Goal: Task Accomplishment & Management: Manage account settings

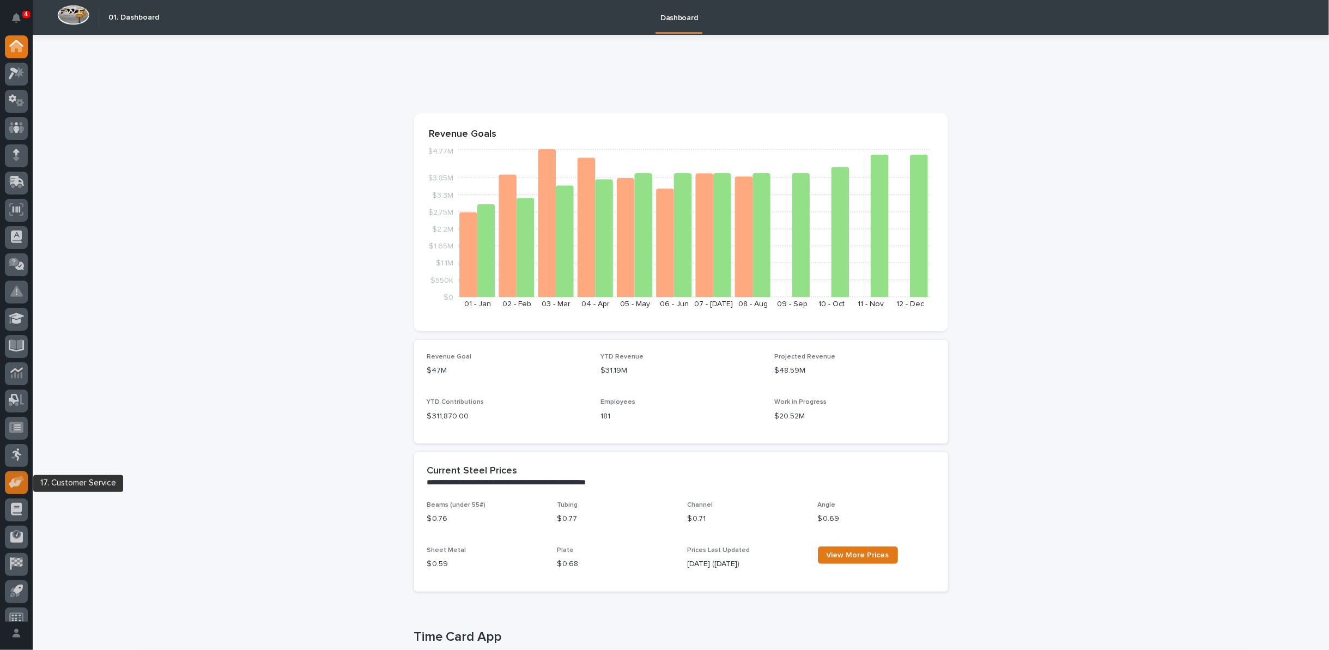
click at [13, 480] on icon at bounding box center [15, 483] width 13 height 10
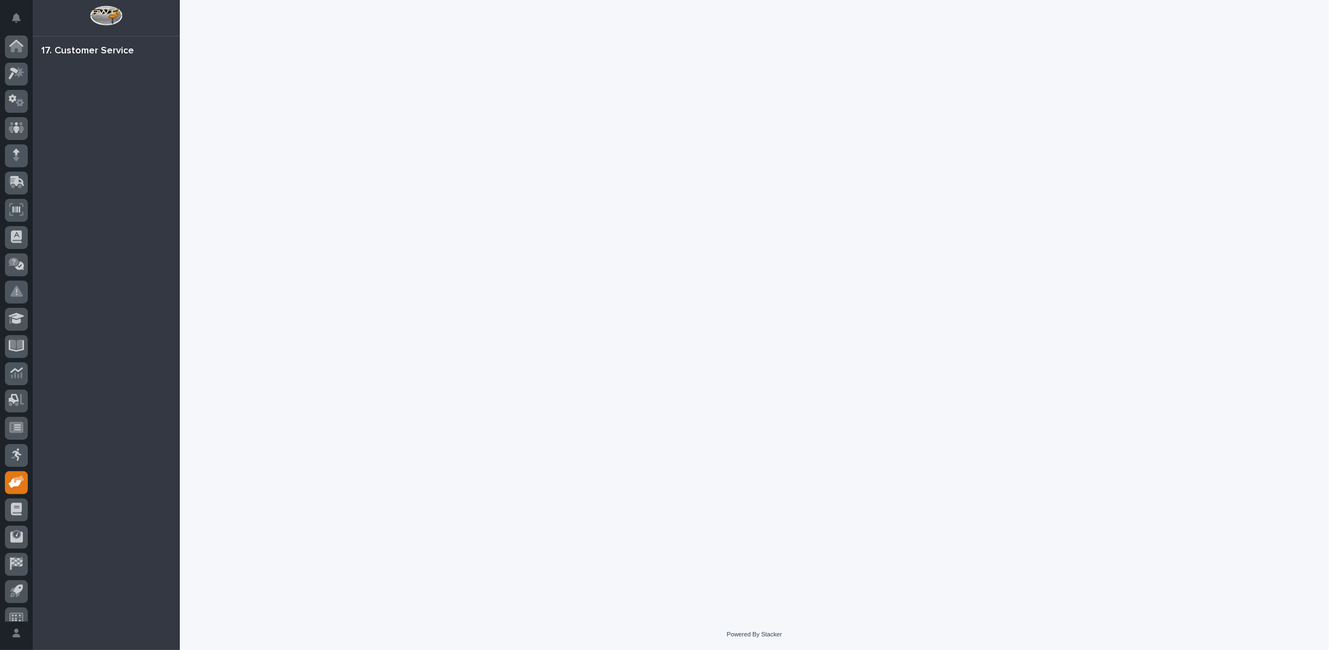
scroll to position [12, 0]
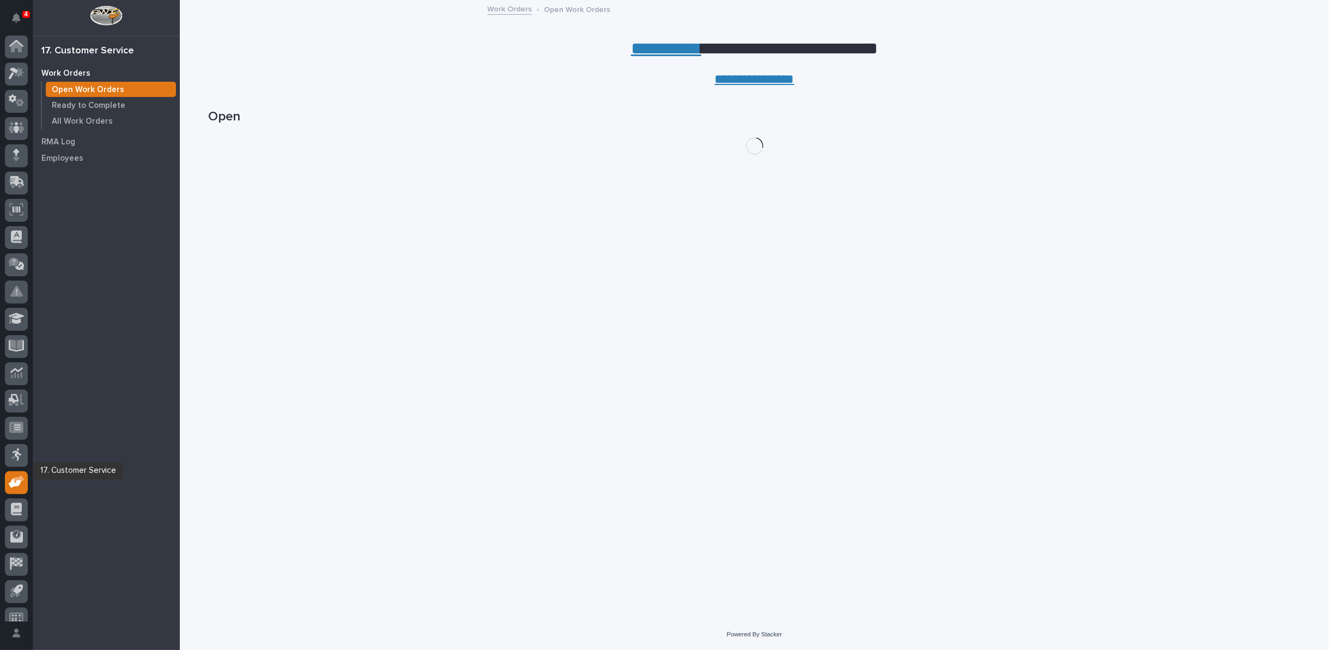
scroll to position [12, 0]
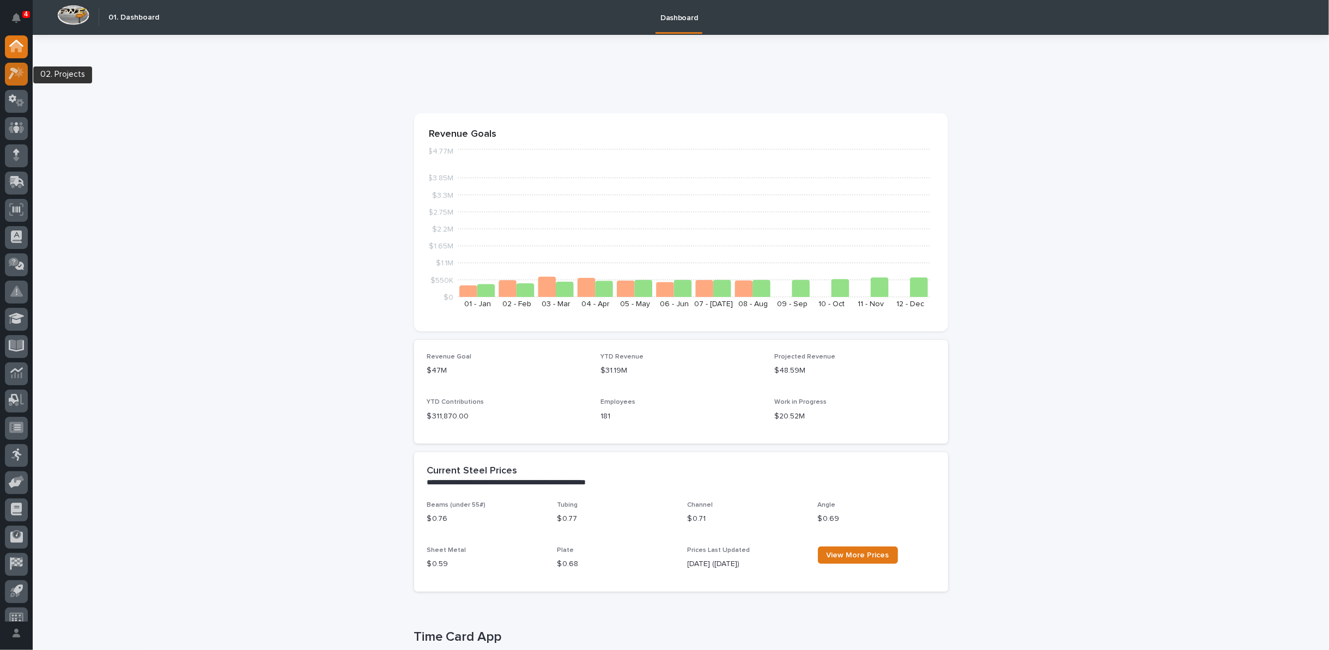
click at [17, 71] on icon at bounding box center [14, 74] width 10 height 12
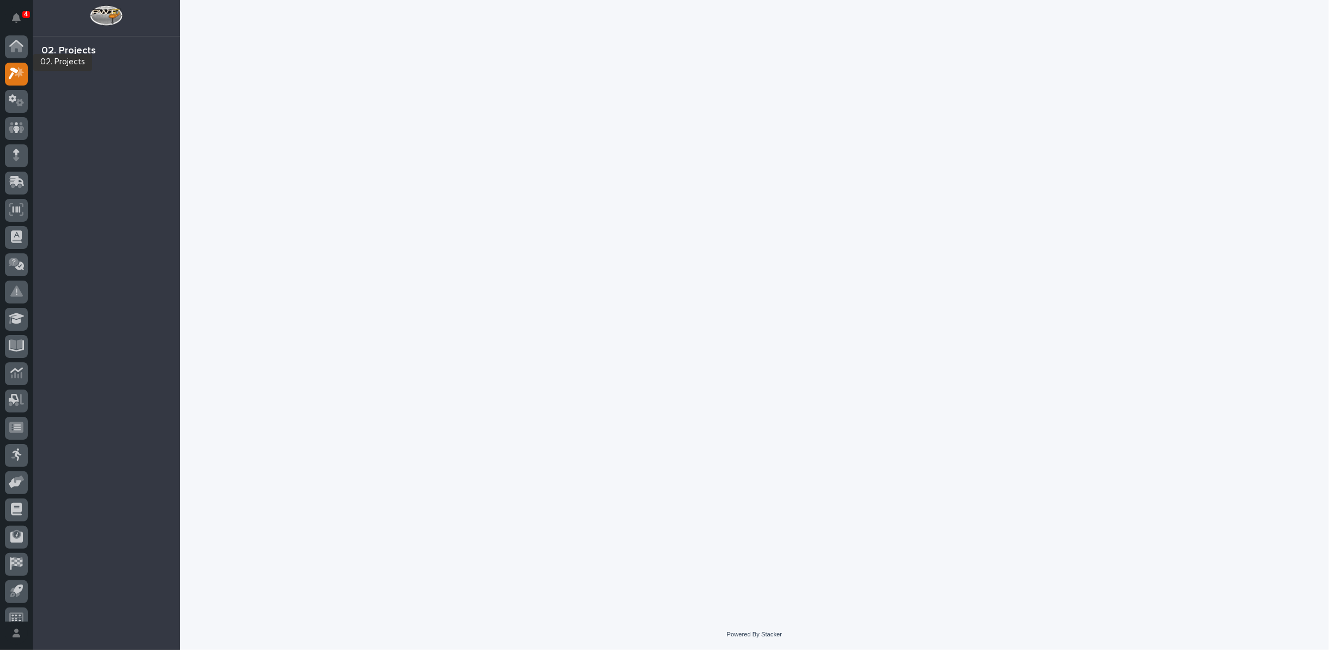
scroll to position [12, 0]
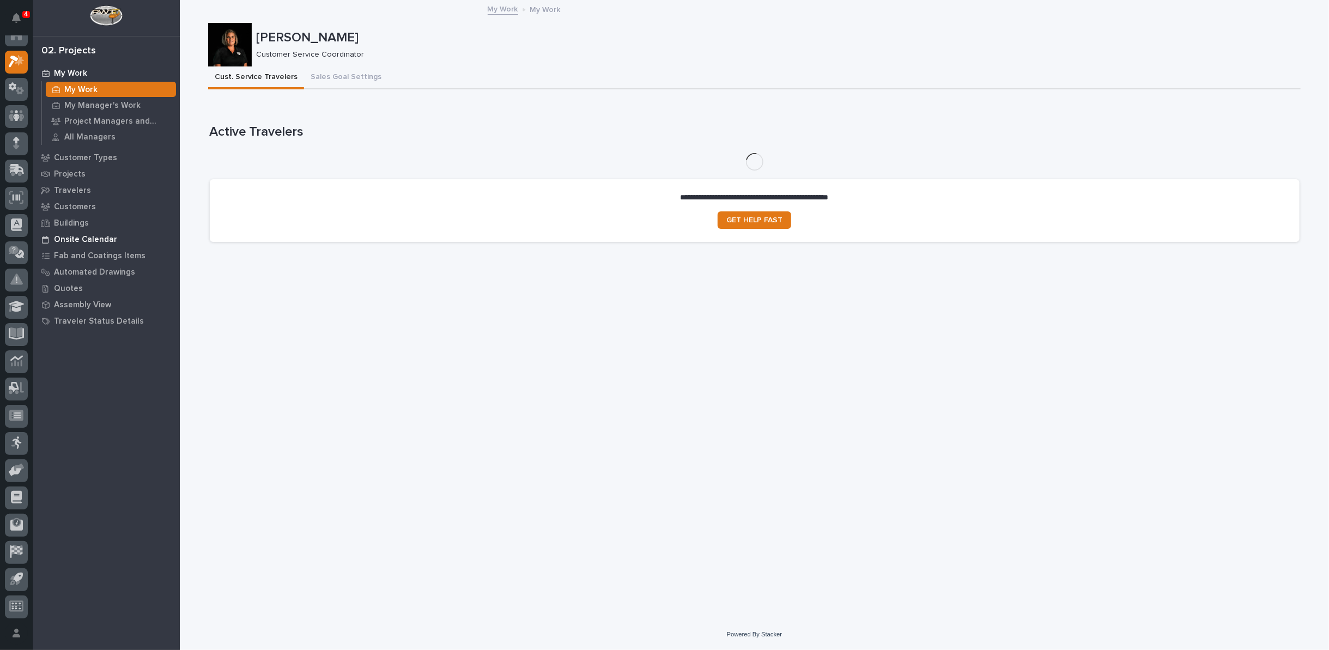
click at [91, 238] on p "Onsite Calendar" at bounding box center [85, 240] width 63 height 10
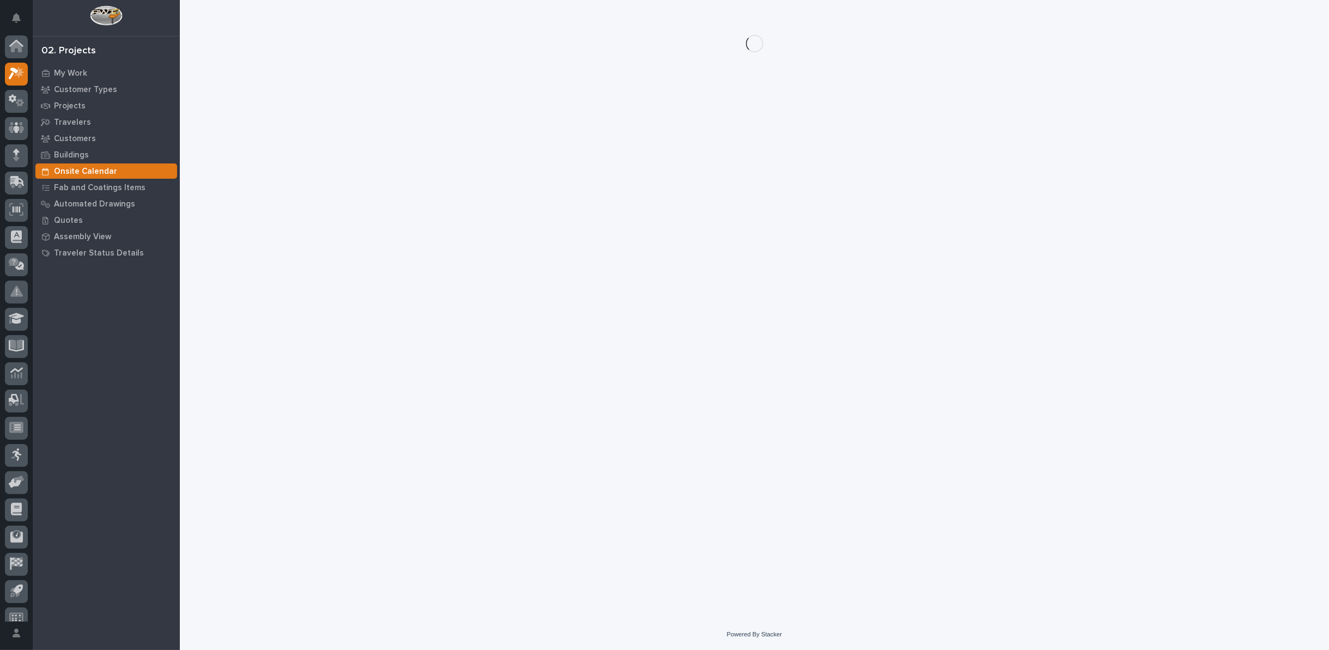
scroll to position [12, 0]
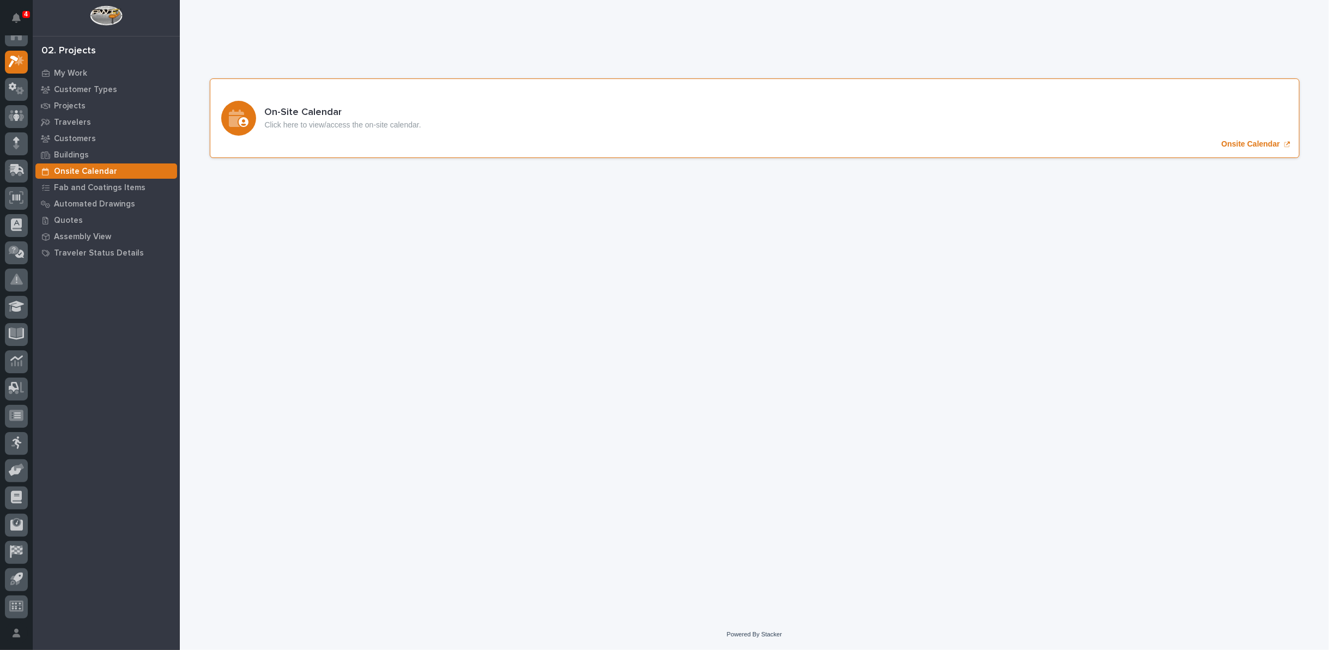
click at [1239, 141] on p "Onsite Calendar" at bounding box center [1250, 143] width 58 height 9
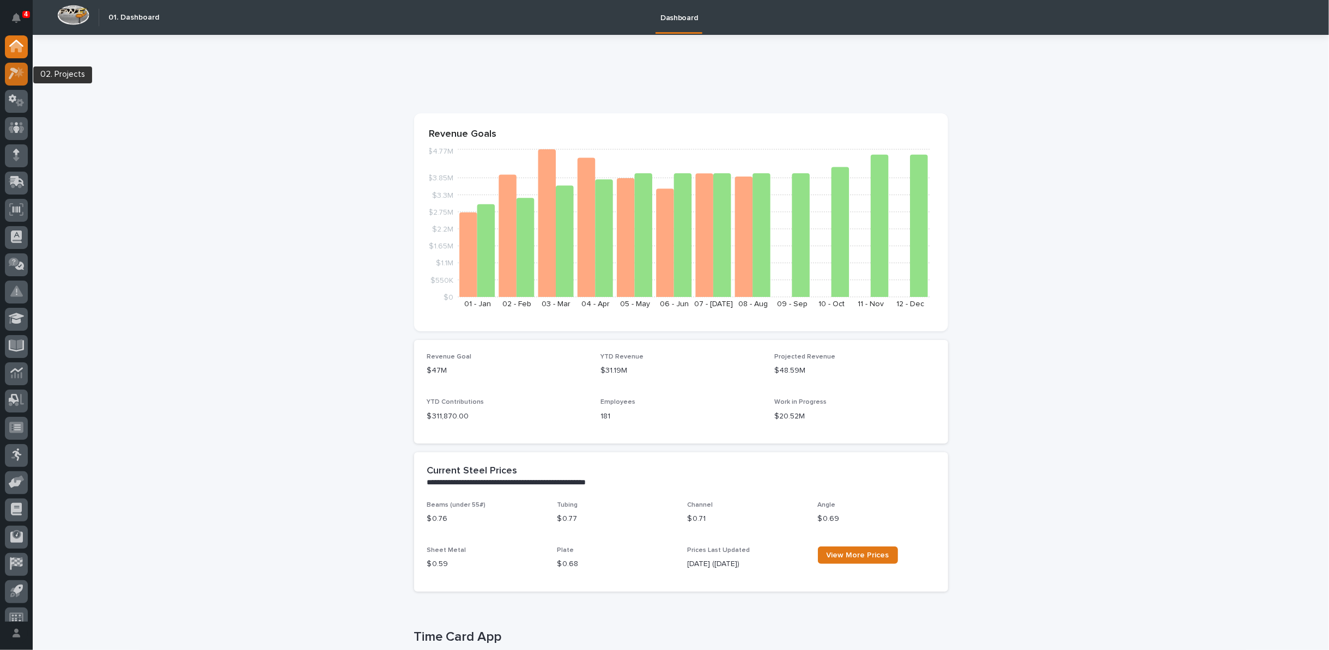
click at [14, 74] on icon at bounding box center [14, 74] width 10 height 12
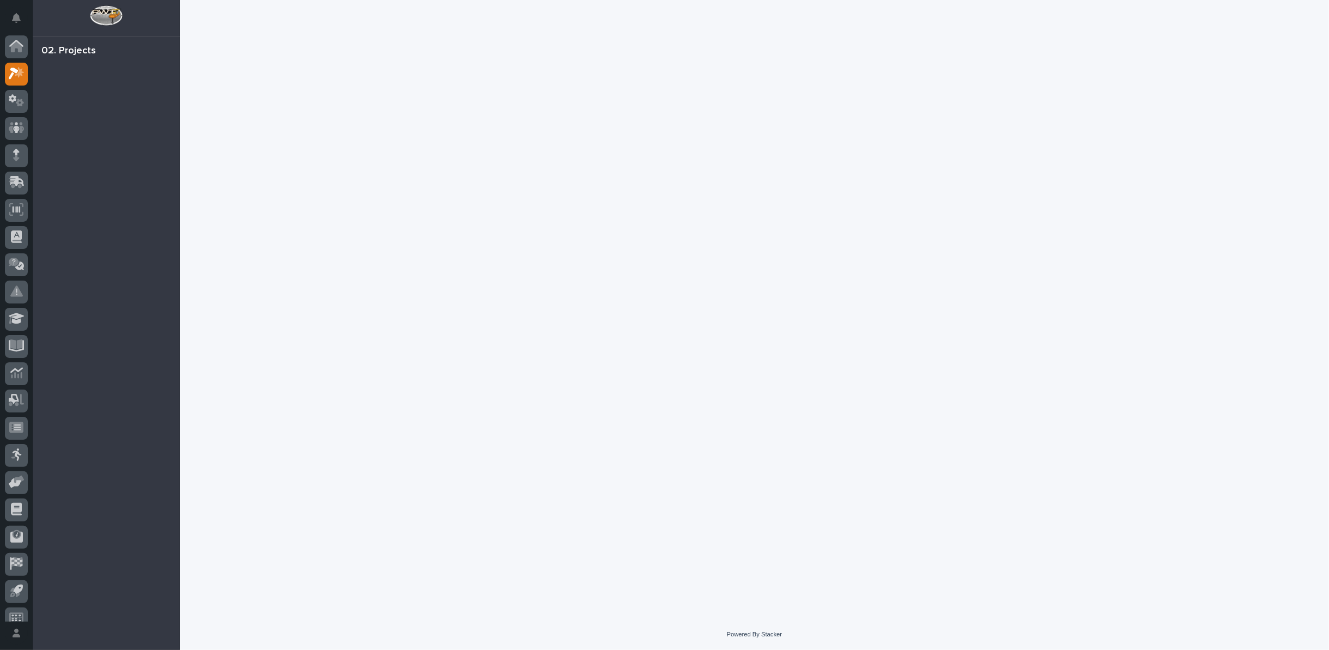
scroll to position [12, 0]
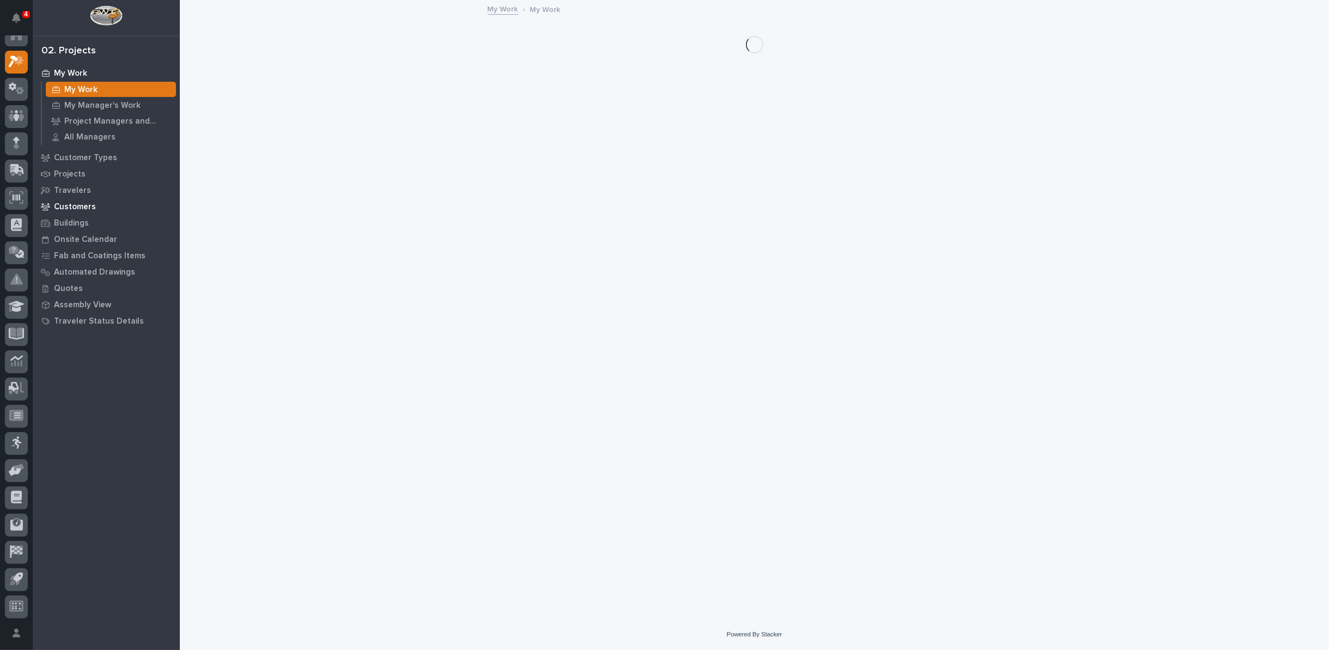
click at [83, 208] on p "Customers" at bounding box center [75, 207] width 42 height 10
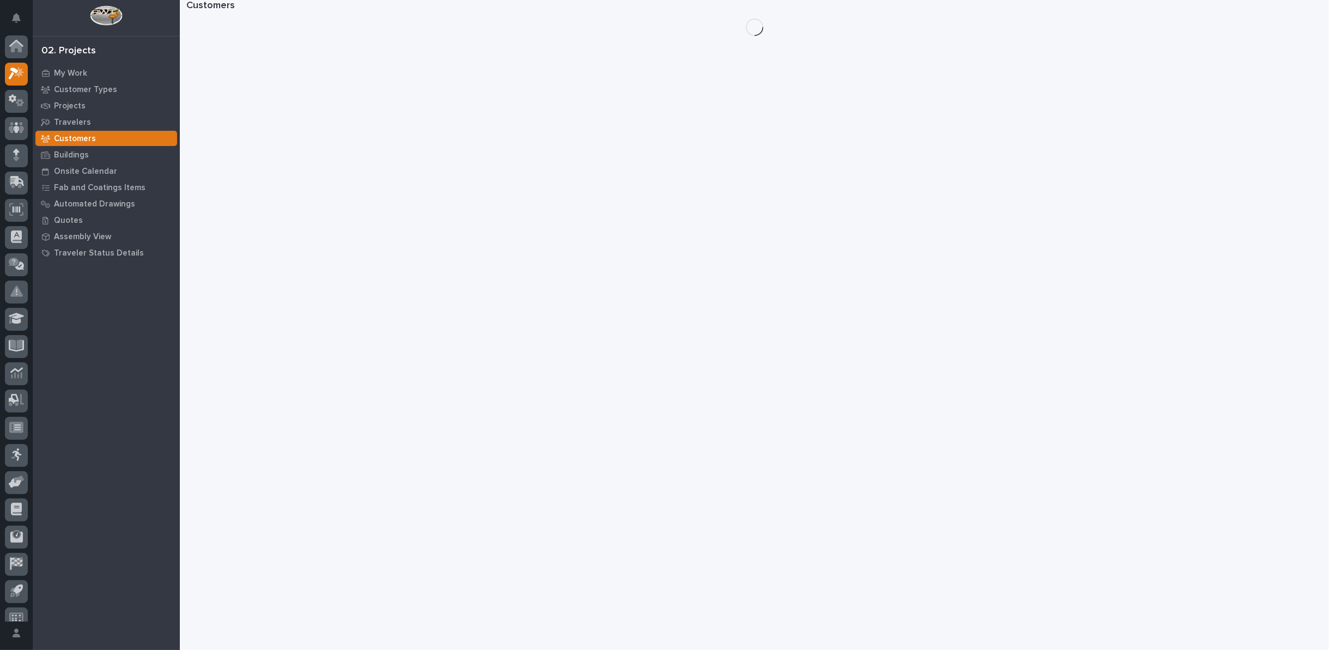
scroll to position [12, 0]
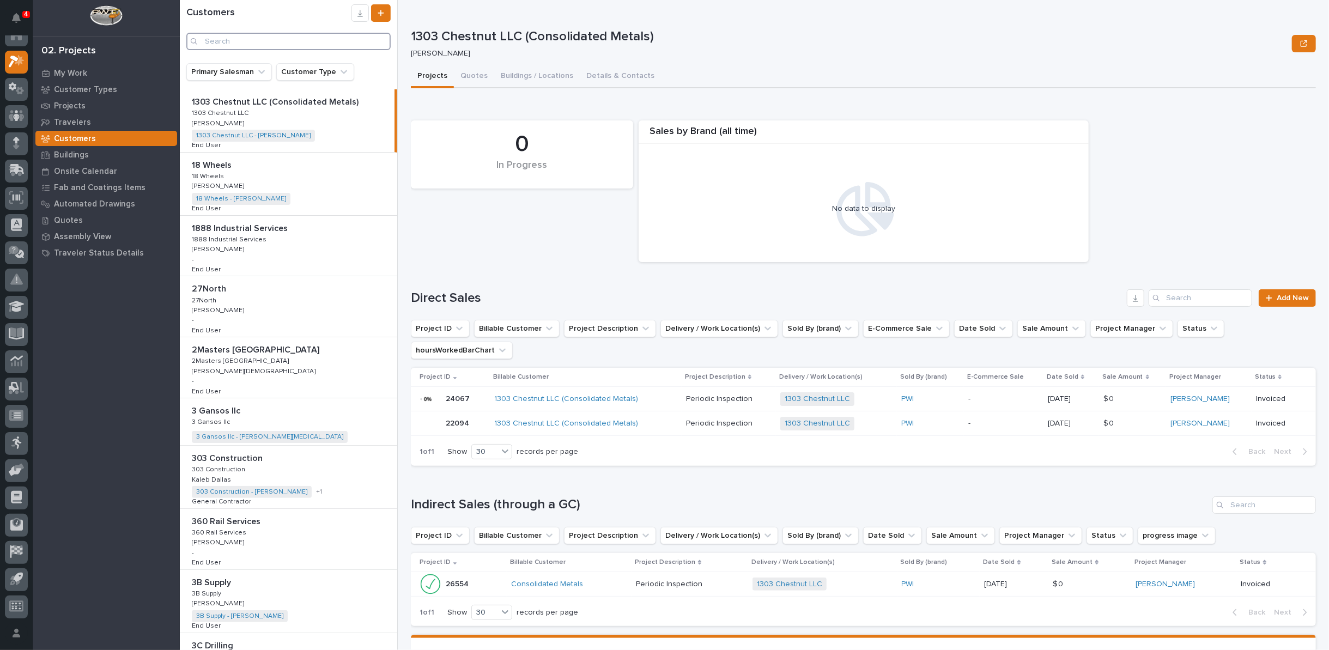
click at [313, 38] on input "Search" at bounding box center [288, 41] width 204 height 17
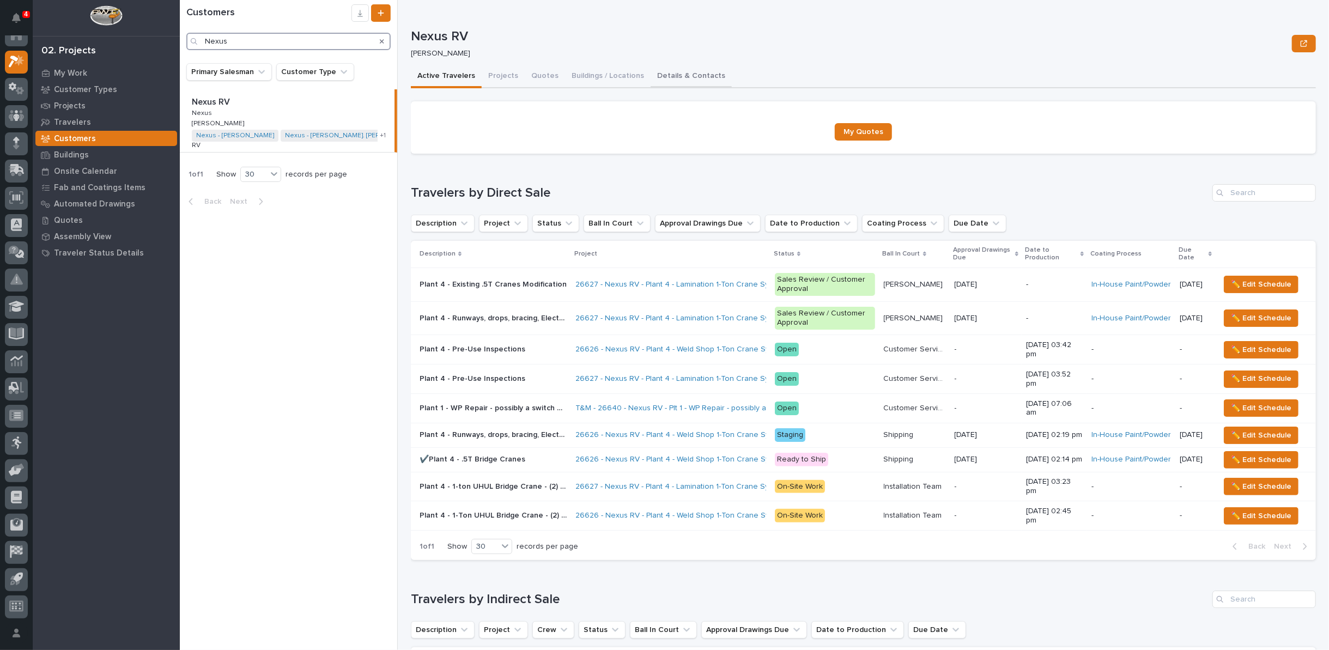
type input "Nexus"
click at [685, 75] on button "Details & Contacts" at bounding box center [690, 76] width 81 height 23
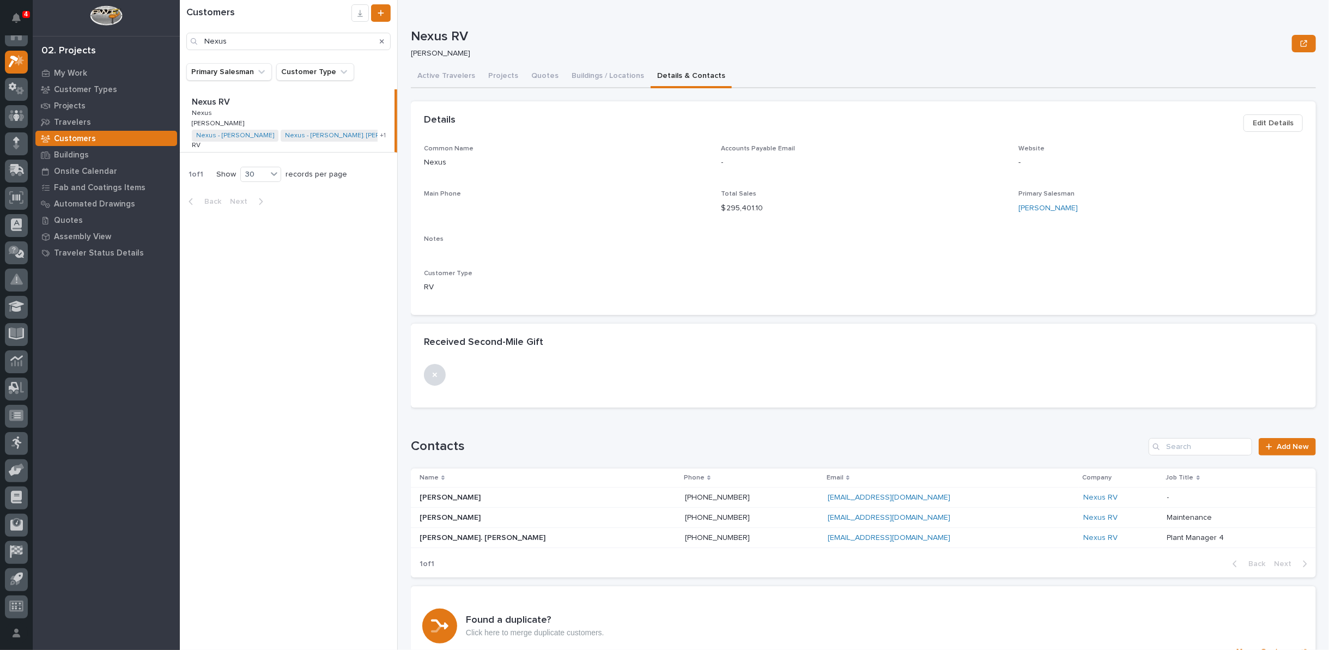
click at [437, 535] on p "Shawn St. John" at bounding box center [483, 536] width 128 height 11
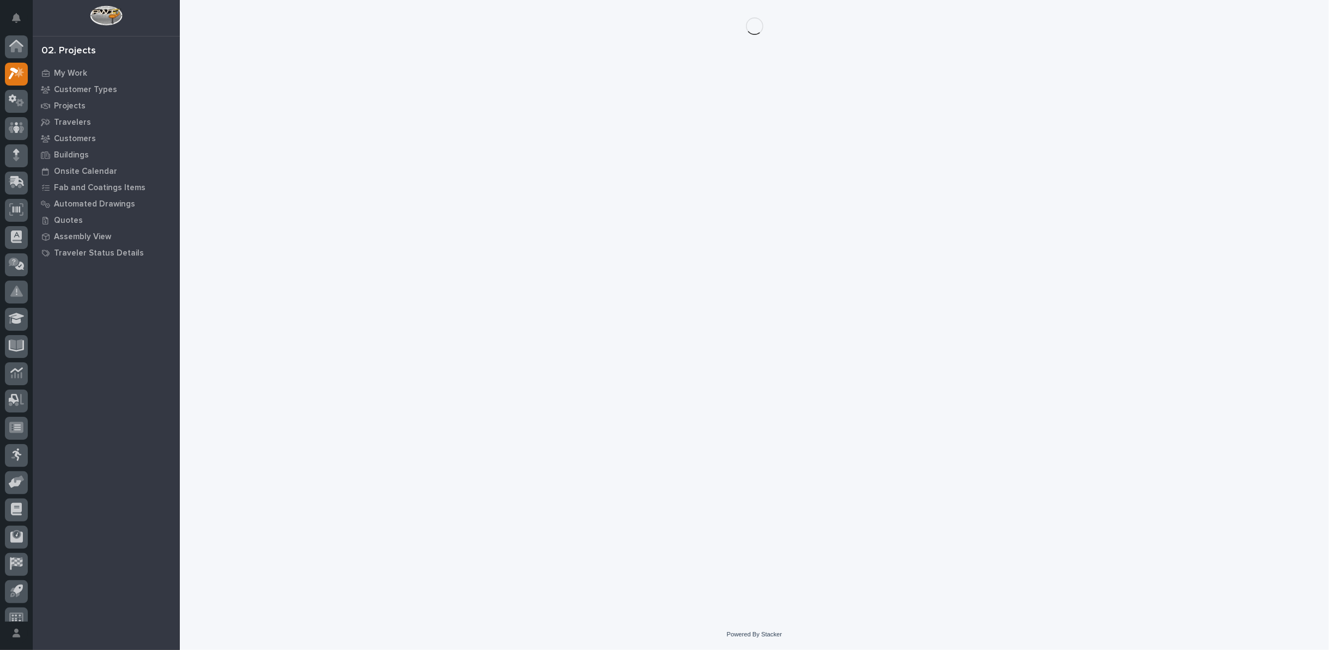
scroll to position [12, 0]
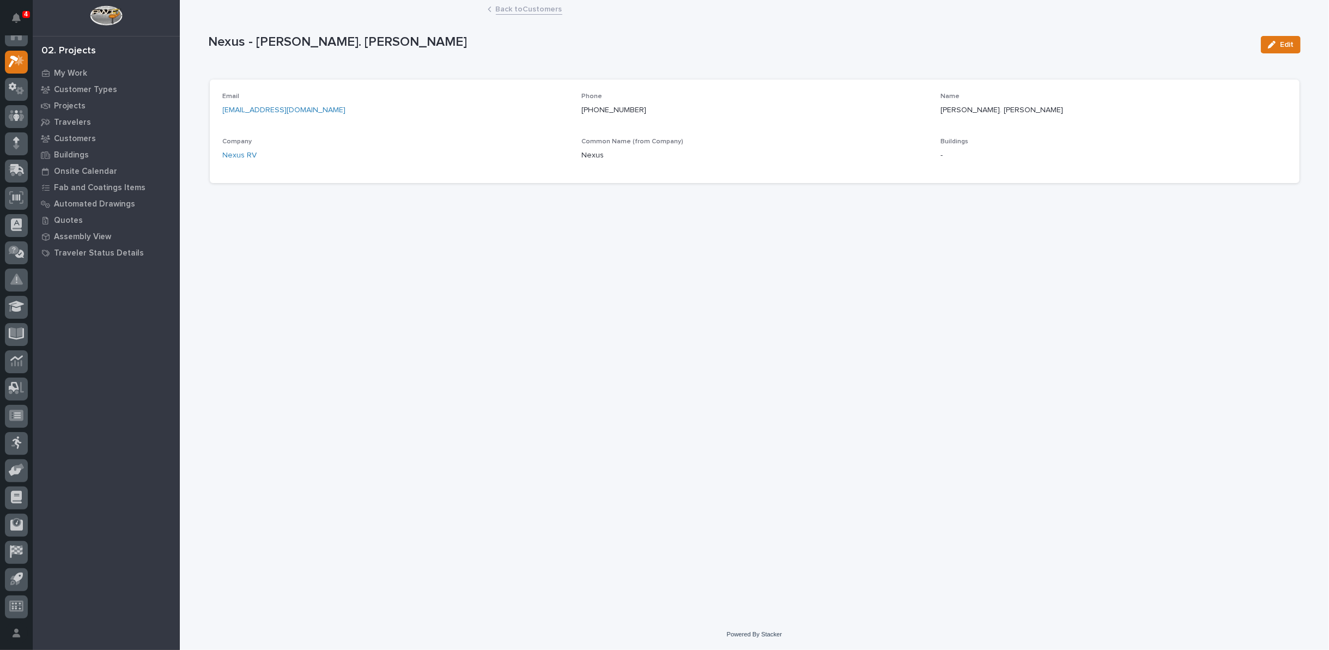
click at [521, 9] on link "Back to Customers" at bounding box center [529, 8] width 66 height 13
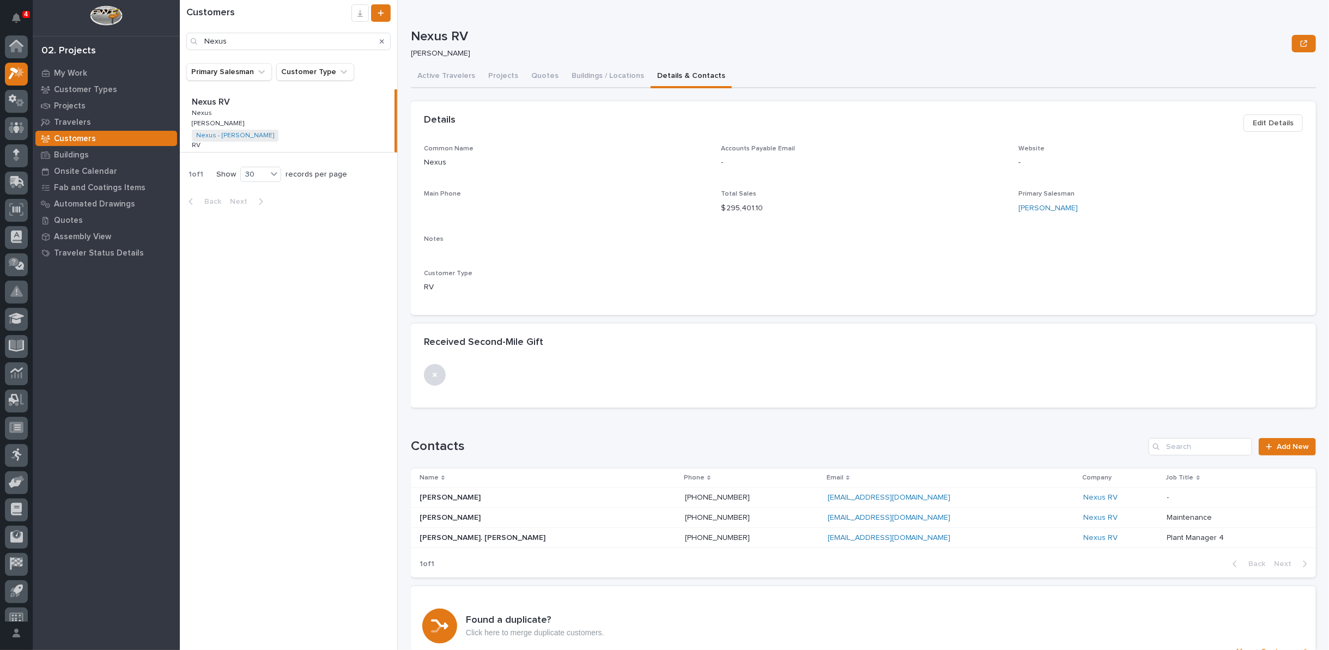
scroll to position [12, 0]
click at [603, 74] on button "Buildings / Locations" at bounding box center [608, 76] width 86 height 23
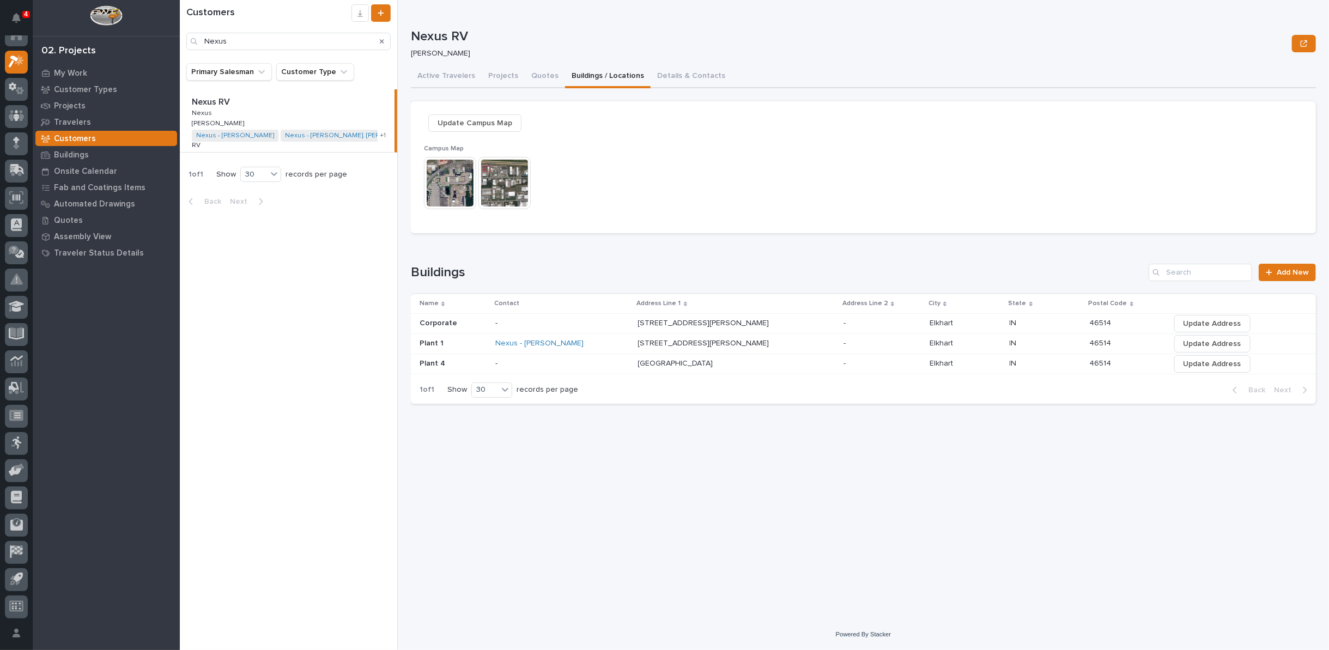
click at [667, 362] on p "2502 Marina Dr" at bounding box center [676, 362] width 77 height 11
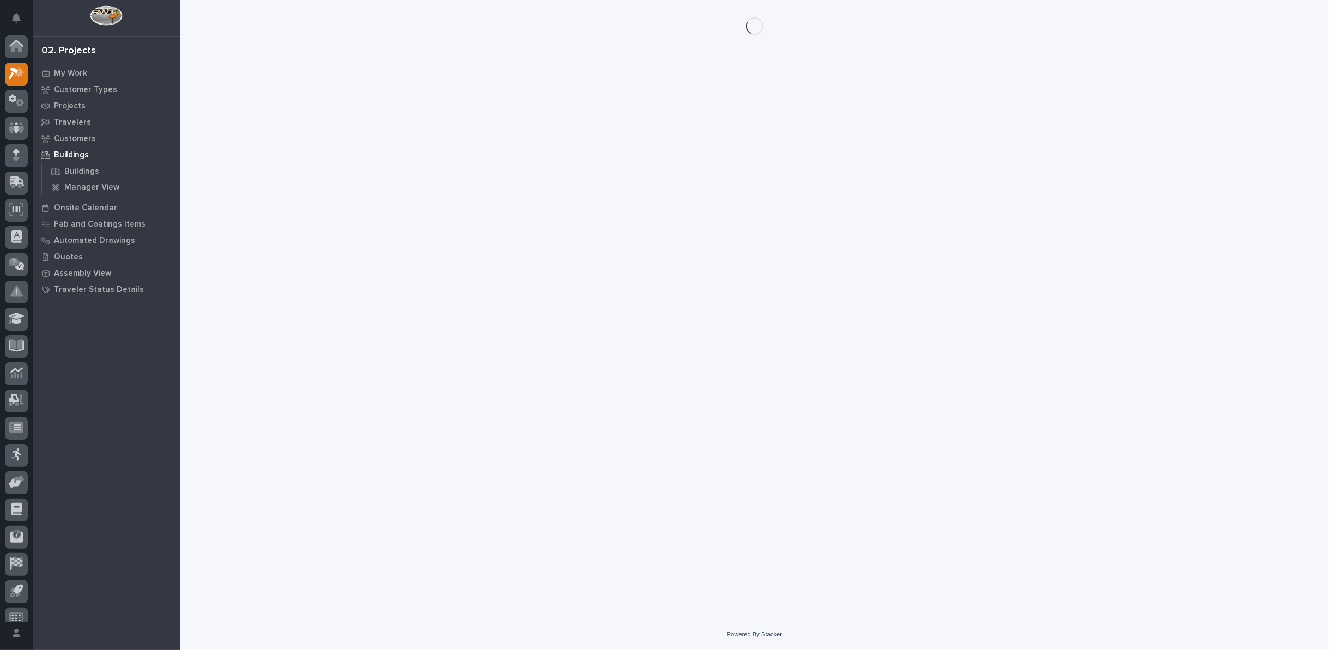
scroll to position [12, 0]
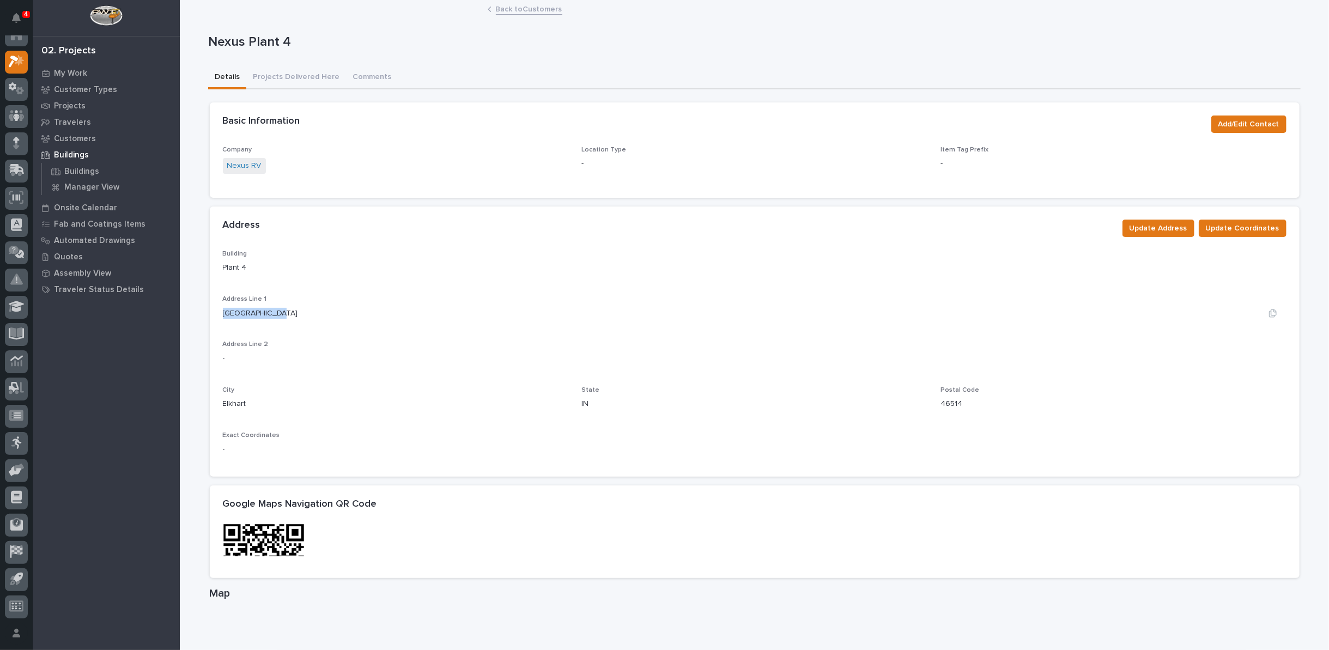
drag, startPoint x: 219, startPoint y: 310, endPoint x: 279, endPoint y: 314, distance: 60.6
click at [279, 314] on div "[GEOGRAPHIC_DATA]" at bounding box center [754, 313] width 1063 height 11
copy p "2502 Marina Dr"
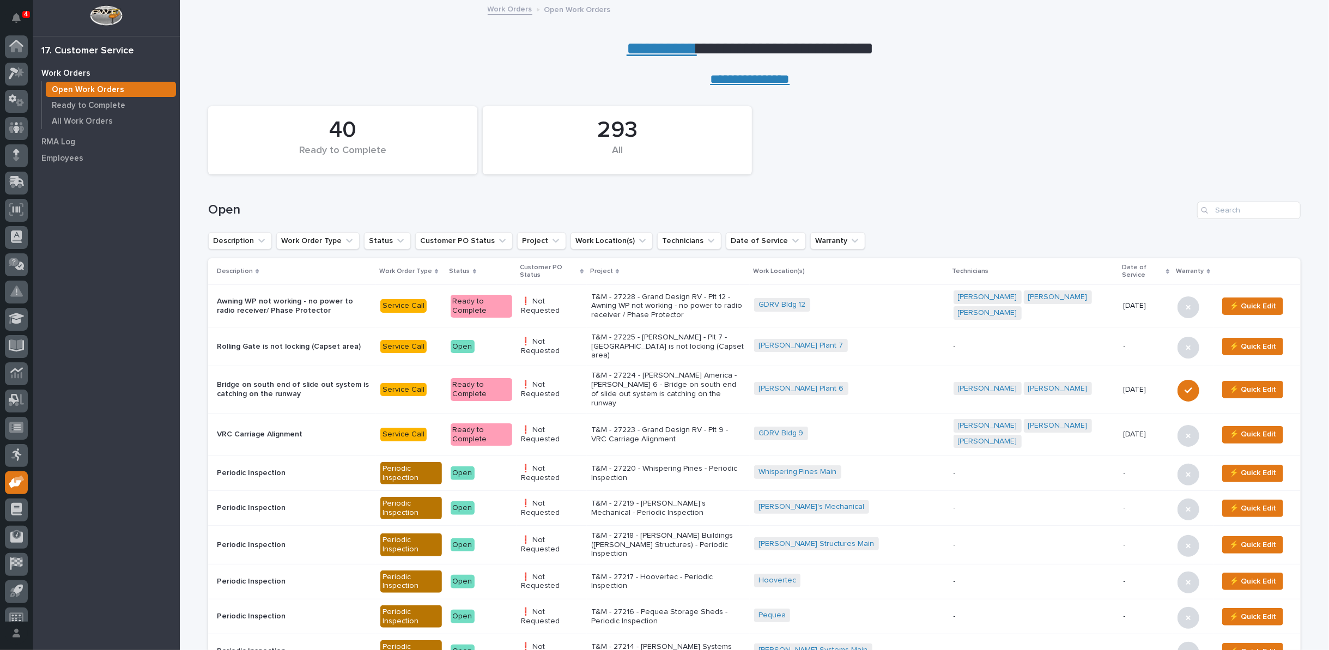
scroll to position [12, 0]
click at [1232, 213] on input "Search" at bounding box center [1249, 210] width 104 height 17
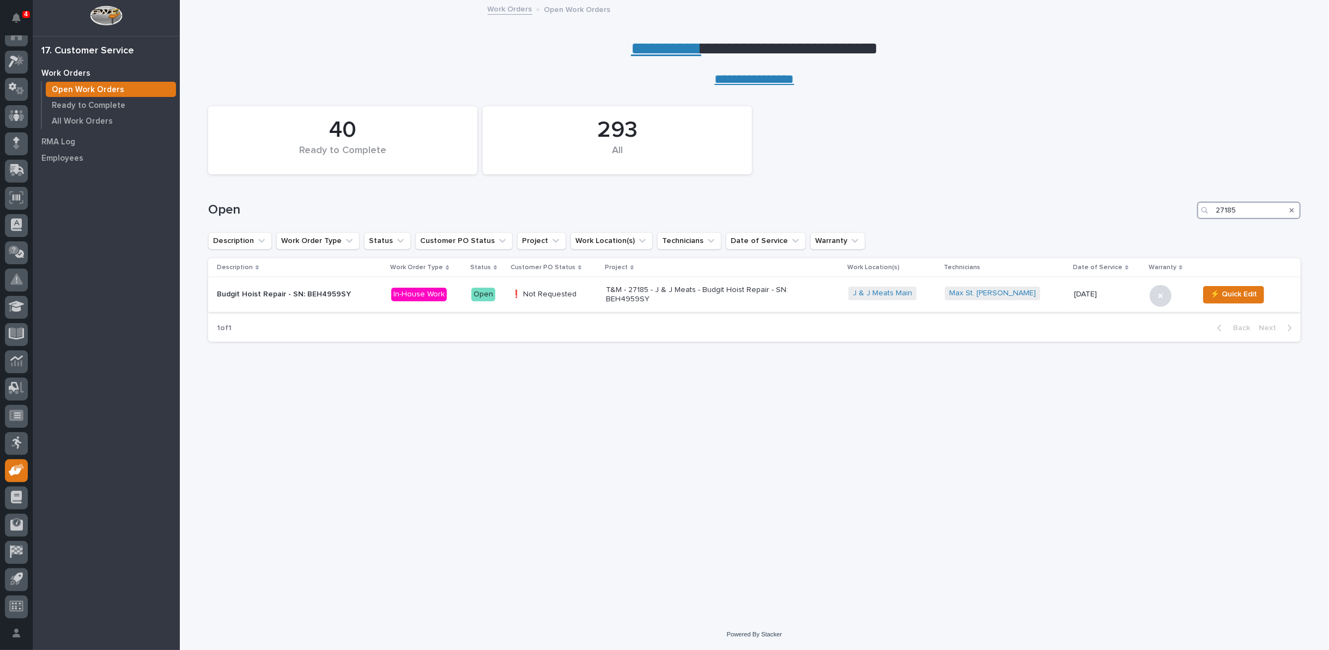
type input "27185"
click at [646, 302] on p "T&M - 27185 - J & J Meats - Budgit Hoist Repair - SN: BEH4959SY" at bounding box center [701, 294] width 191 height 19
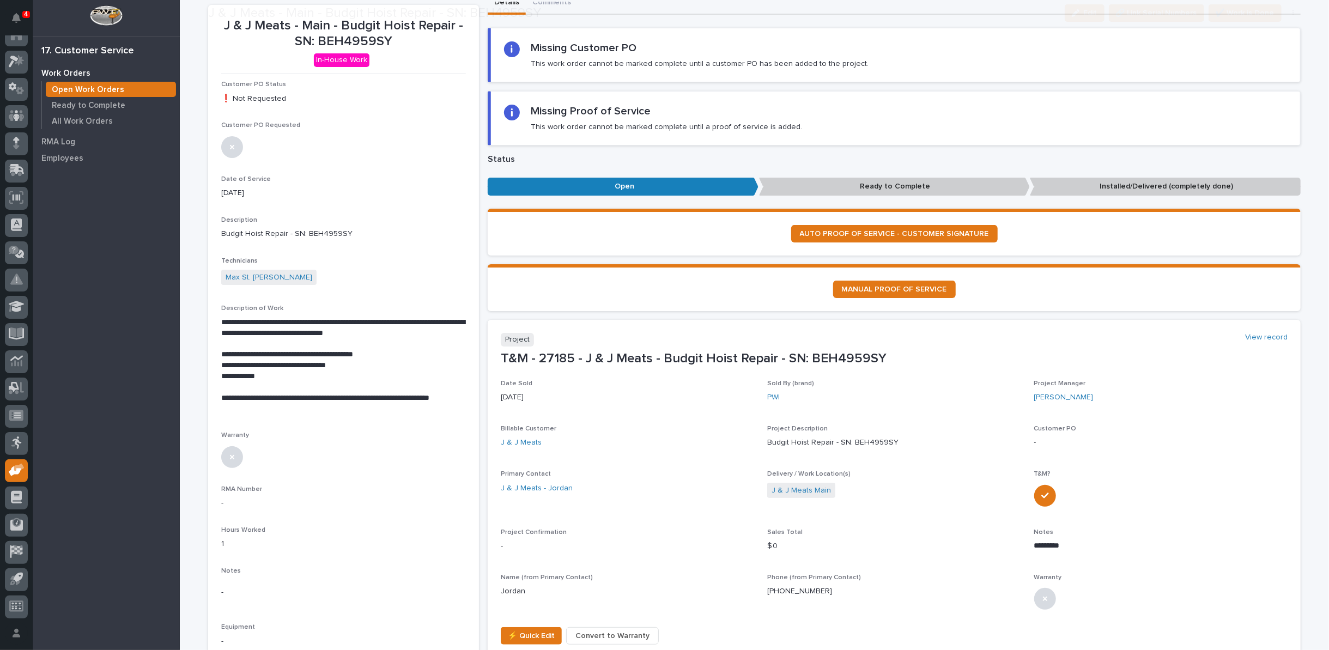
scroll to position [181, 0]
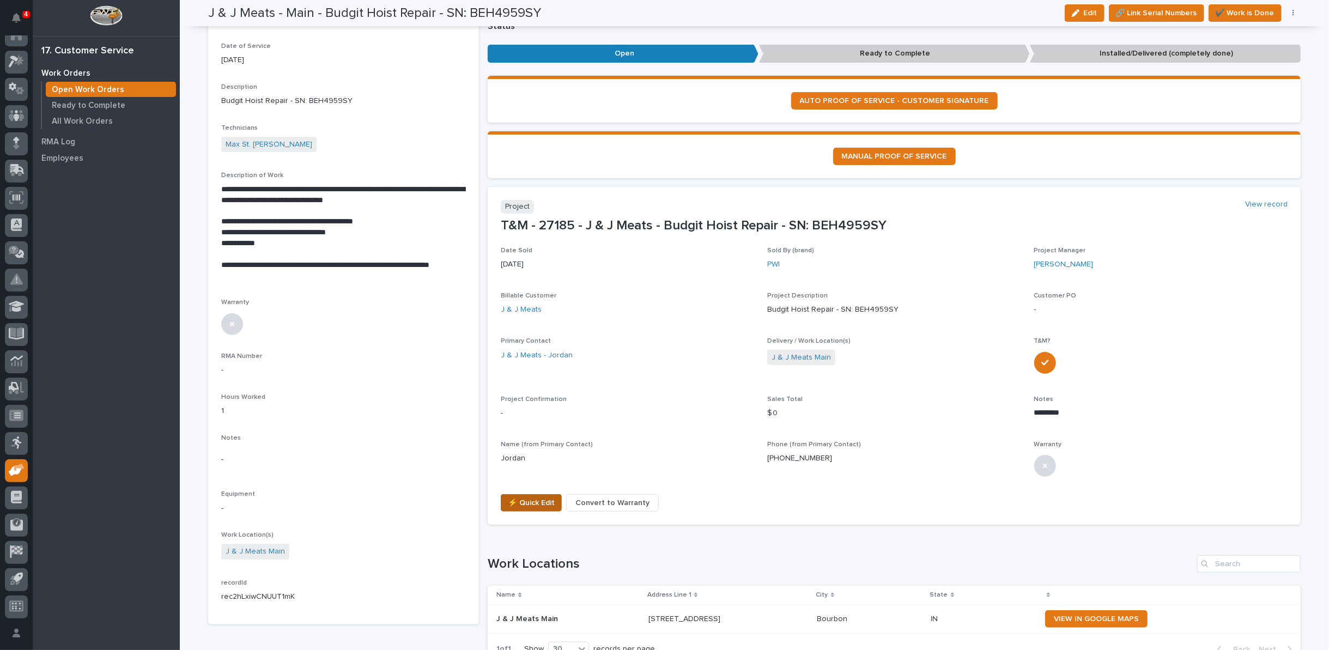
click at [514, 496] on span "⚡ Quick Edit" at bounding box center [531, 502] width 47 height 13
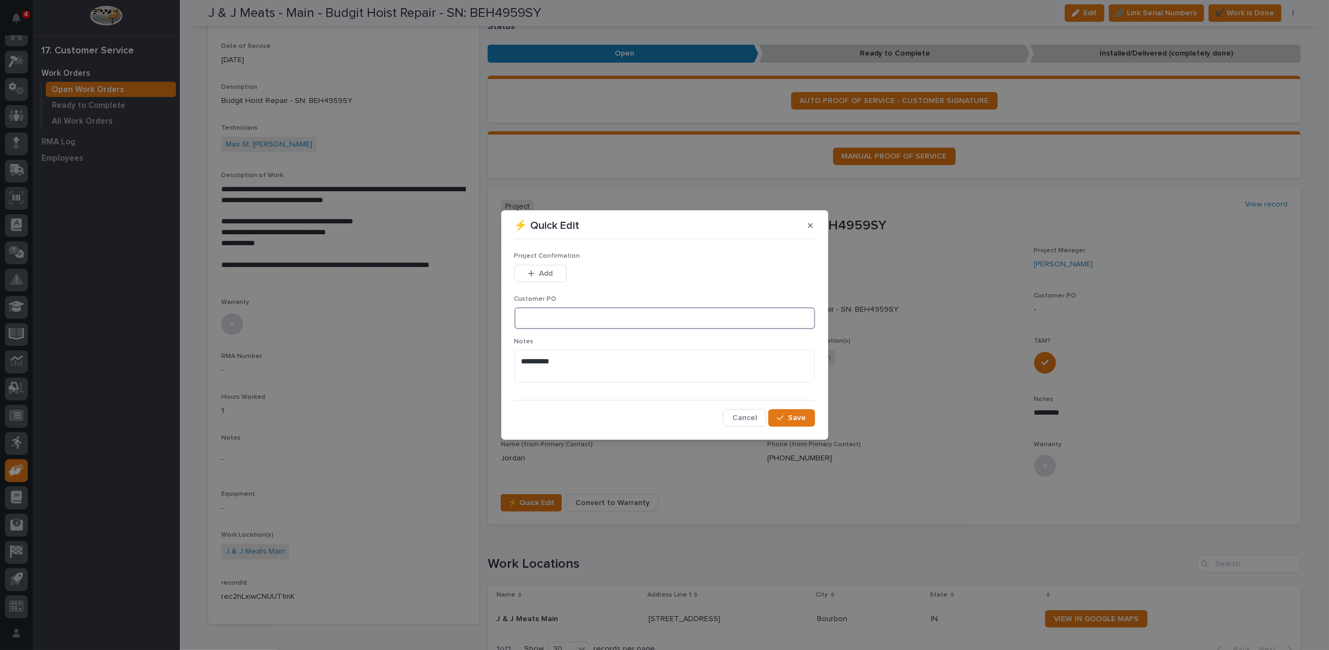
click at [569, 319] on input at bounding box center [664, 318] width 301 height 22
type input "n"
type input "No PO Required"
click at [541, 274] on span "Add" at bounding box center [546, 274] width 14 height 10
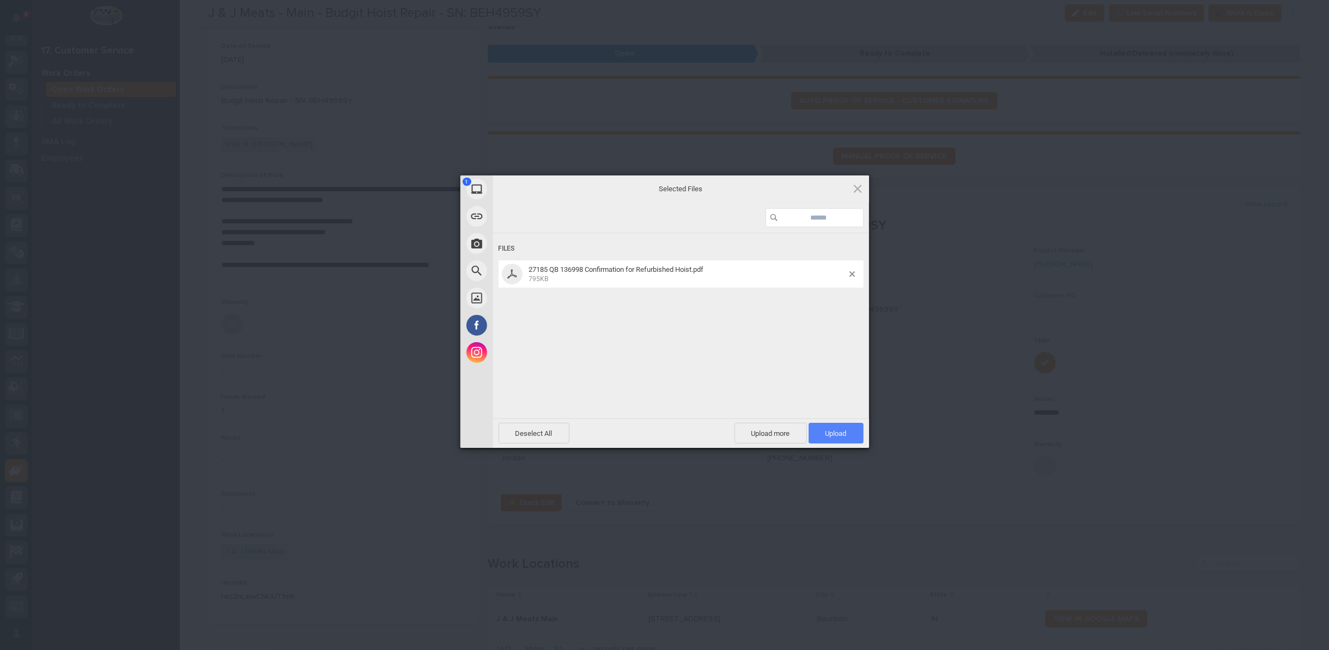
click at [836, 436] on span "Upload 1" at bounding box center [835, 433] width 21 height 8
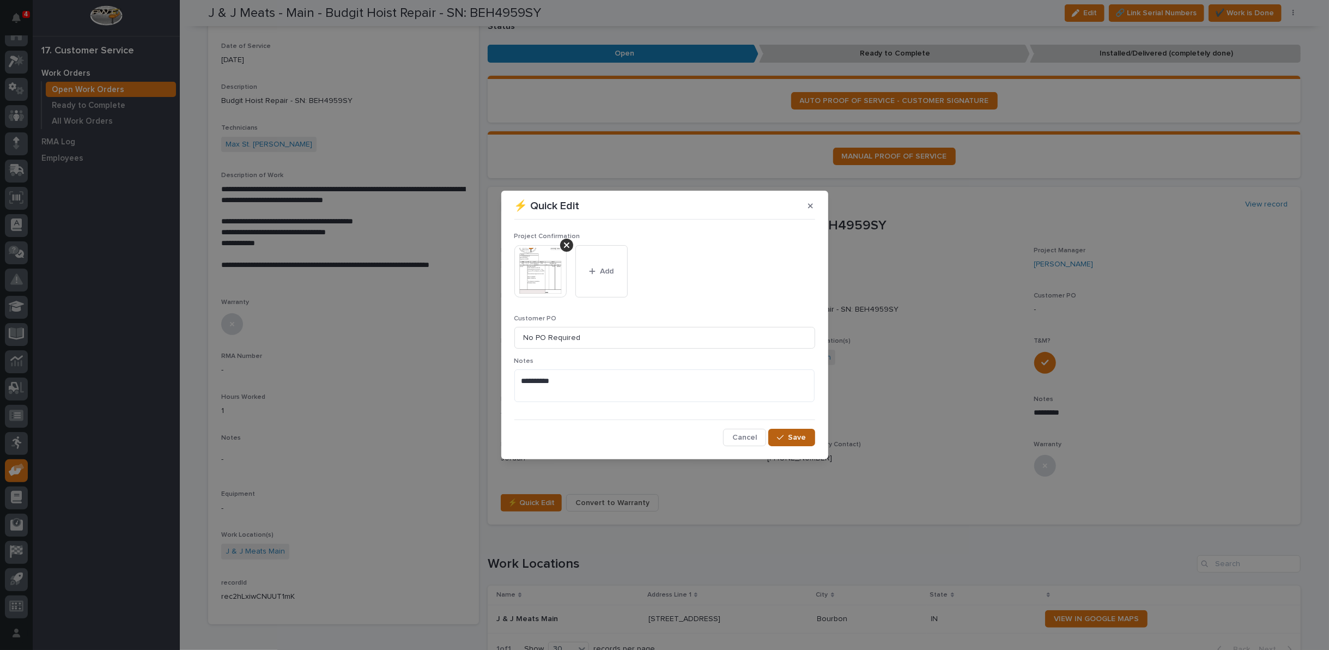
click at [796, 437] on span "Save" at bounding box center [797, 438] width 18 height 10
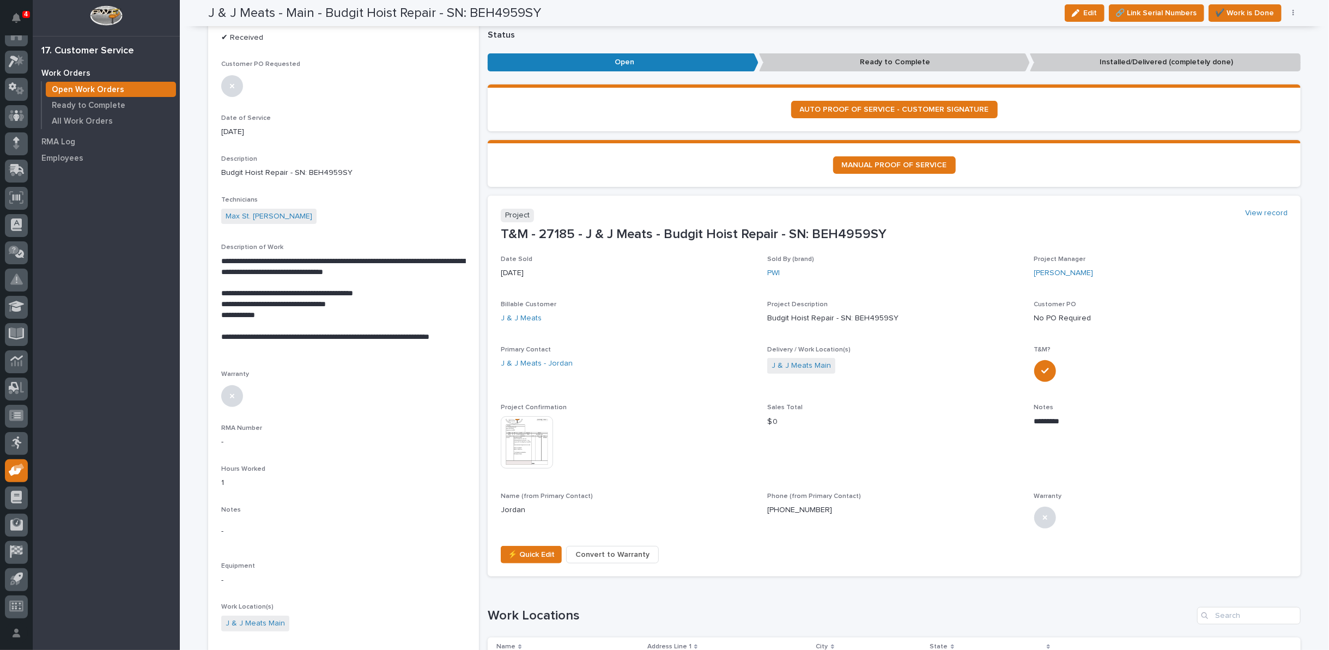
scroll to position [0, 0]
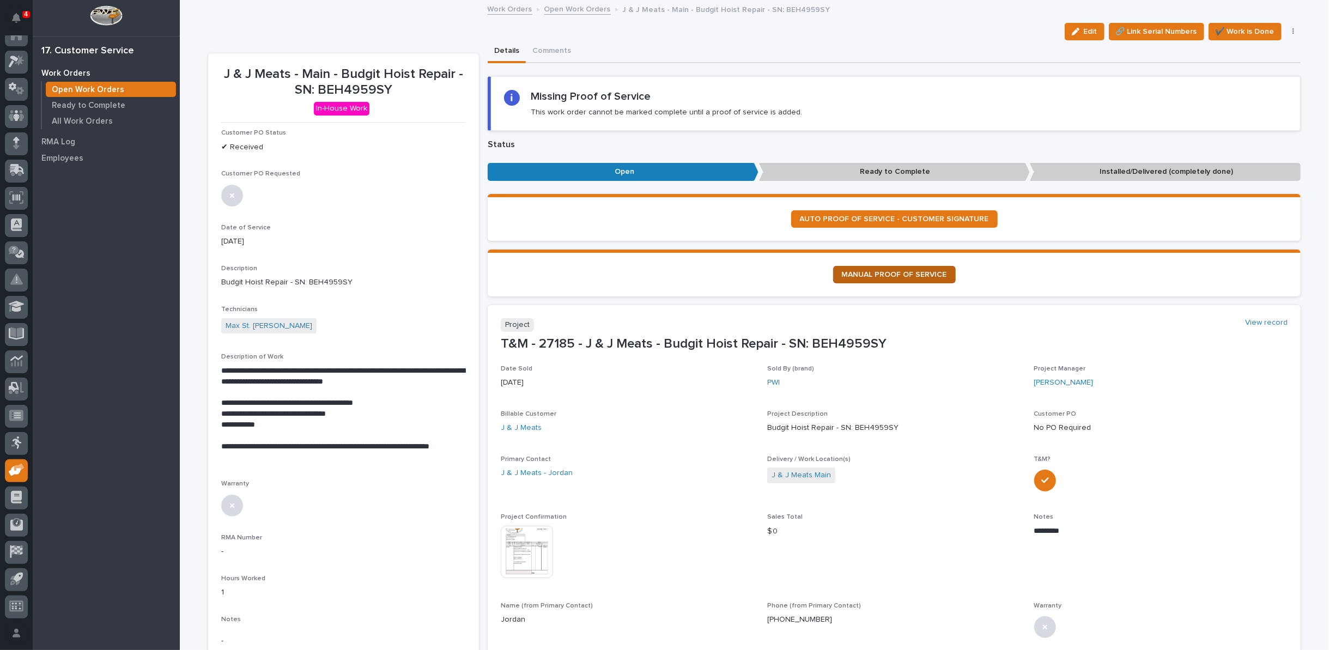
click at [880, 269] on link "MANUAL PROOF OF SERVICE" at bounding box center [894, 274] width 123 height 17
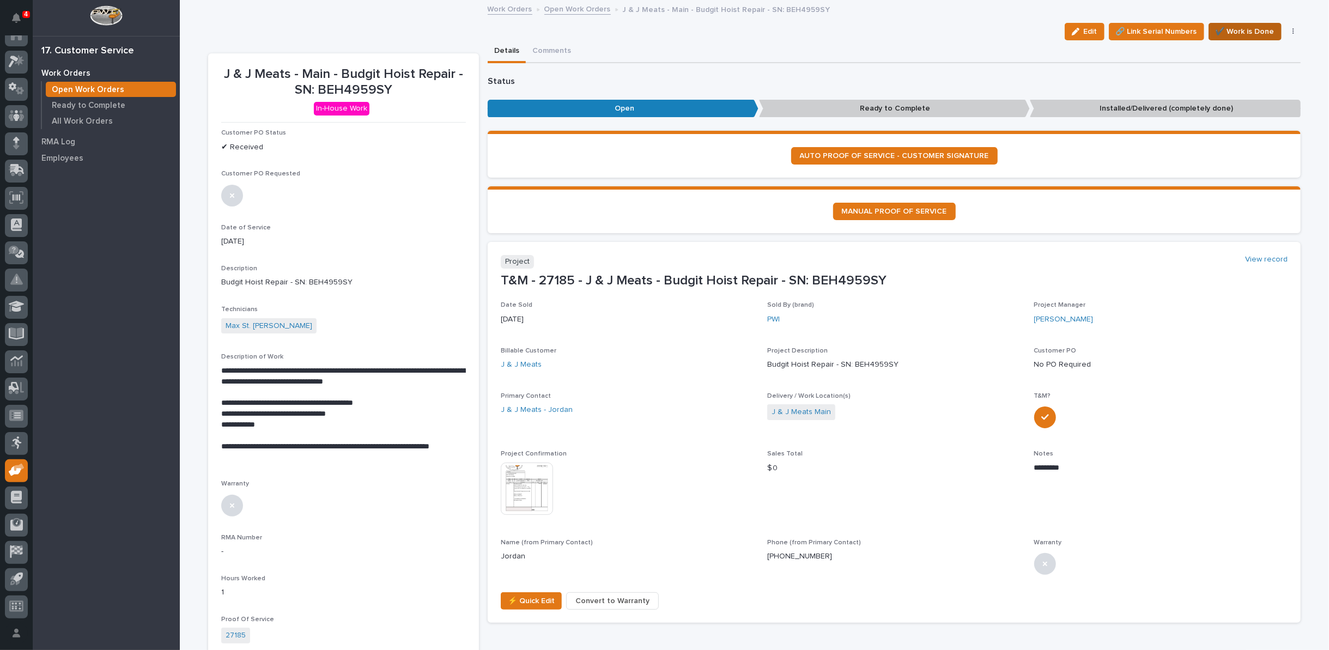
click at [1224, 31] on span "✔️ Work is Done" at bounding box center [1244, 31] width 59 height 13
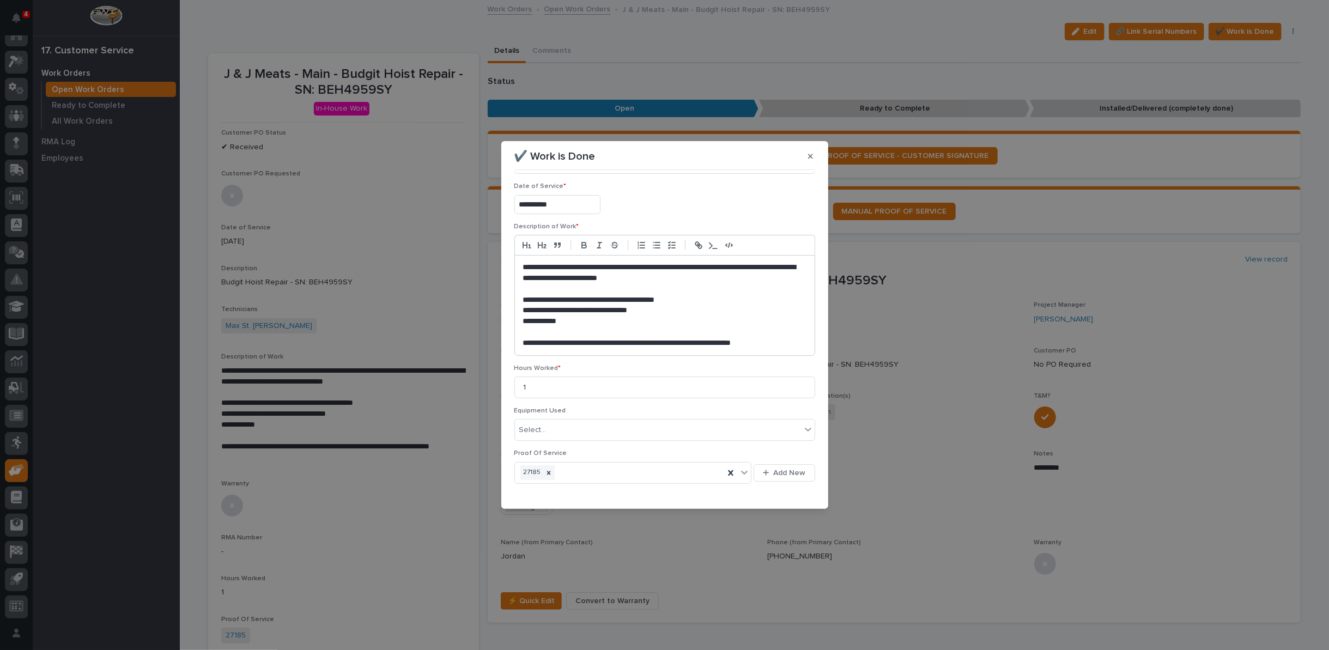
scroll to position [72, 0]
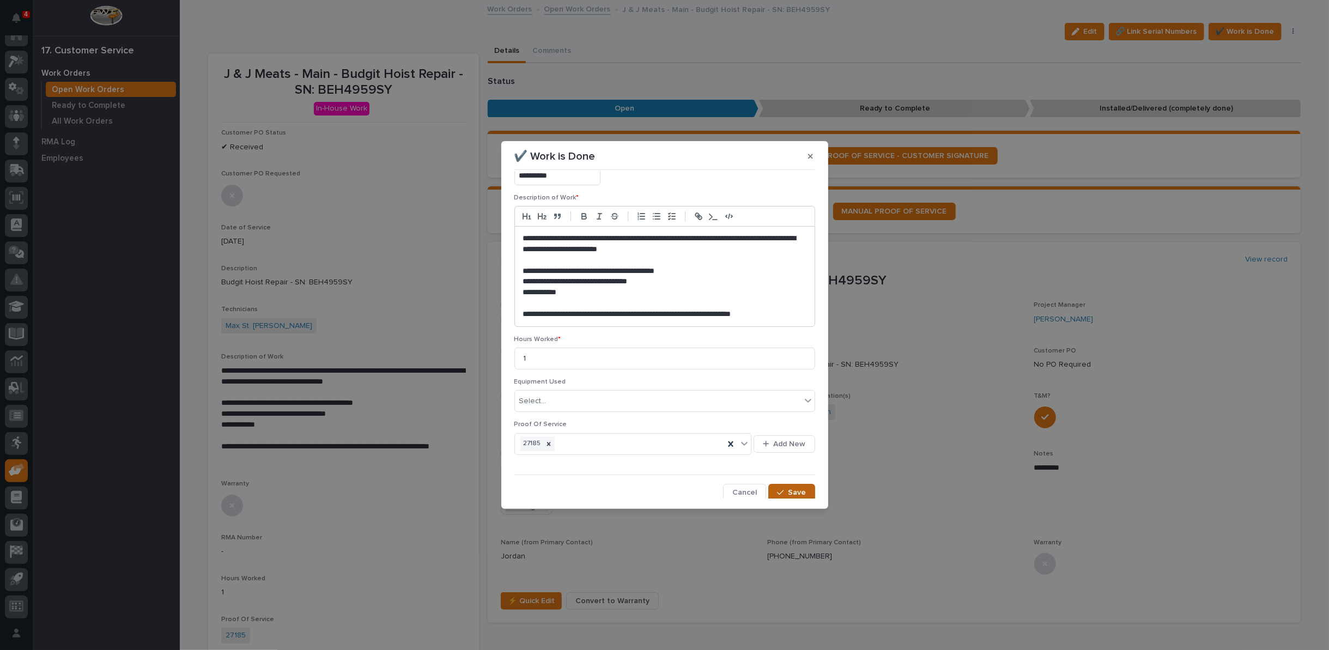
click at [792, 491] on span "Save" at bounding box center [797, 493] width 18 height 10
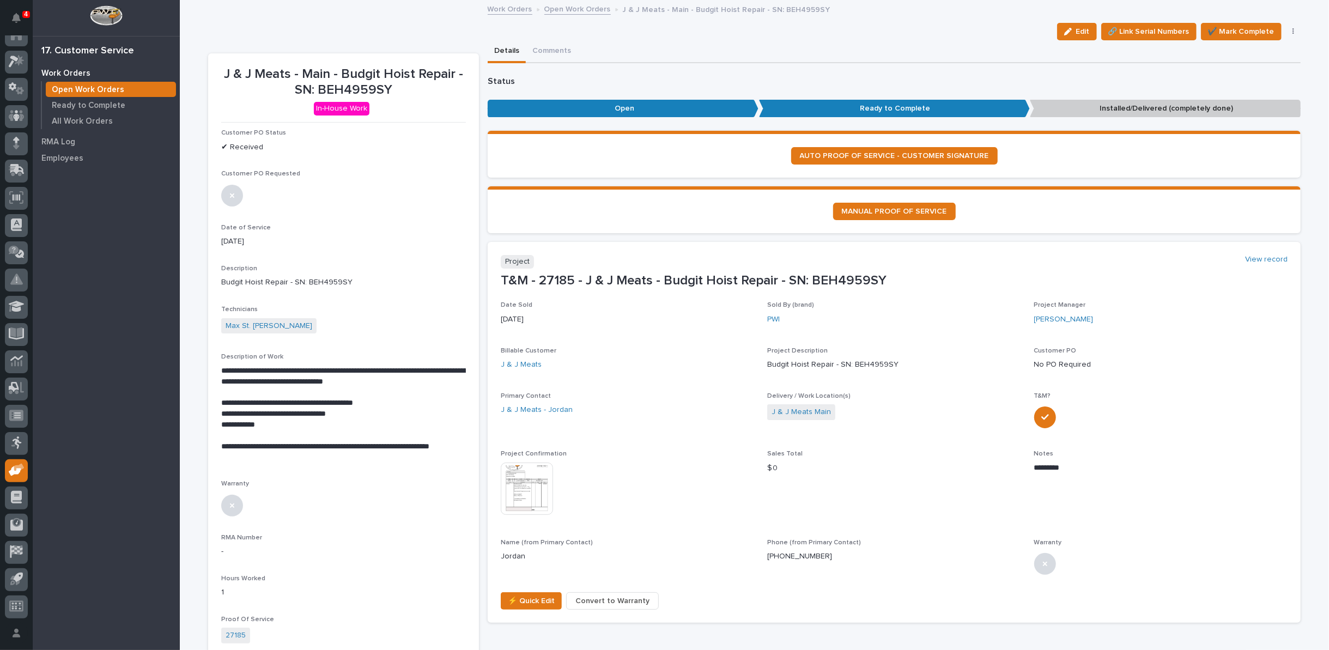
click at [536, 486] on img at bounding box center [527, 489] width 52 height 52
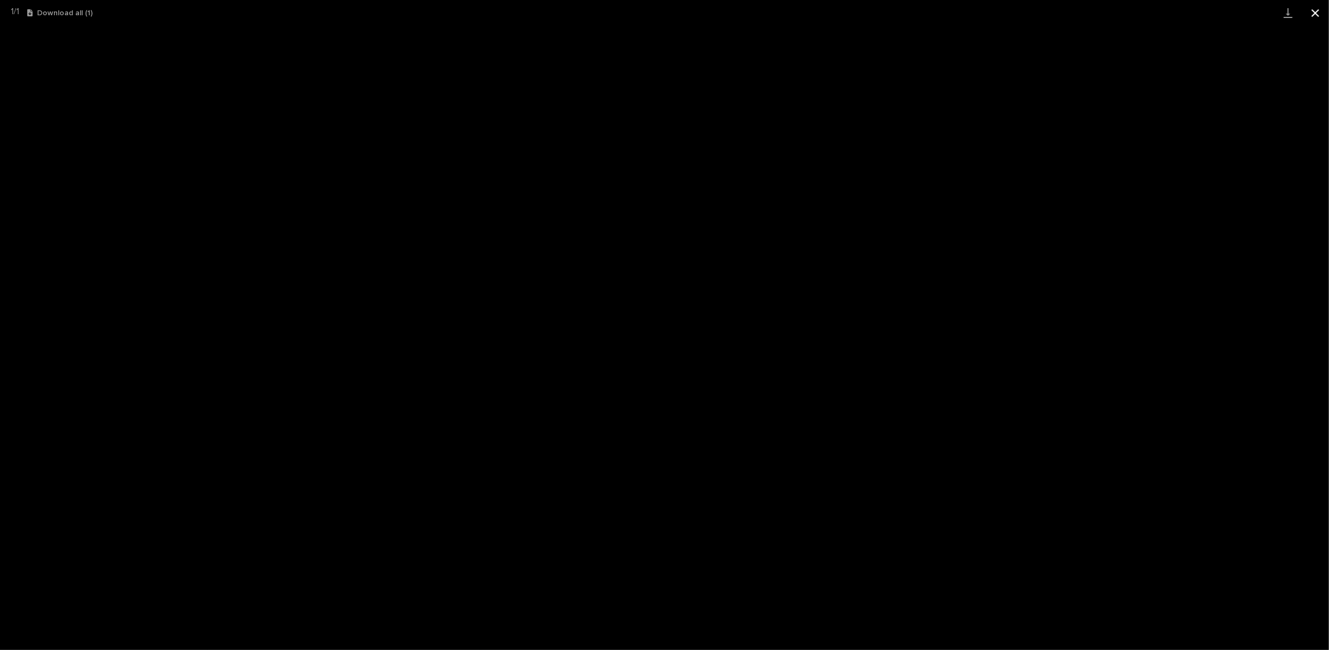
click at [1319, 14] on button "Close gallery" at bounding box center [1314, 13] width 27 height 26
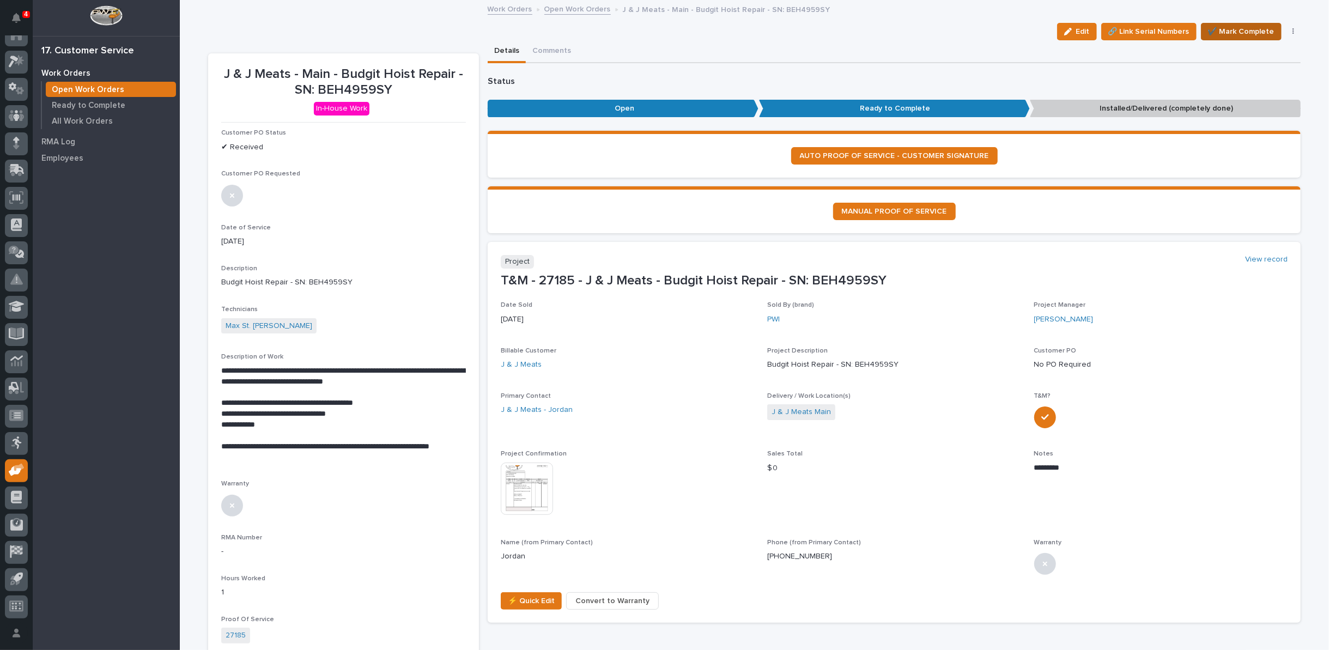
click at [1226, 28] on span "✔️ Mark Complete" at bounding box center [1241, 31] width 66 height 13
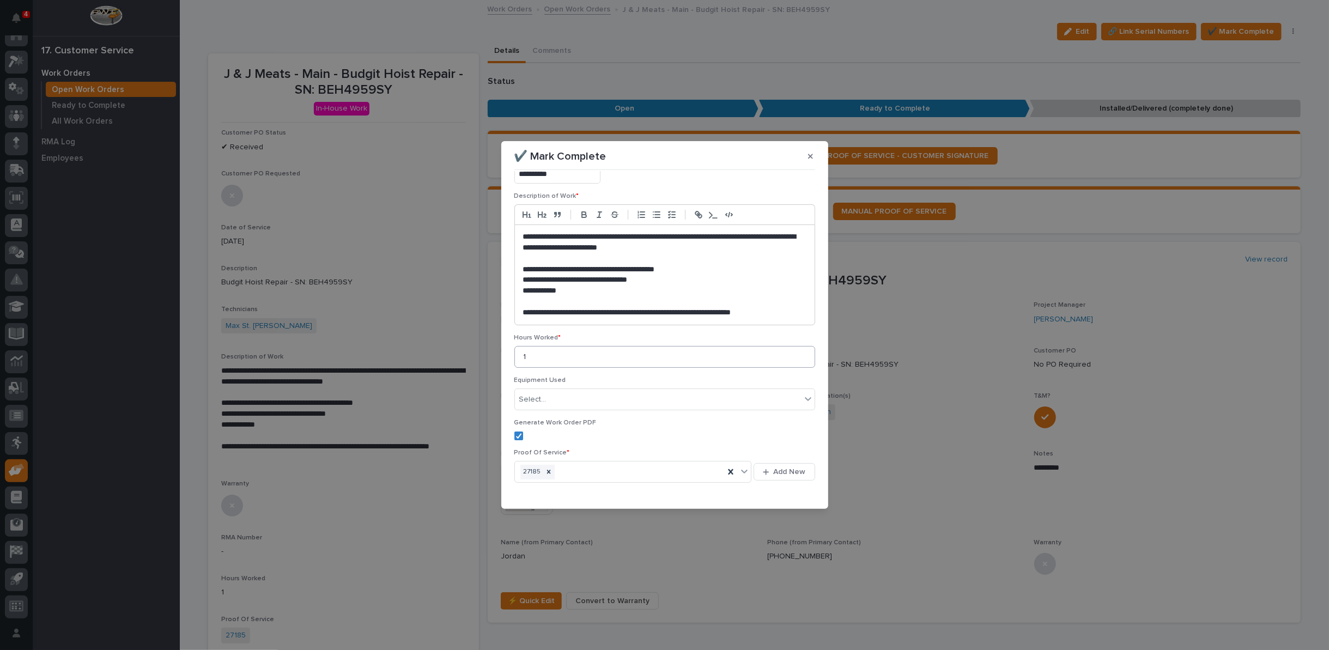
scroll to position [102, 0]
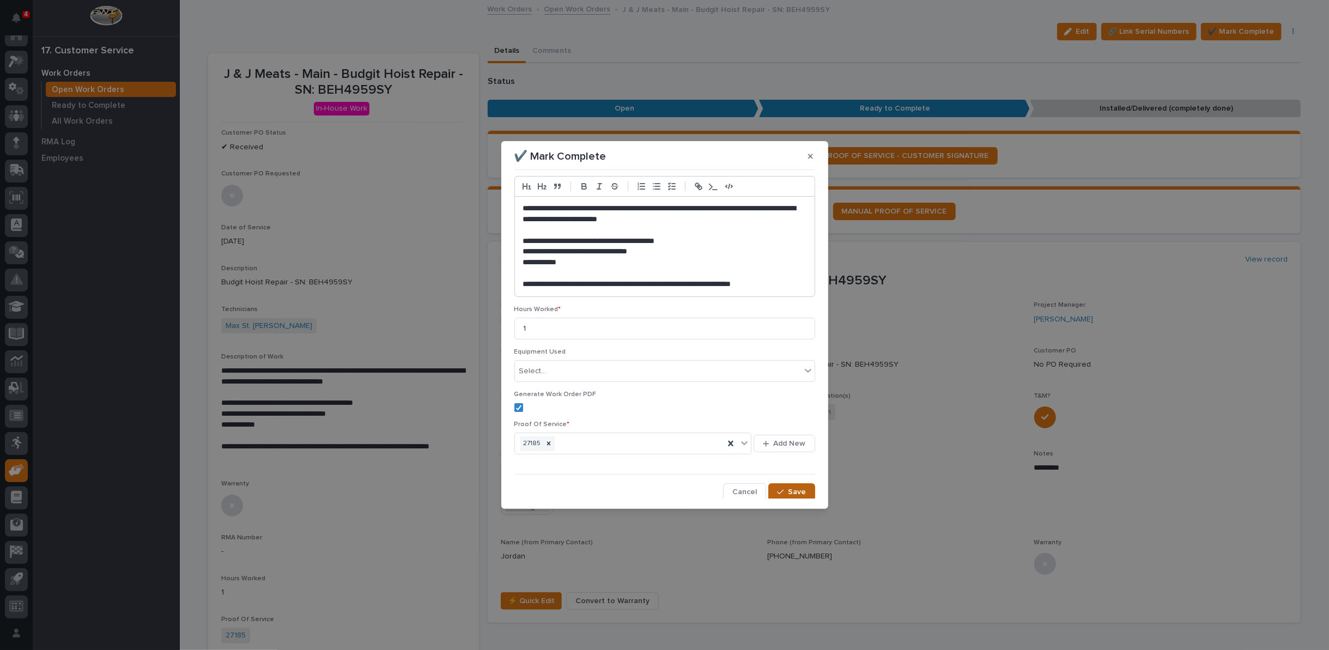
click at [789, 489] on span "Save" at bounding box center [797, 492] width 18 height 10
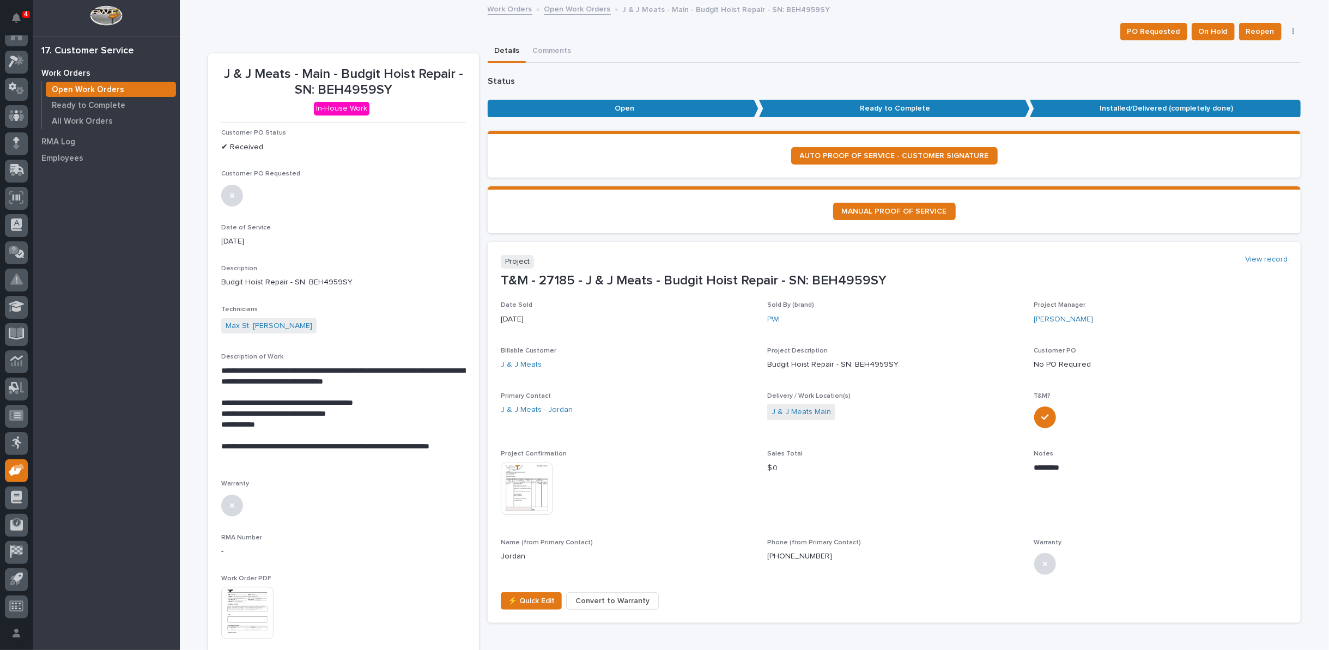
click at [572, 13] on link "Open Work Orders" at bounding box center [577, 8] width 66 height 13
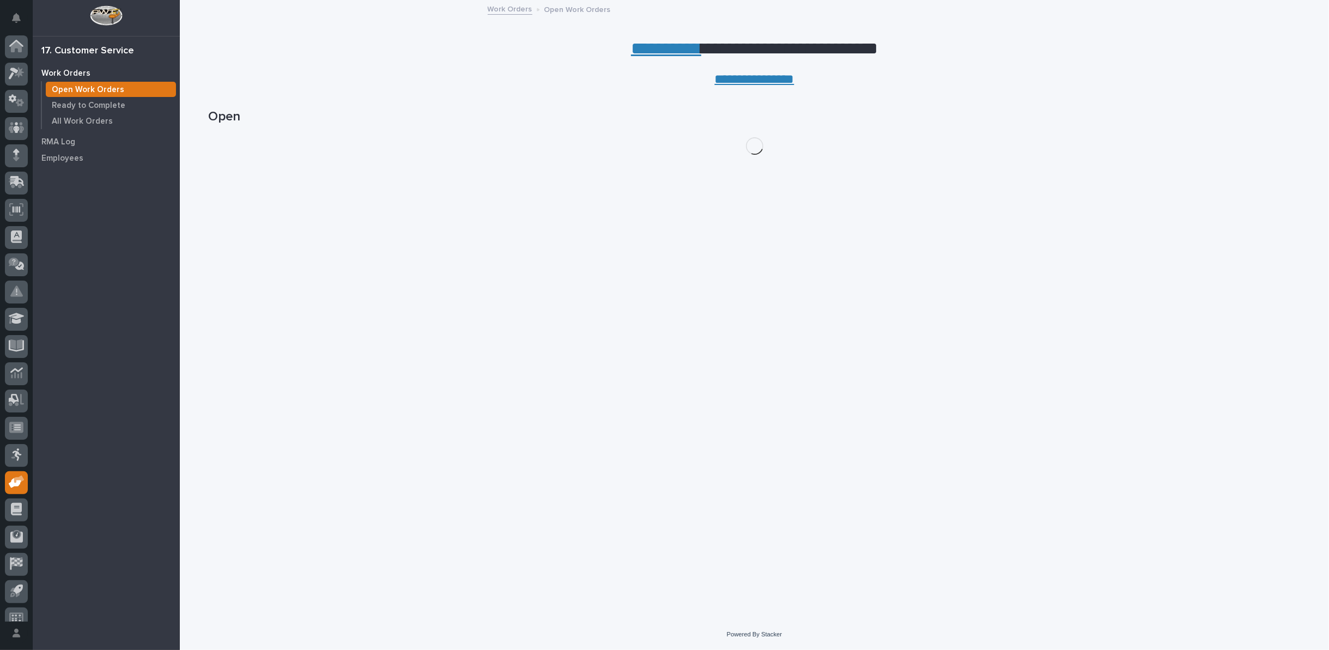
scroll to position [12, 0]
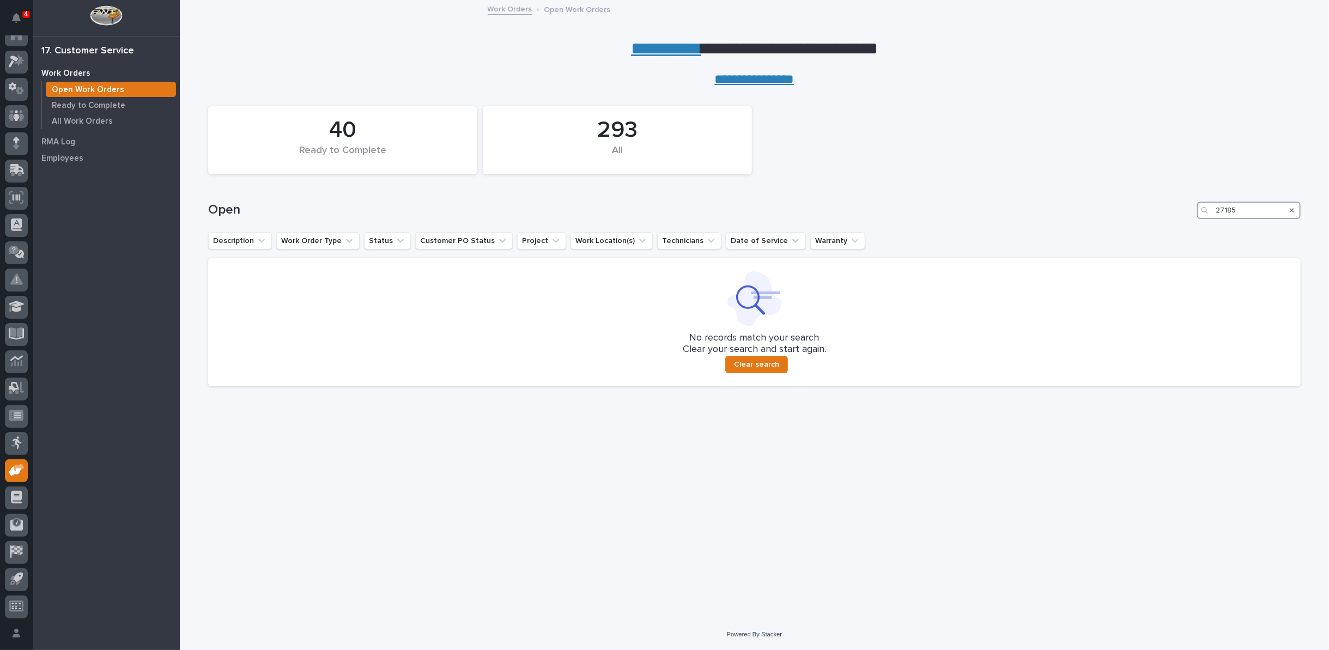
drag, startPoint x: 1236, startPoint y: 210, endPoint x: 1186, endPoint y: 199, distance: 51.4
click at [1187, 200] on div "Open 27185" at bounding box center [754, 206] width 1092 height 52
type input "27156"
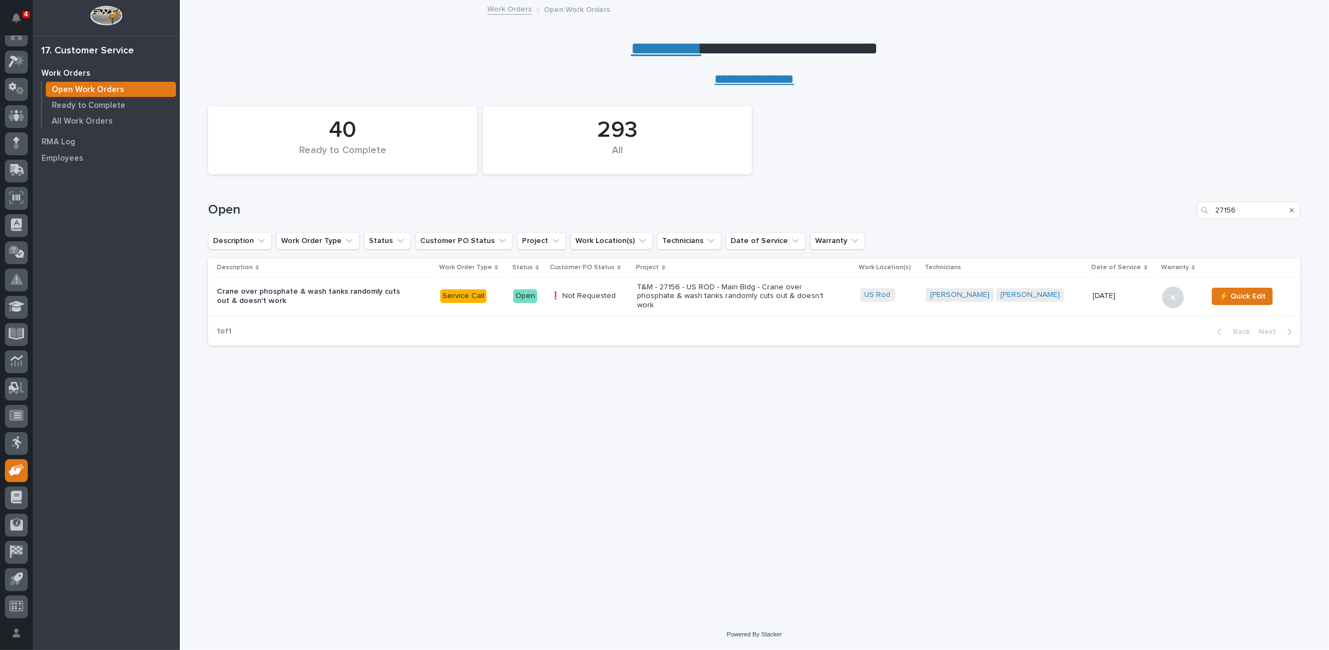
click at [687, 292] on p "T&M - 27156 - US ROD - Main Bldg - Crane over phosphate & wash tanks randomly c…" at bounding box center [732, 296] width 191 height 27
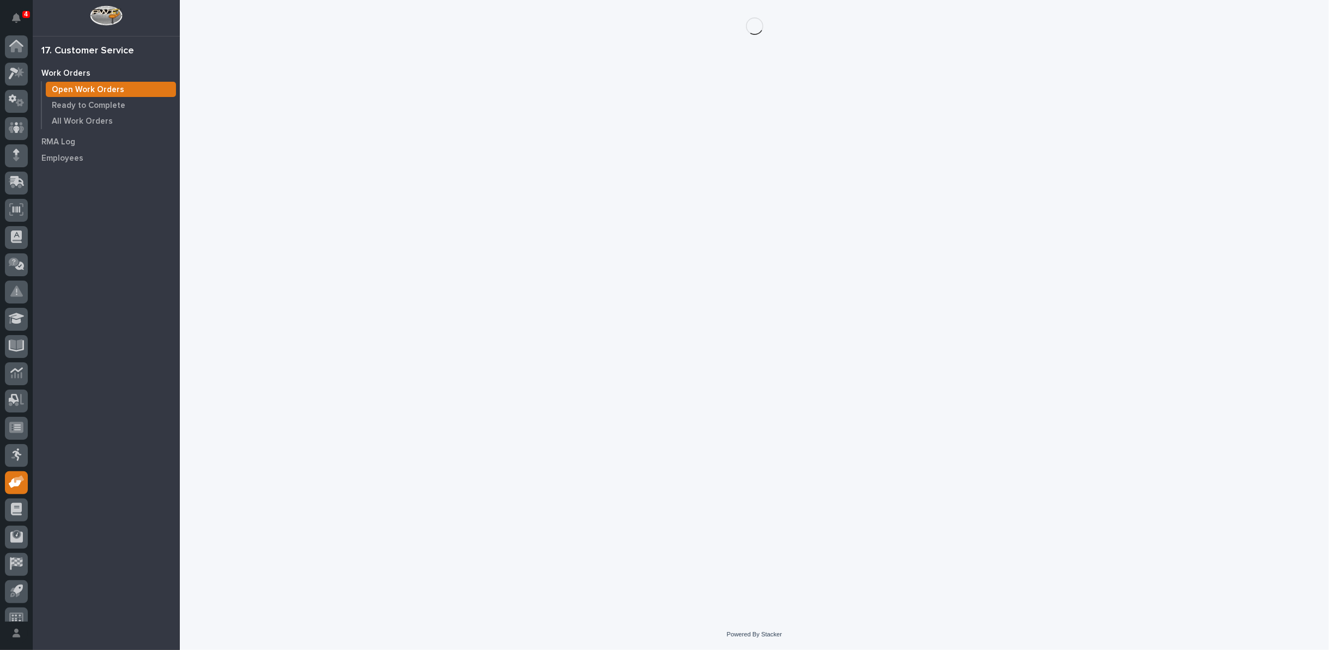
scroll to position [12, 0]
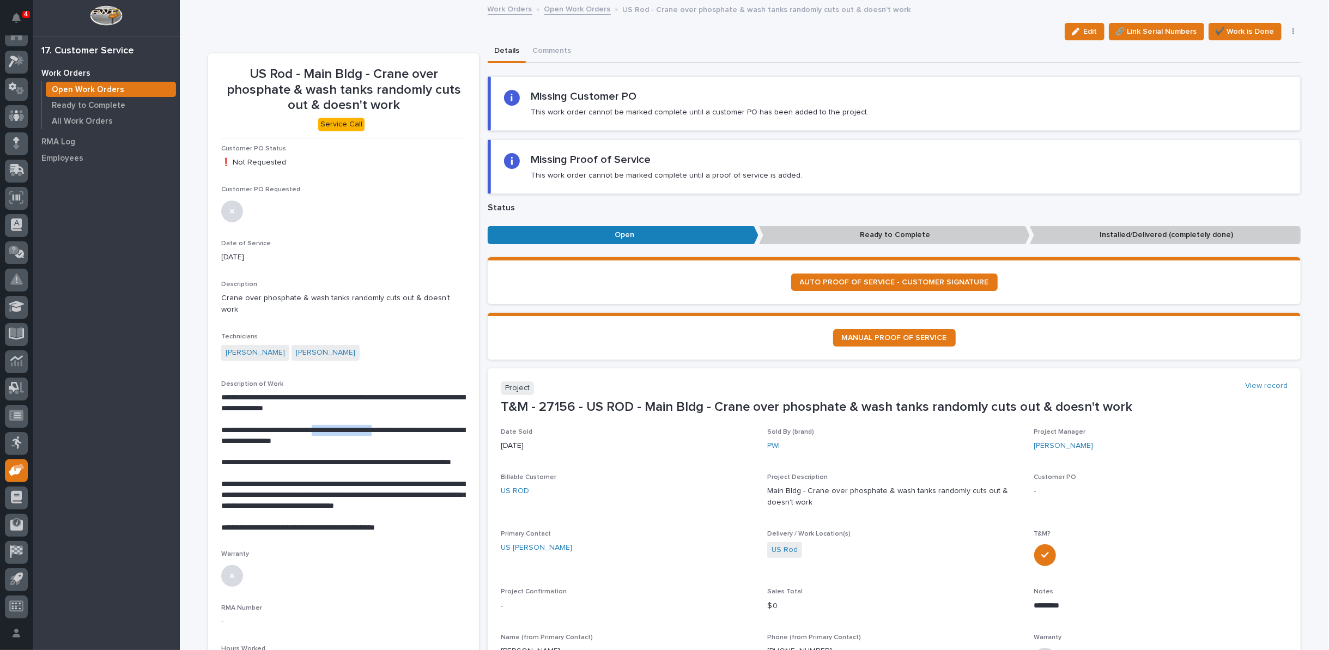
drag, startPoint x: 325, startPoint y: 414, endPoint x: 410, endPoint y: 416, distance: 85.0
click at [410, 425] on p "**********" at bounding box center [343, 436] width 245 height 22
copy p "**********"
click at [409, 430] on p "**********" at bounding box center [343, 436] width 245 height 22
click at [577, 9] on link "Open Work Orders" at bounding box center [577, 8] width 66 height 13
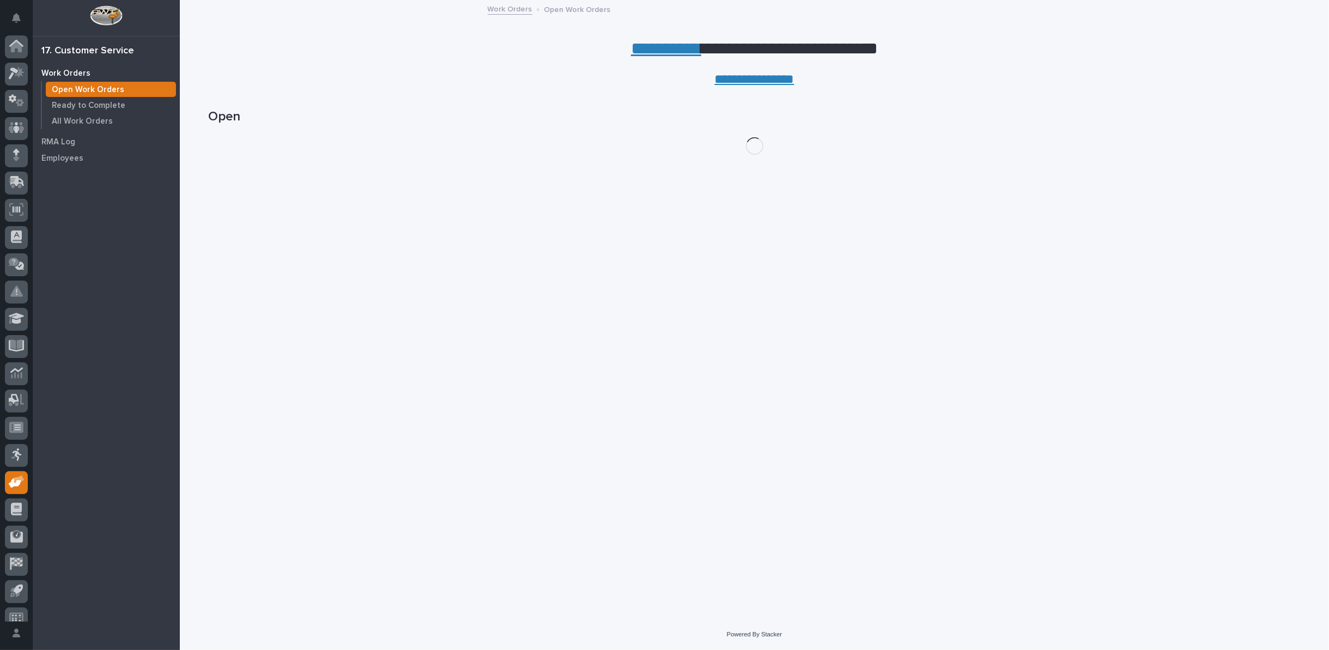
scroll to position [12, 0]
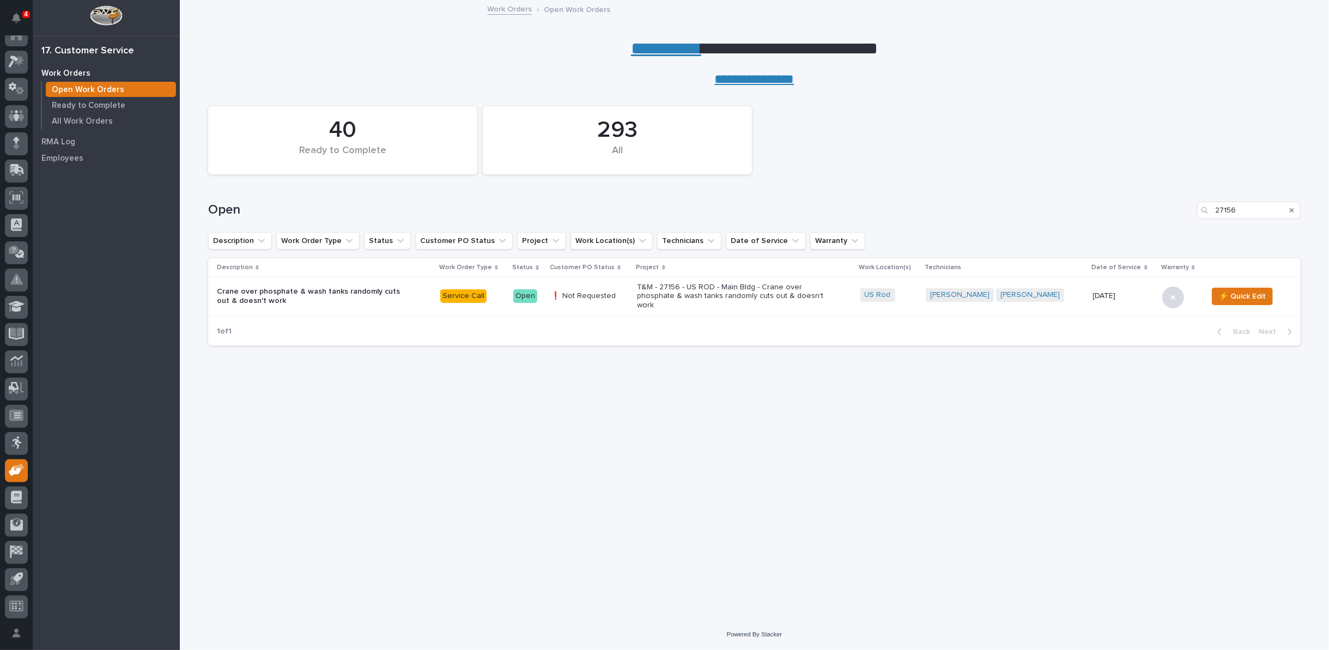
click at [631, 51] on link "**********" at bounding box center [666, 48] width 70 height 17
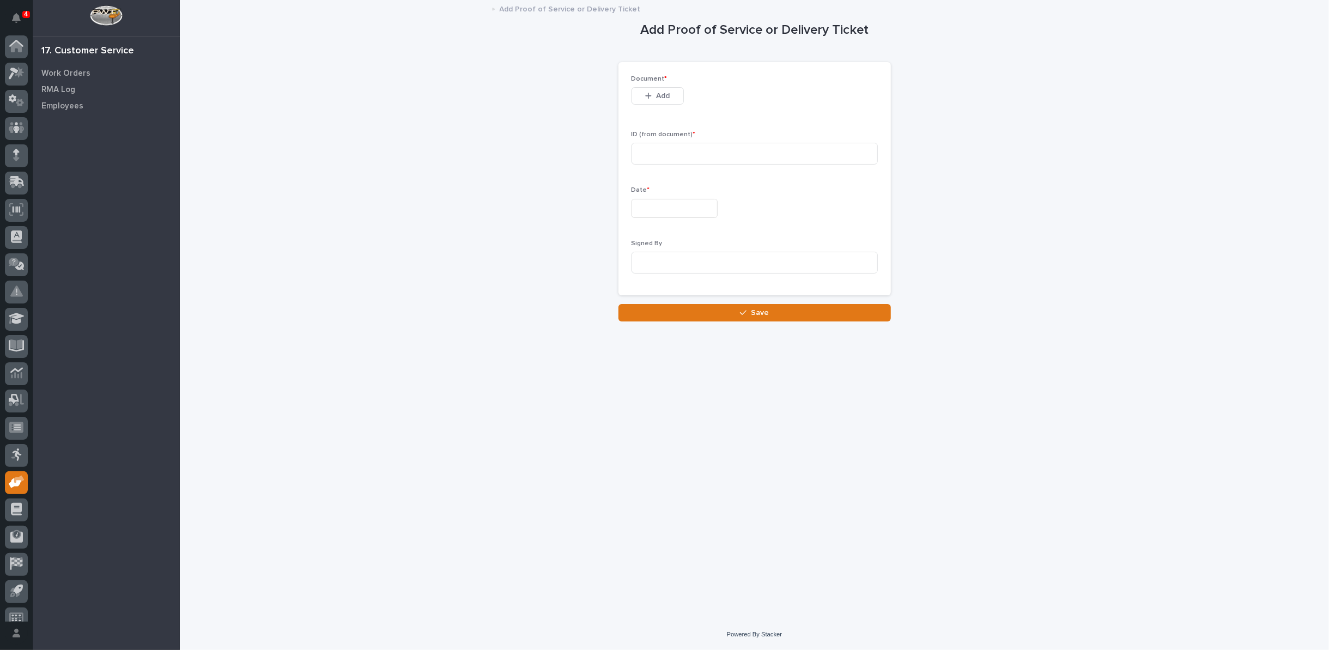
scroll to position [12, 0]
click at [648, 98] on icon "button" at bounding box center [648, 96] width 6 height 6
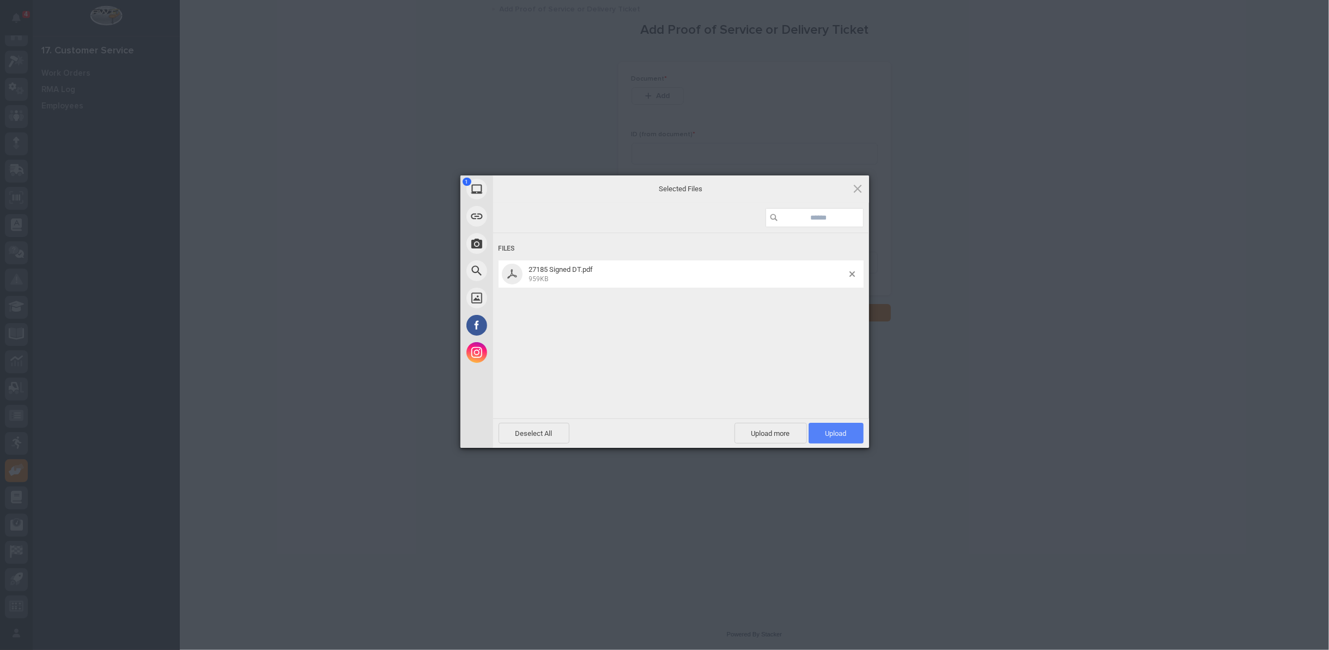
click at [835, 430] on span "Upload 1" at bounding box center [835, 433] width 21 height 8
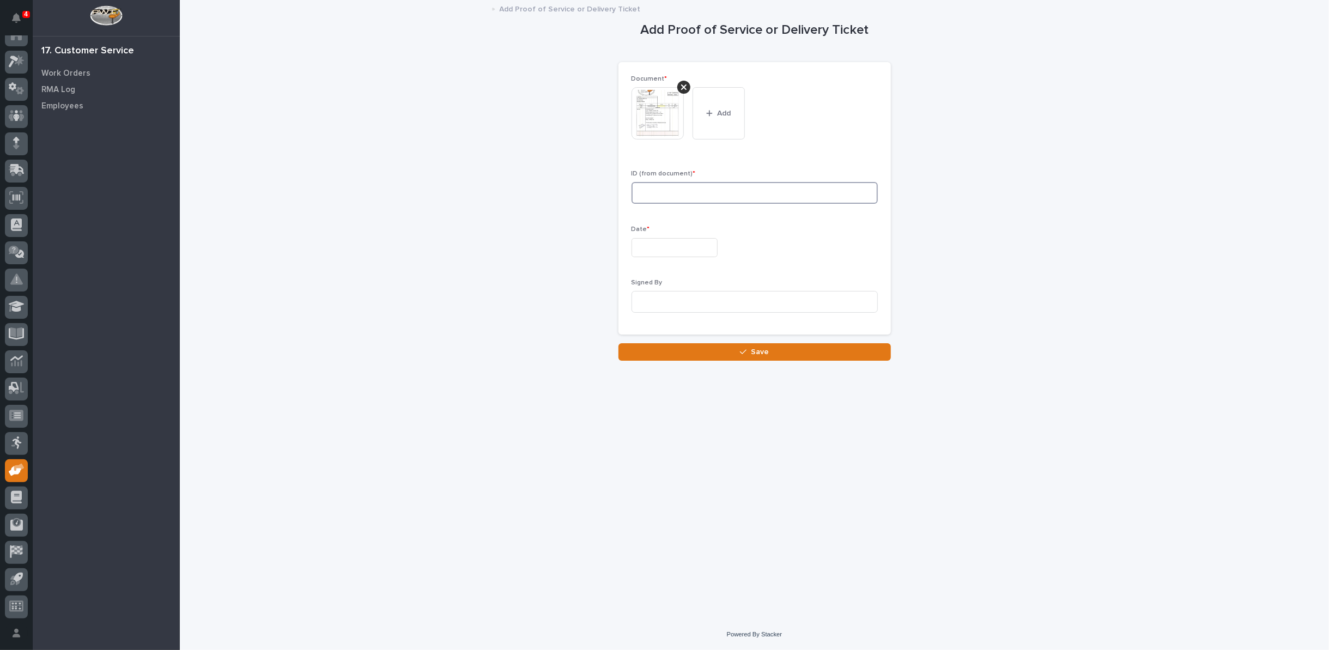
click at [677, 194] on input at bounding box center [754, 193] width 246 height 22
type input "27185"
click at [654, 245] on input "text" at bounding box center [674, 247] width 86 height 19
click at [672, 159] on div "17" at bounding box center [667, 157] width 15 height 15
type input "**********"
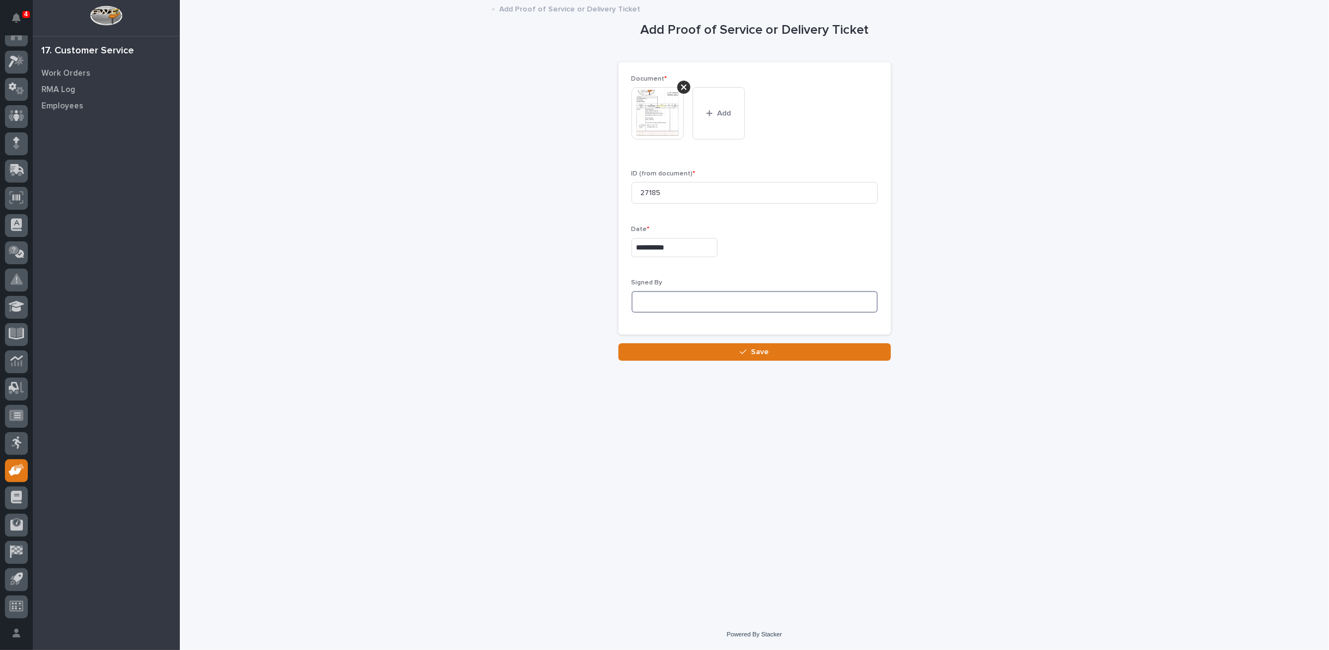
click at [655, 300] on input at bounding box center [754, 302] width 246 height 22
type input "N"
type input "[PERSON_NAME] (not sure of last name)"
click at [714, 352] on button "Save" at bounding box center [754, 351] width 272 height 17
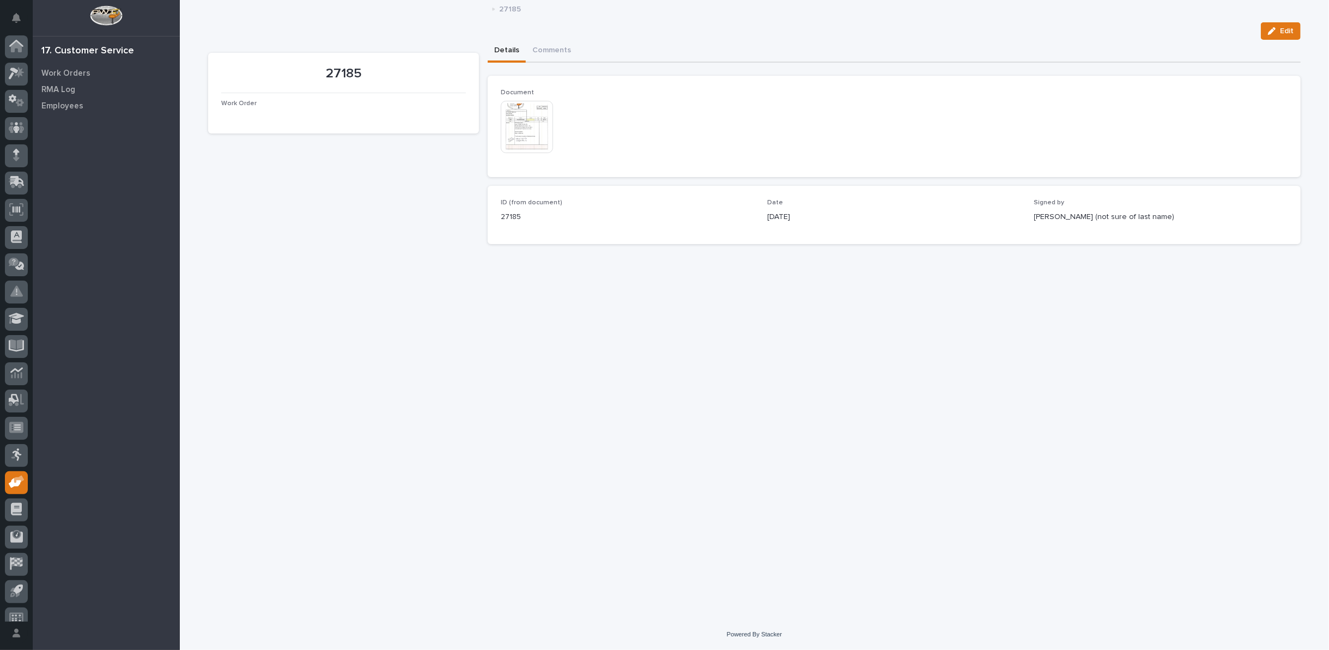
scroll to position [12, 0]
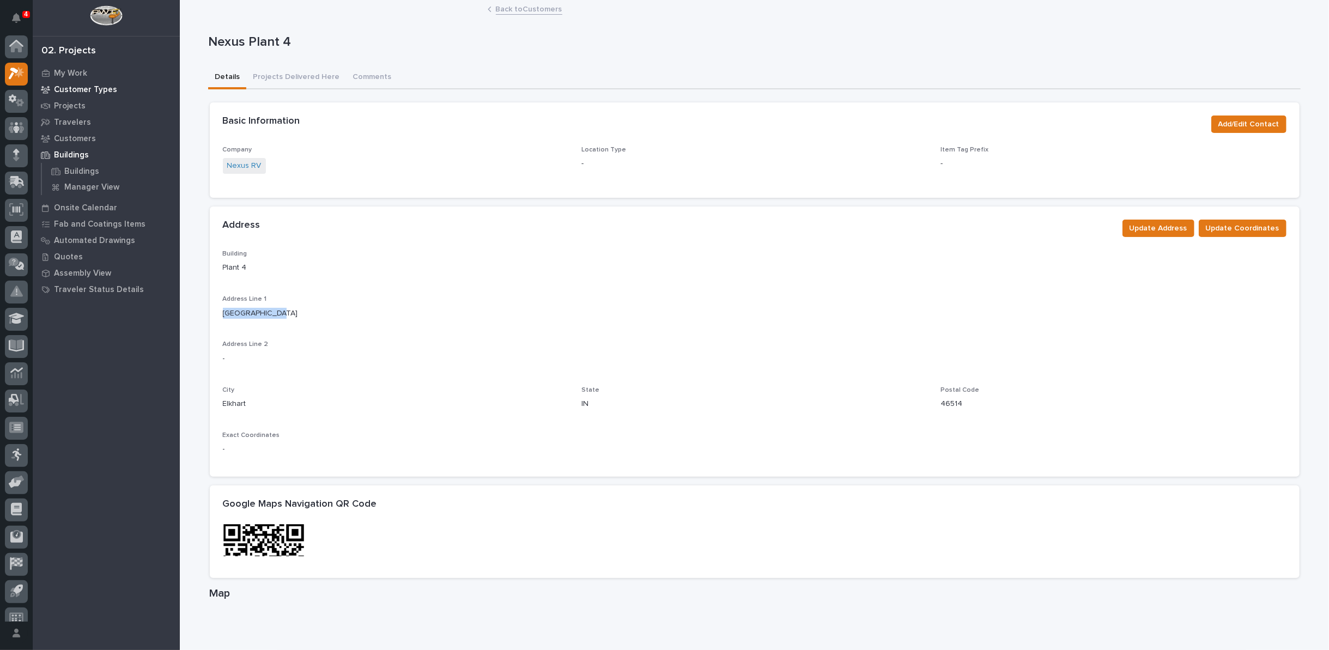
scroll to position [12, 0]
click at [71, 103] on p "Projects" at bounding box center [70, 106] width 32 height 10
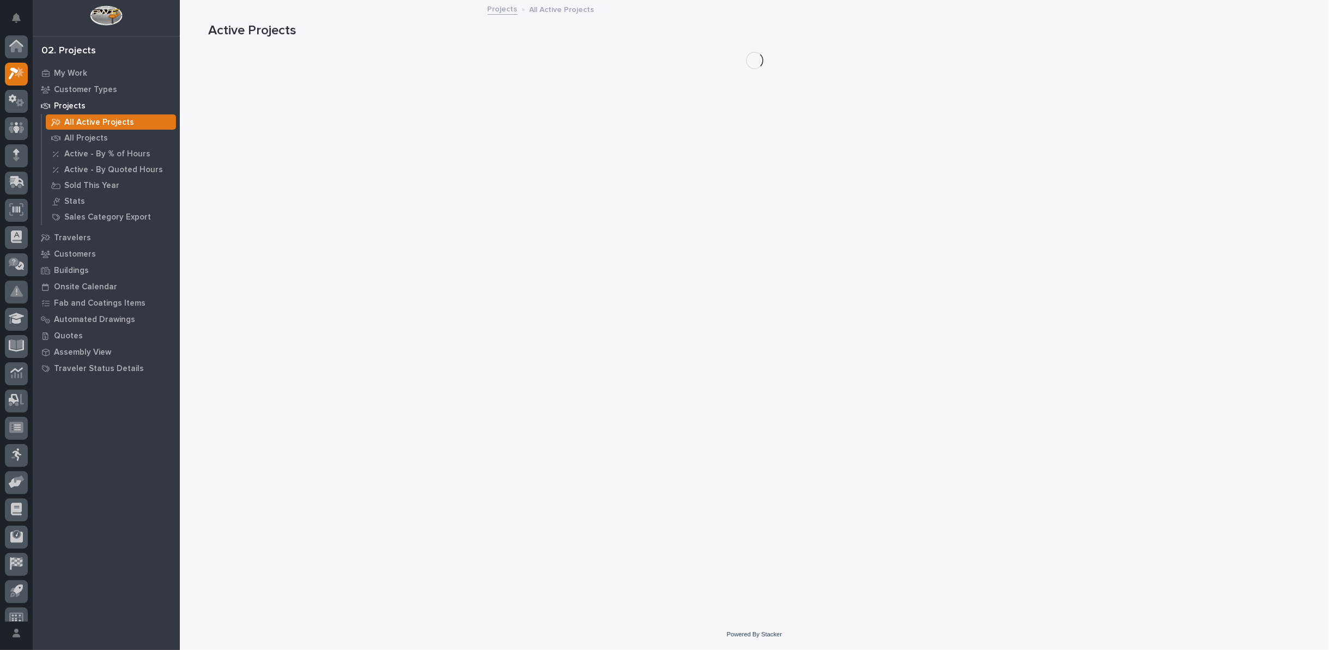
scroll to position [12, 0]
click at [90, 136] on p "All Projects" at bounding box center [86, 138] width 44 height 10
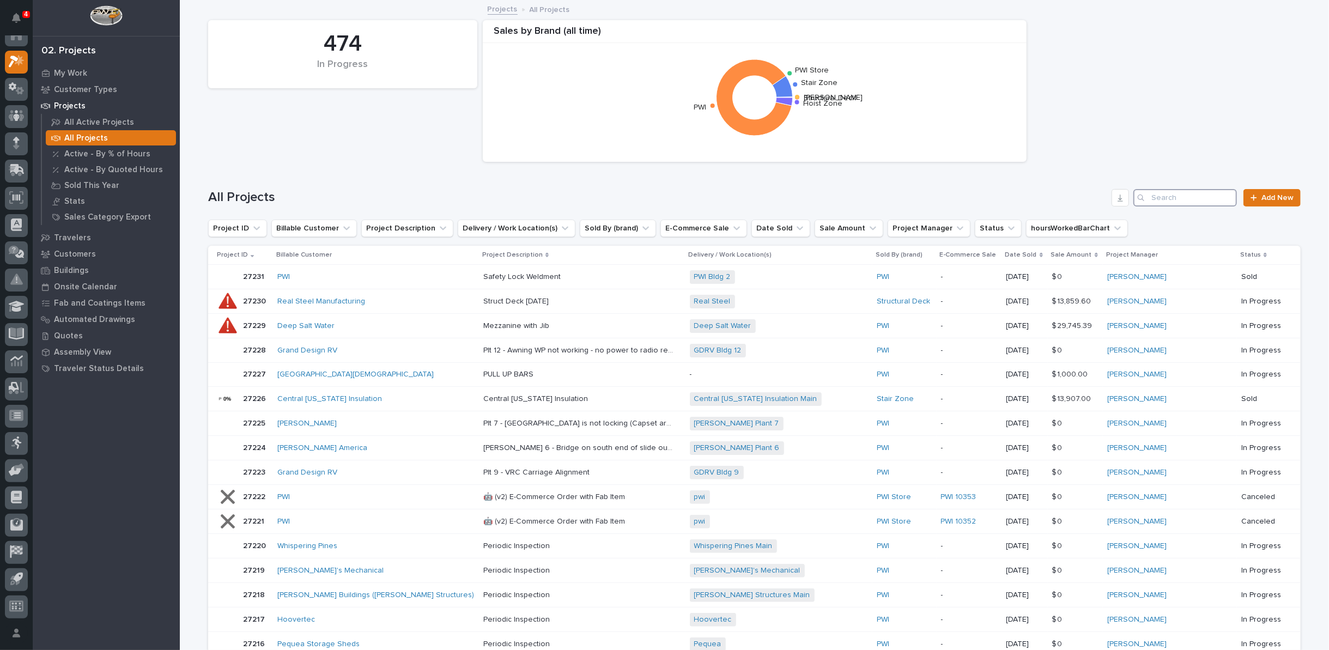
click at [1182, 197] on input "Search" at bounding box center [1185, 197] width 104 height 17
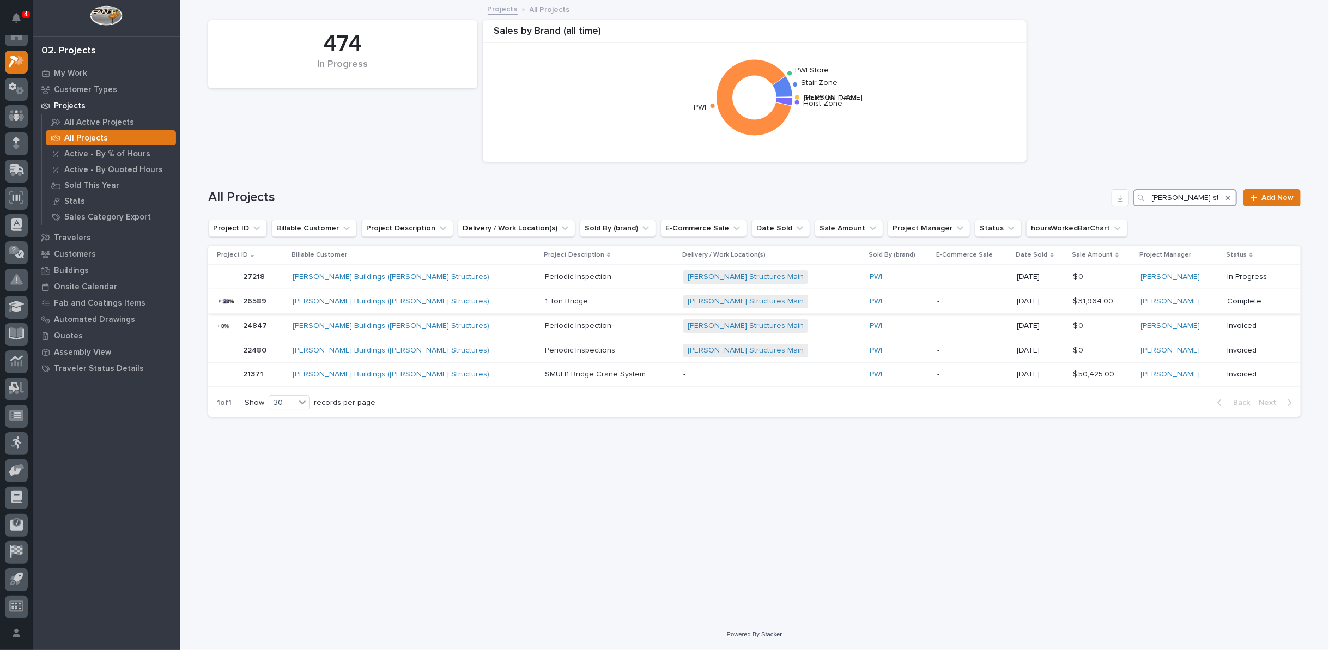
type input "stoltzfus structure"
click at [545, 302] on p "1 Ton Bridge" at bounding box center [567, 300] width 45 height 11
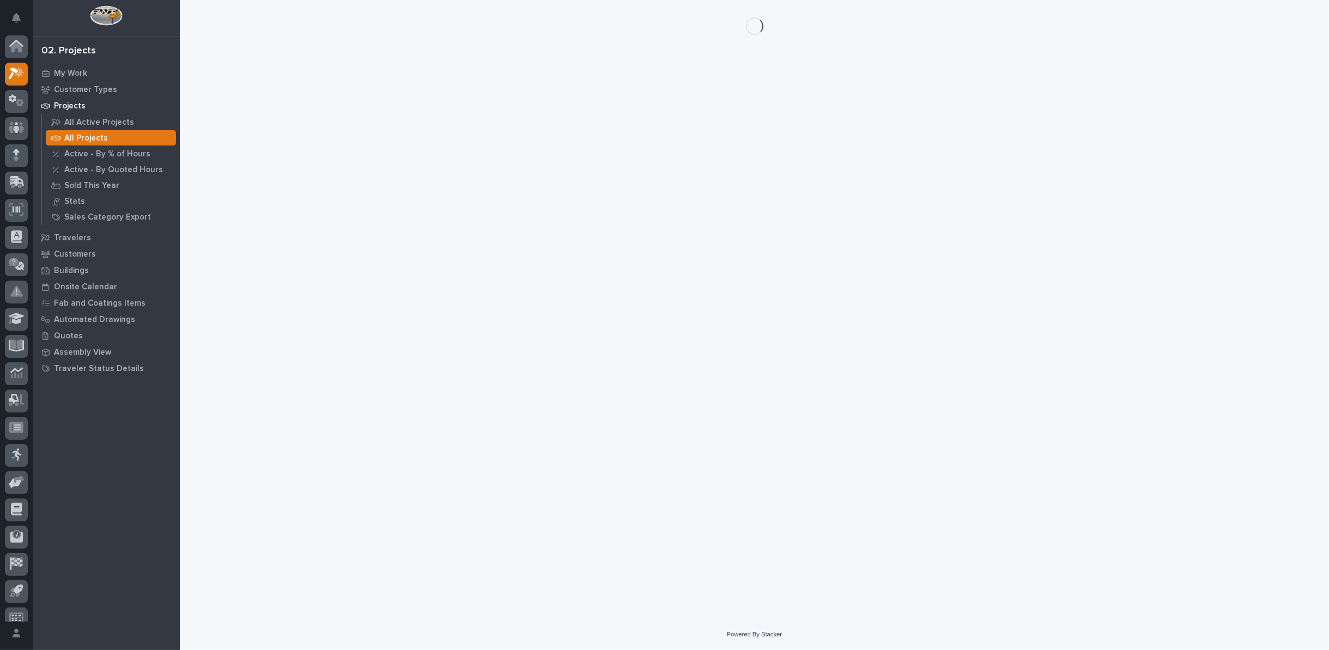
scroll to position [12, 0]
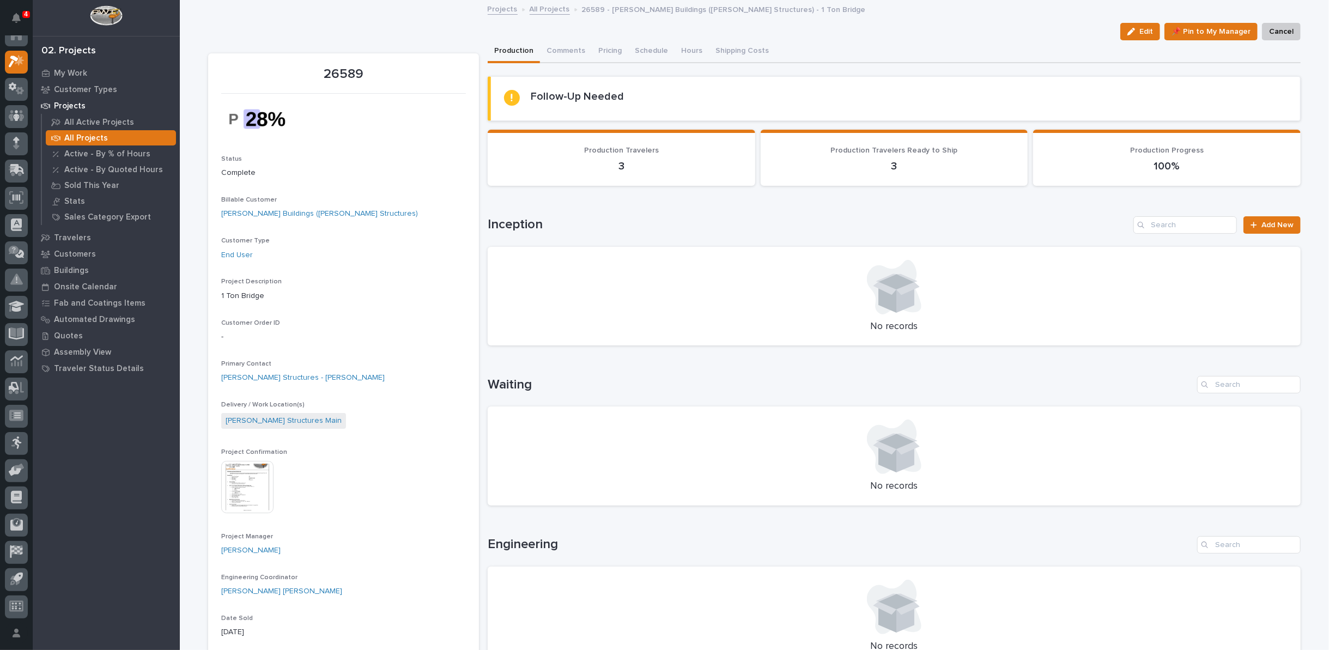
click at [246, 471] on img at bounding box center [247, 487] width 52 height 52
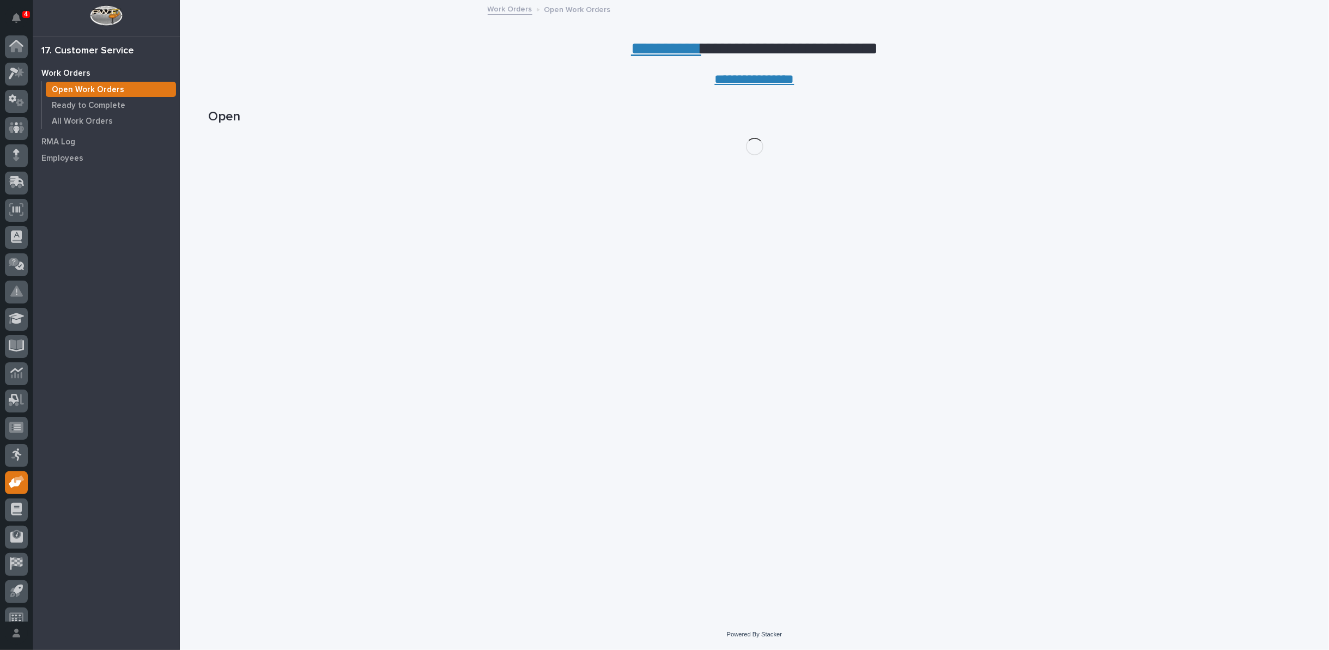
scroll to position [12, 0]
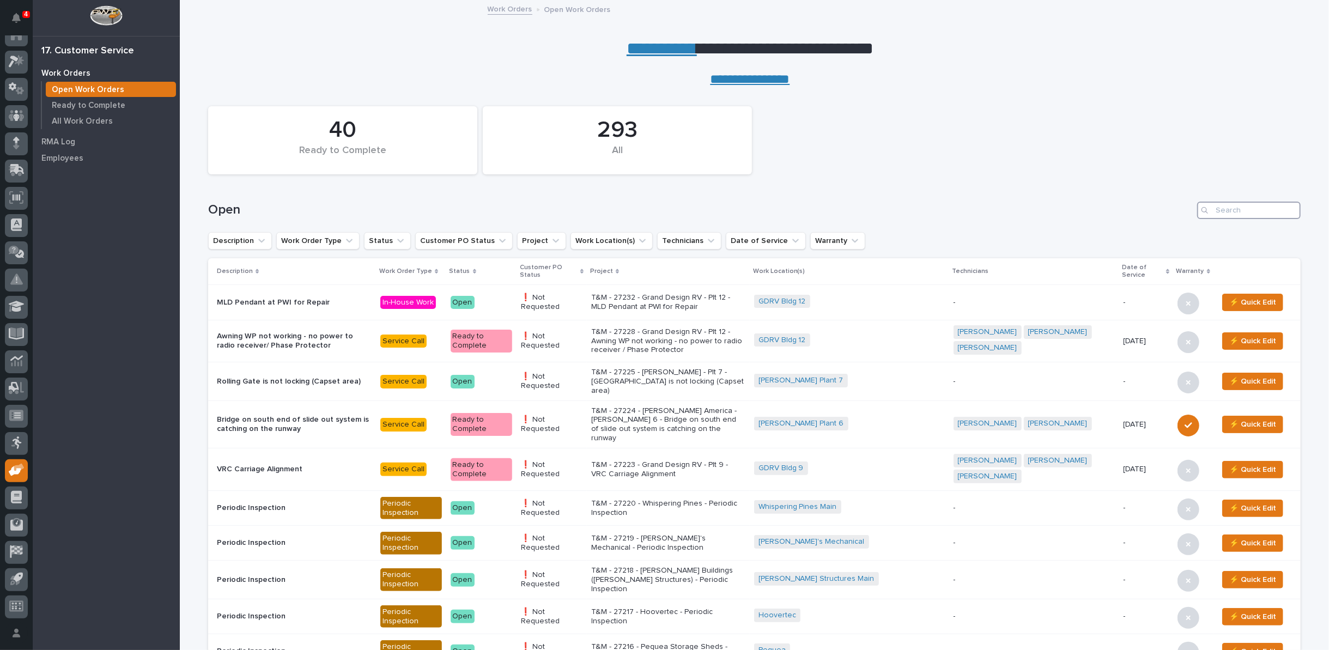
click at [1228, 209] on input "Search" at bounding box center [1249, 210] width 104 height 17
type input "27182"
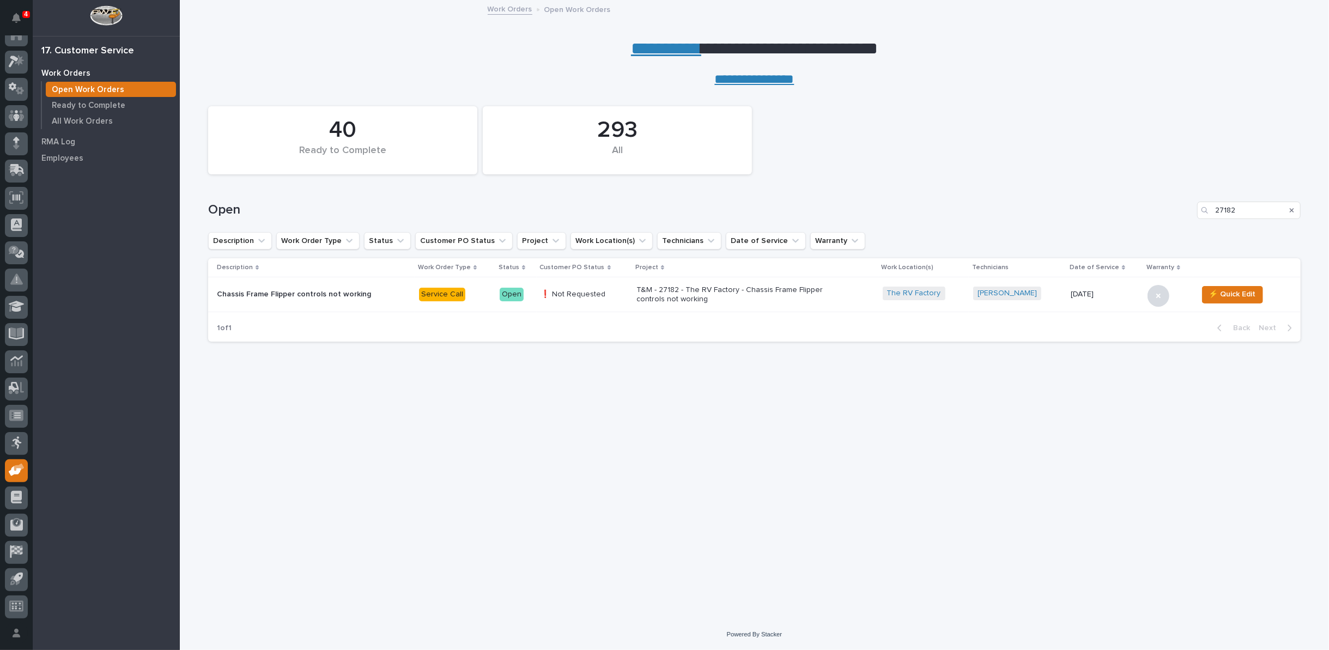
click at [684, 296] on p "T&M - 27182 - The RV Factory - Chassis Frame Flipper controls not working" at bounding box center [731, 294] width 191 height 19
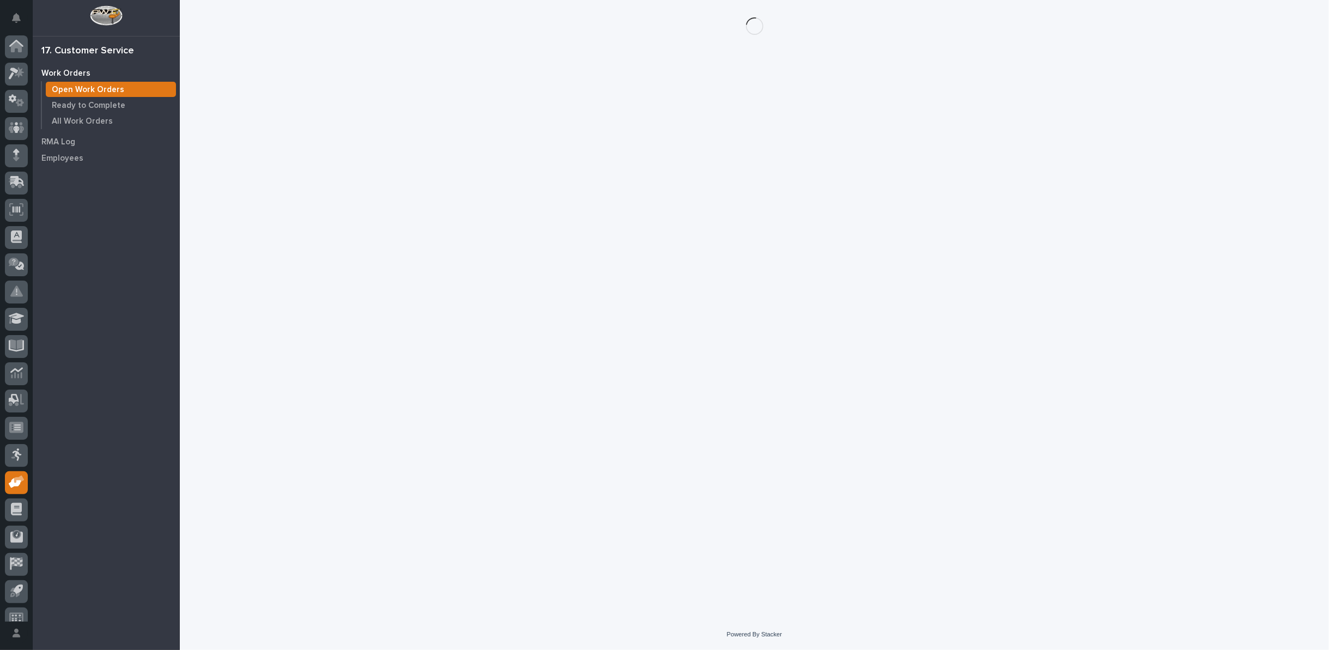
scroll to position [12, 0]
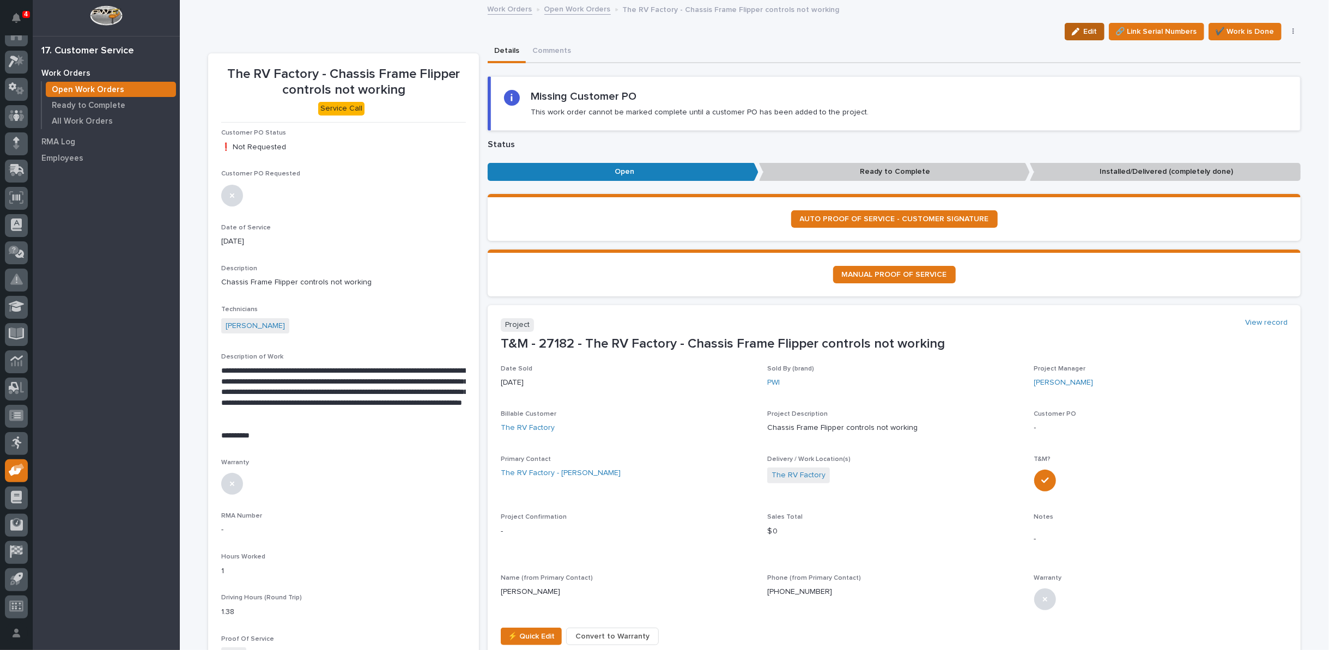
click at [1078, 29] on div "button" at bounding box center [1078, 32] width 12 height 8
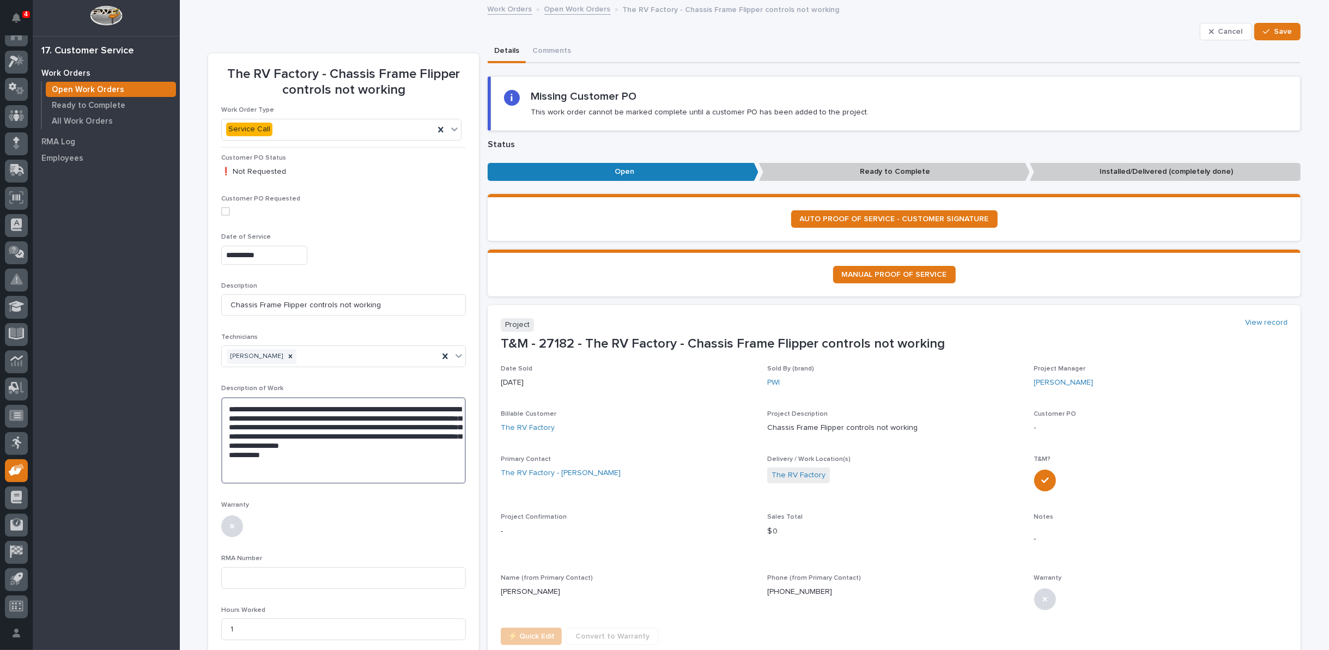
click at [221, 404] on textarea "**********" at bounding box center [343, 440] width 245 height 87
drag, startPoint x: 223, startPoint y: 461, endPoint x: 240, endPoint y: 465, distance: 17.7
click at [240, 465] on textarea "**********" at bounding box center [343, 440] width 245 height 87
click at [359, 454] on textarea "**********" at bounding box center [343, 436] width 245 height 78
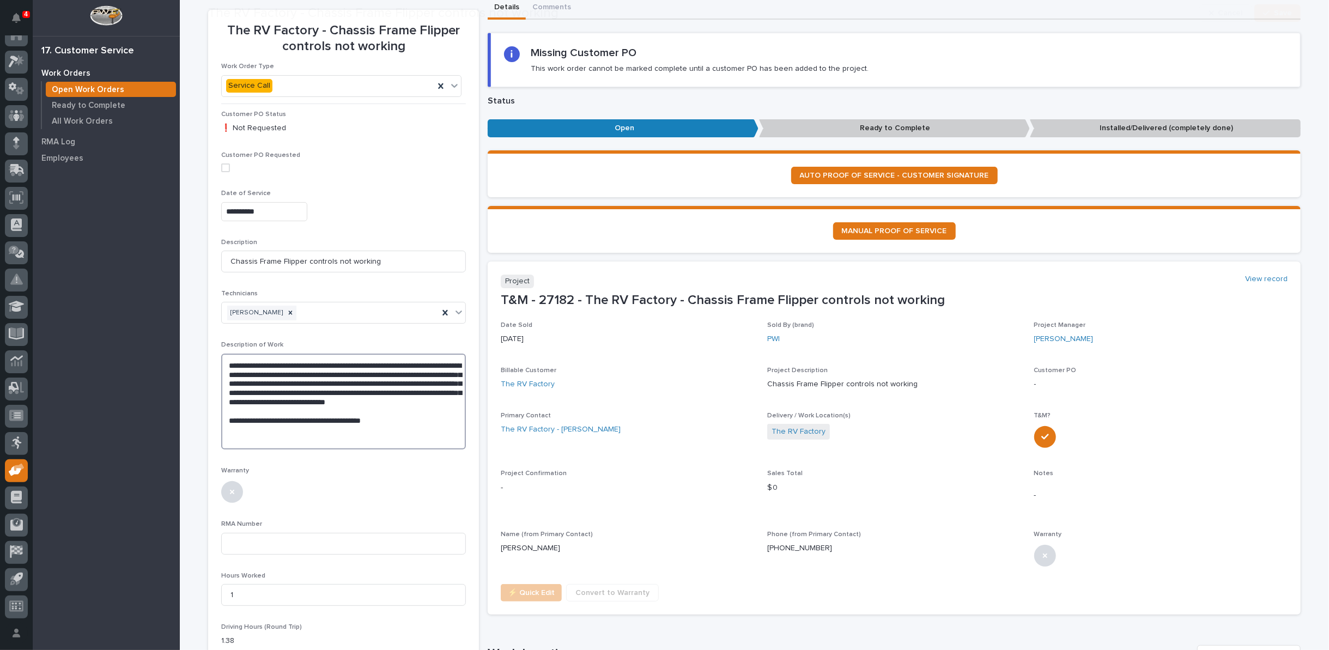
scroll to position [60, 0]
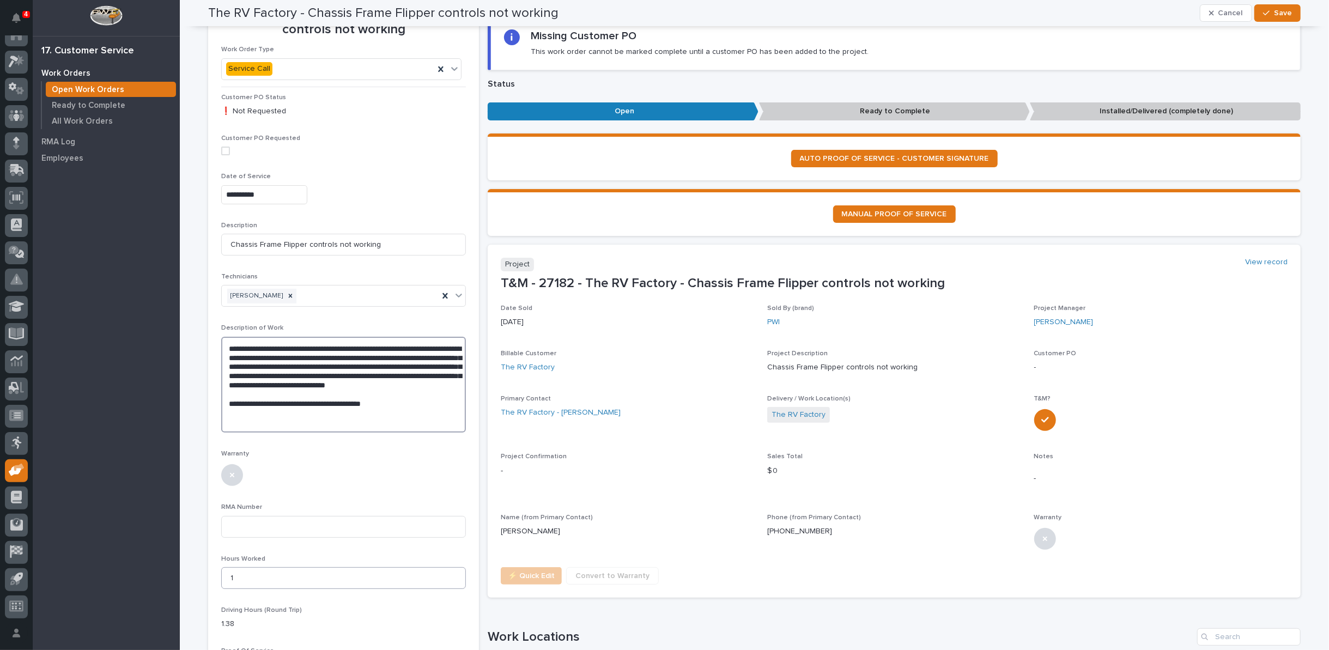
type textarea "**********"
drag, startPoint x: 234, startPoint y: 576, endPoint x: 222, endPoint y: 574, distance: 11.6
click at [222, 574] on input "1" at bounding box center [343, 578] width 245 height 22
type input "2"
click at [412, 411] on textarea "**********" at bounding box center [343, 385] width 245 height 96
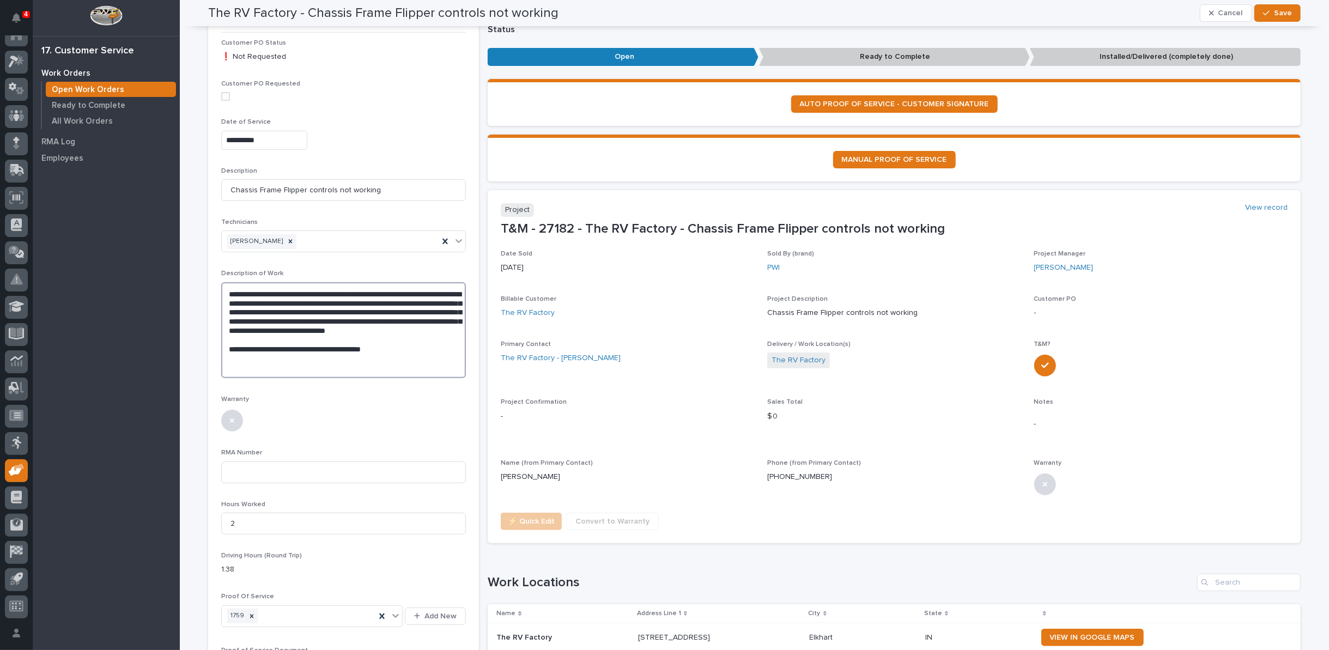
scroll to position [106, 0]
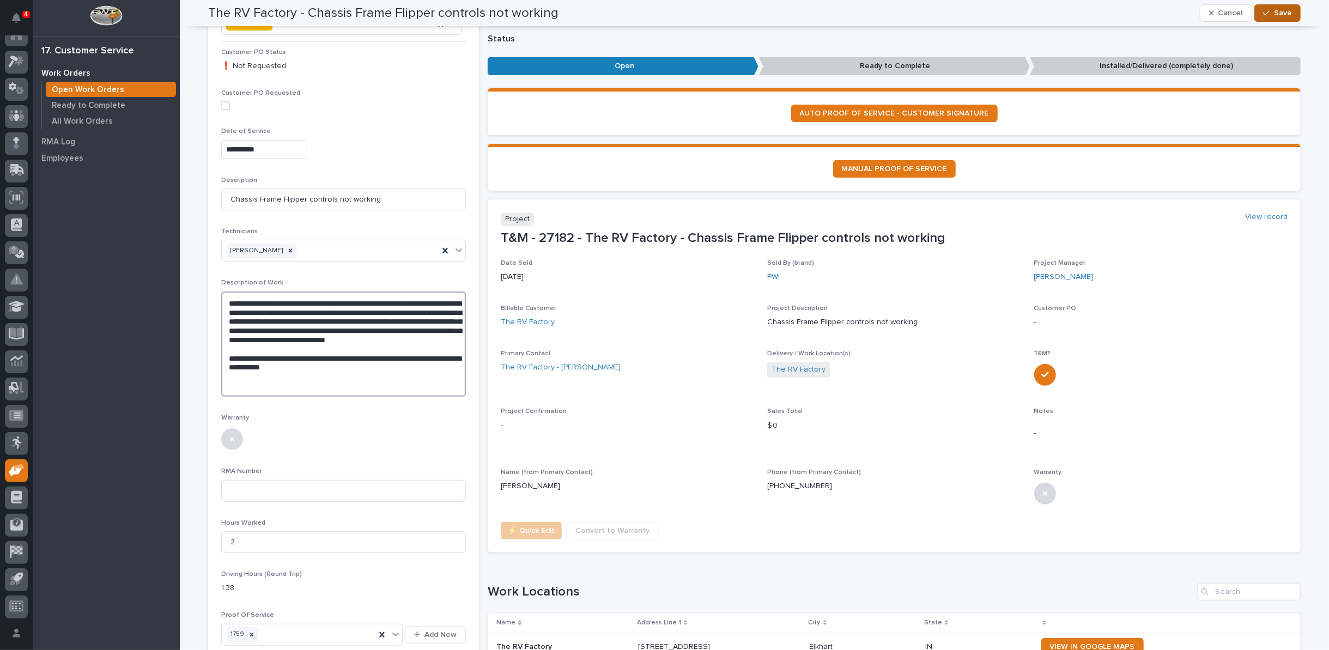
type textarea "**********"
click at [1281, 10] on span "Save" at bounding box center [1283, 13] width 18 height 10
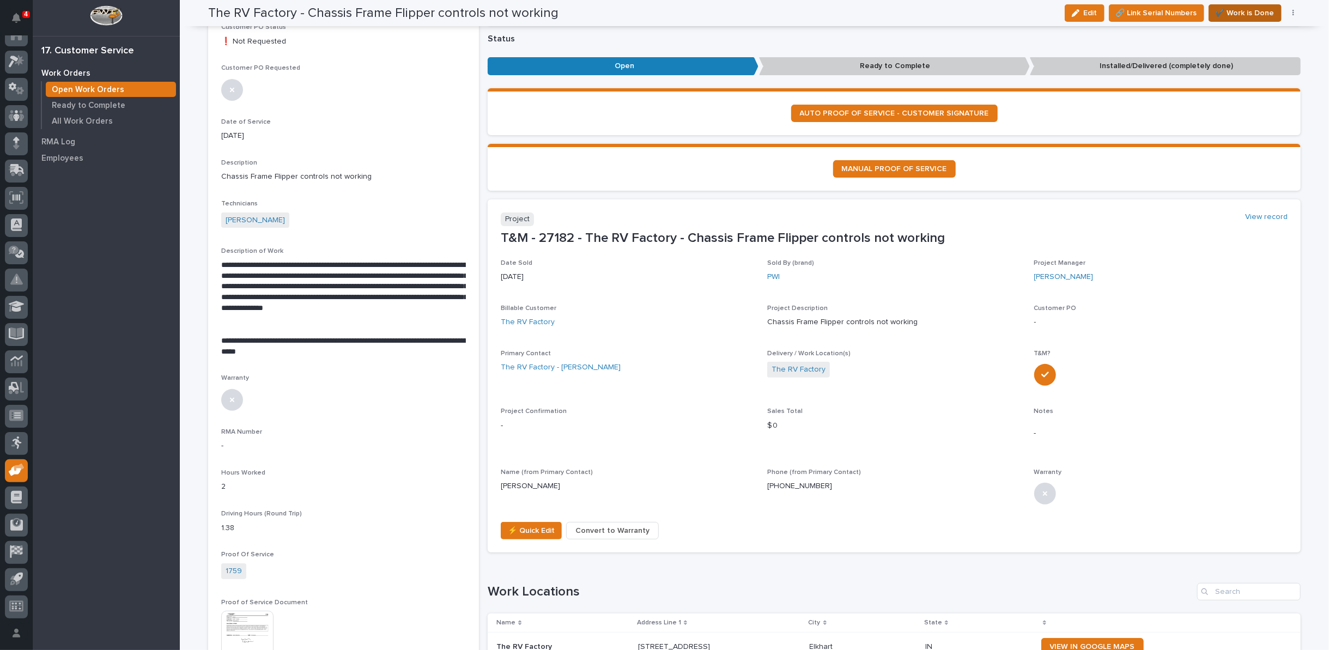
click at [1257, 10] on span "✔️ Work is Done" at bounding box center [1244, 13] width 59 height 13
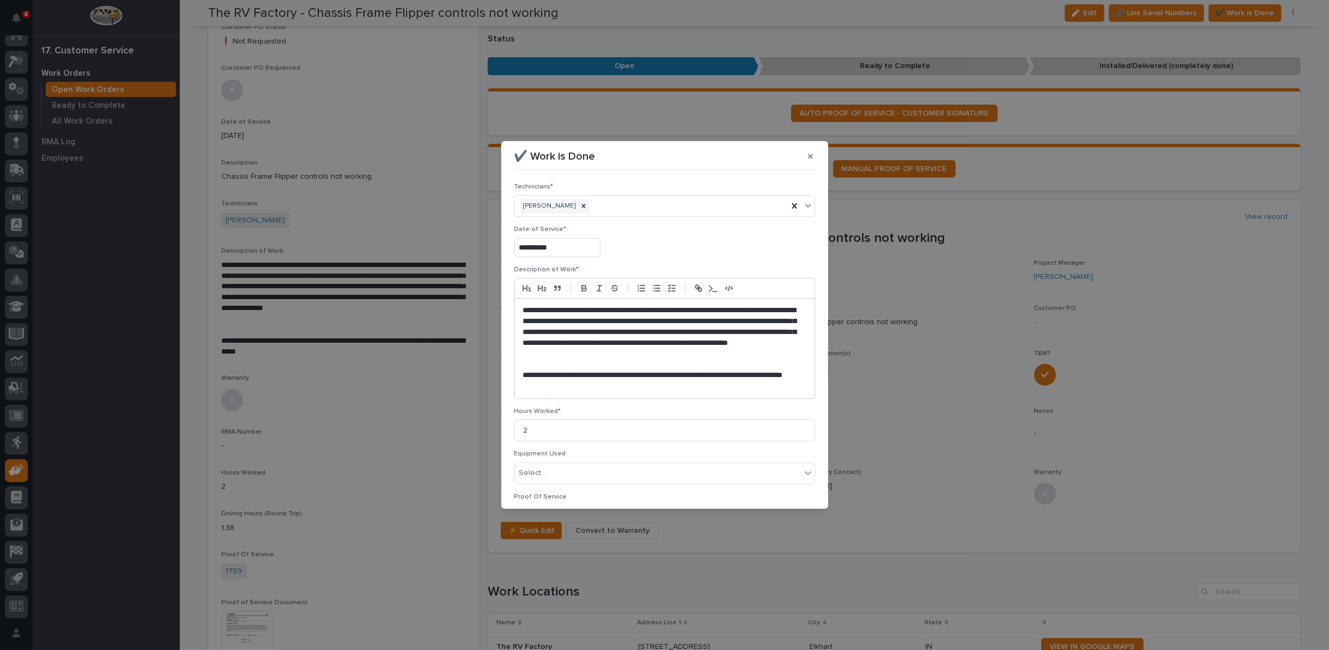
scroll to position [72, 0]
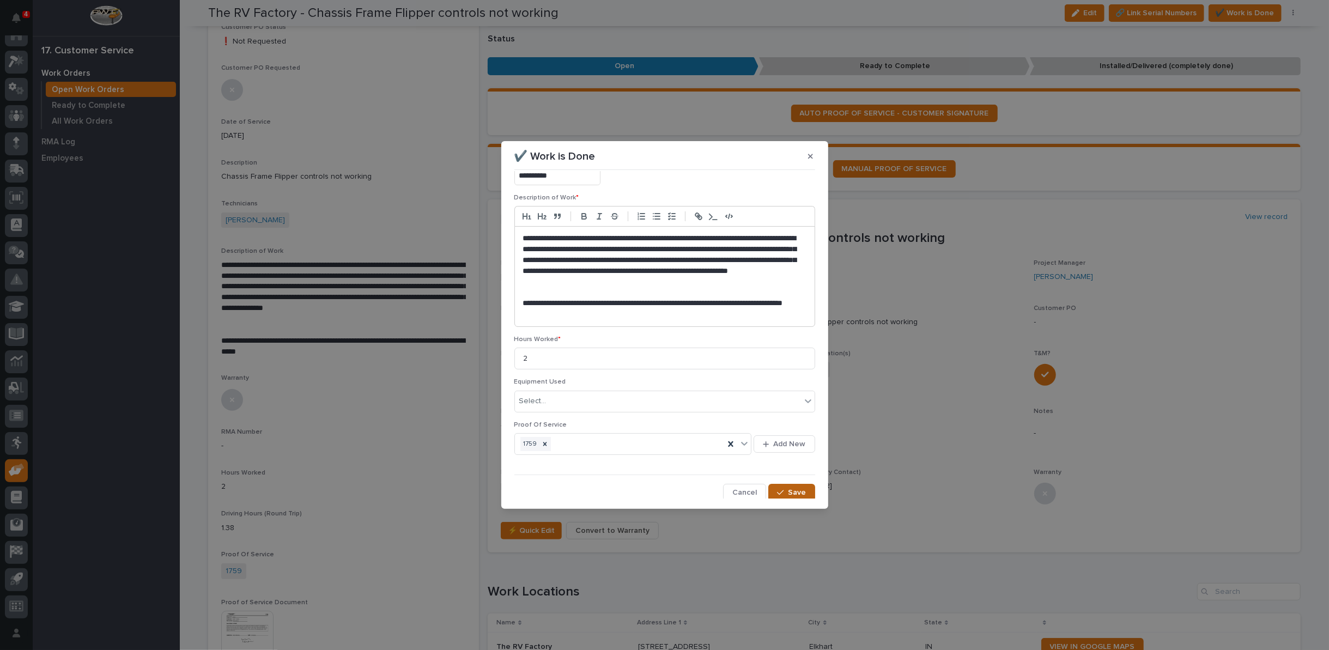
click at [777, 493] on icon "button" at bounding box center [780, 493] width 7 height 8
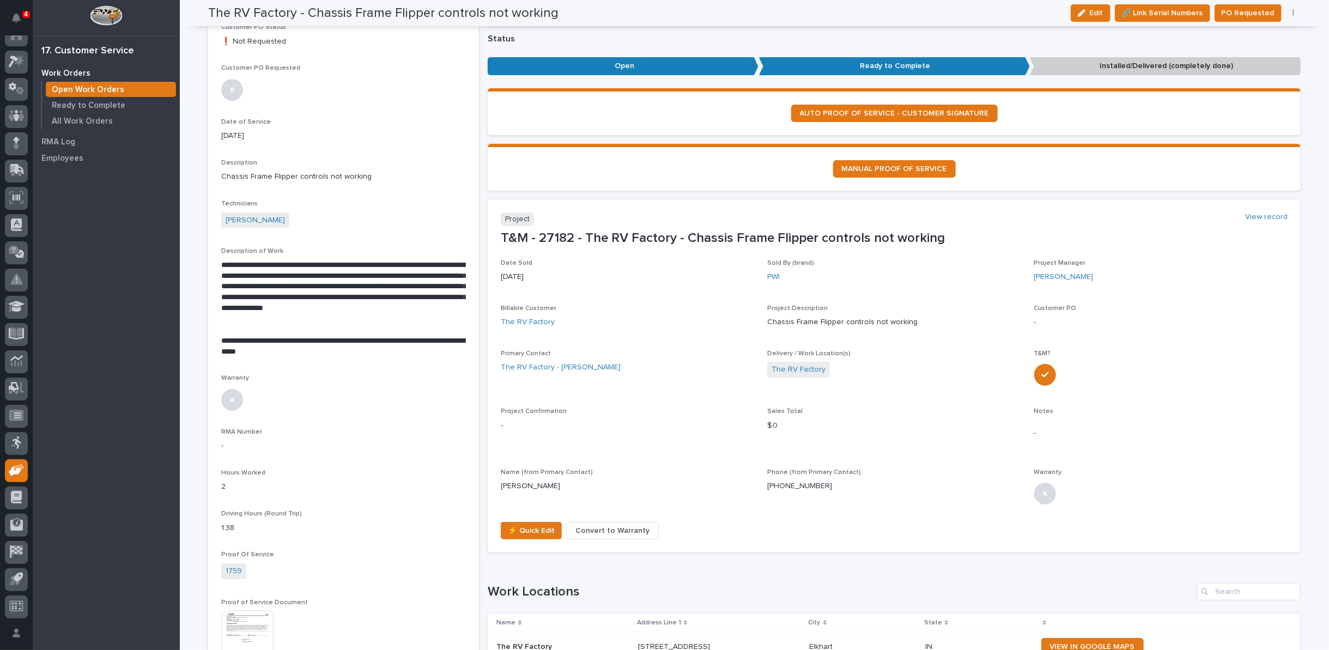
click at [1289, 13] on button "button" at bounding box center [1293, 13] width 15 height 8
click at [1261, 68] on span "Regenerate PDF" at bounding box center [1259, 69] width 58 height 13
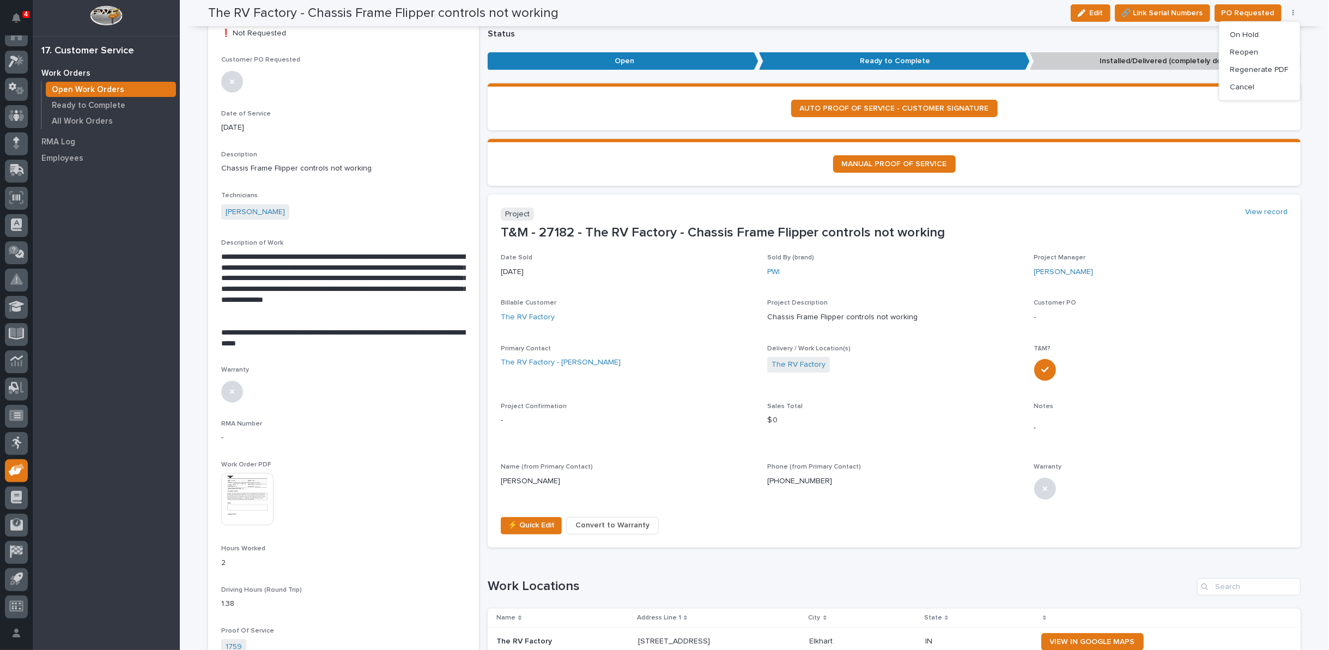
scroll to position [106, 0]
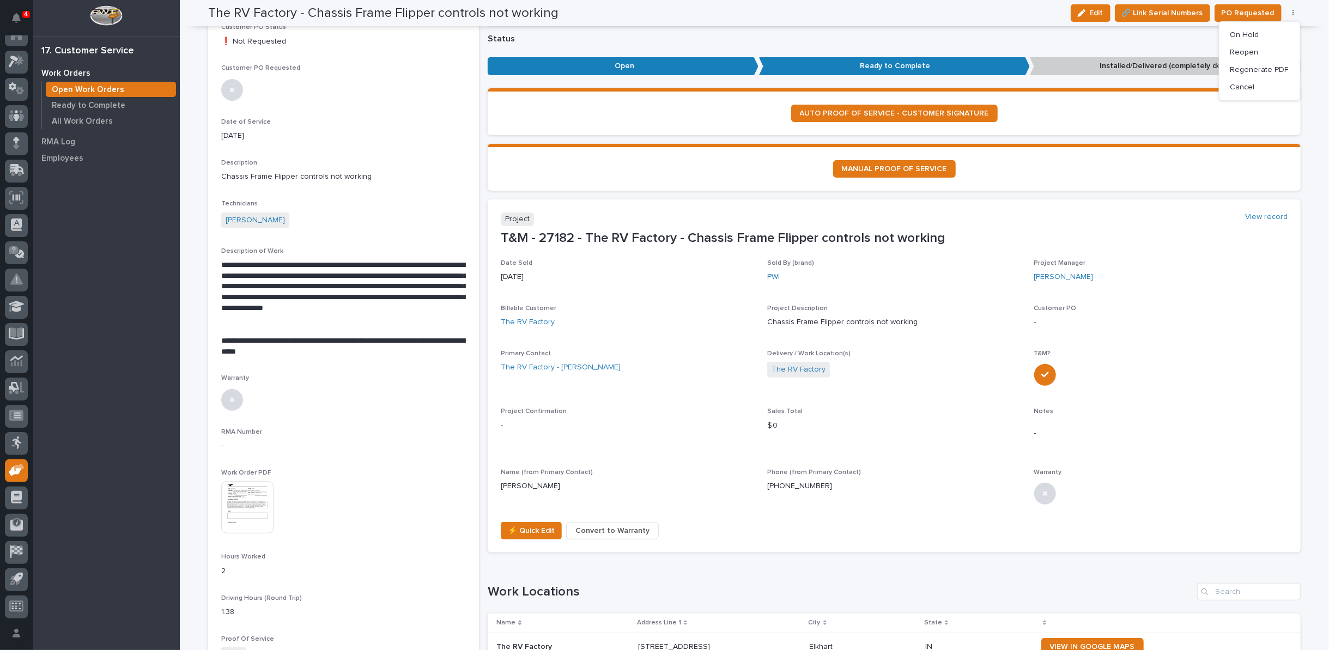
click at [236, 505] on img at bounding box center [247, 507] width 52 height 52
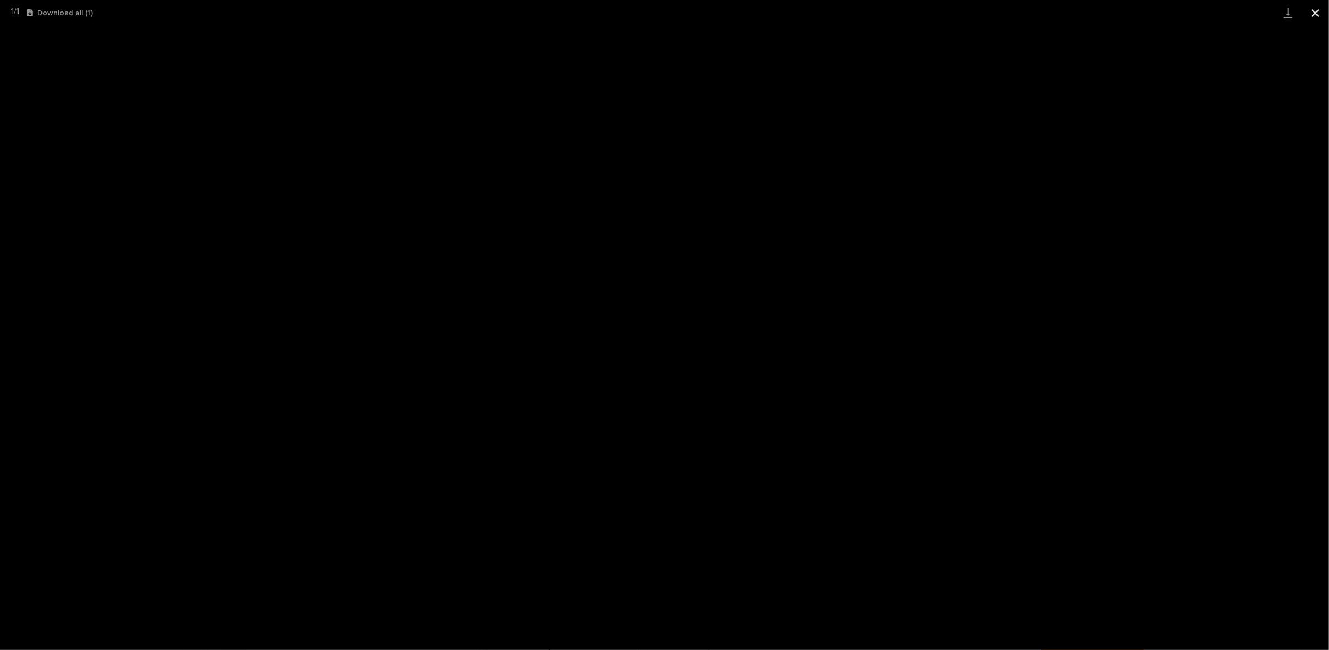
click at [1314, 13] on button "Close gallery" at bounding box center [1314, 13] width 27 height 26
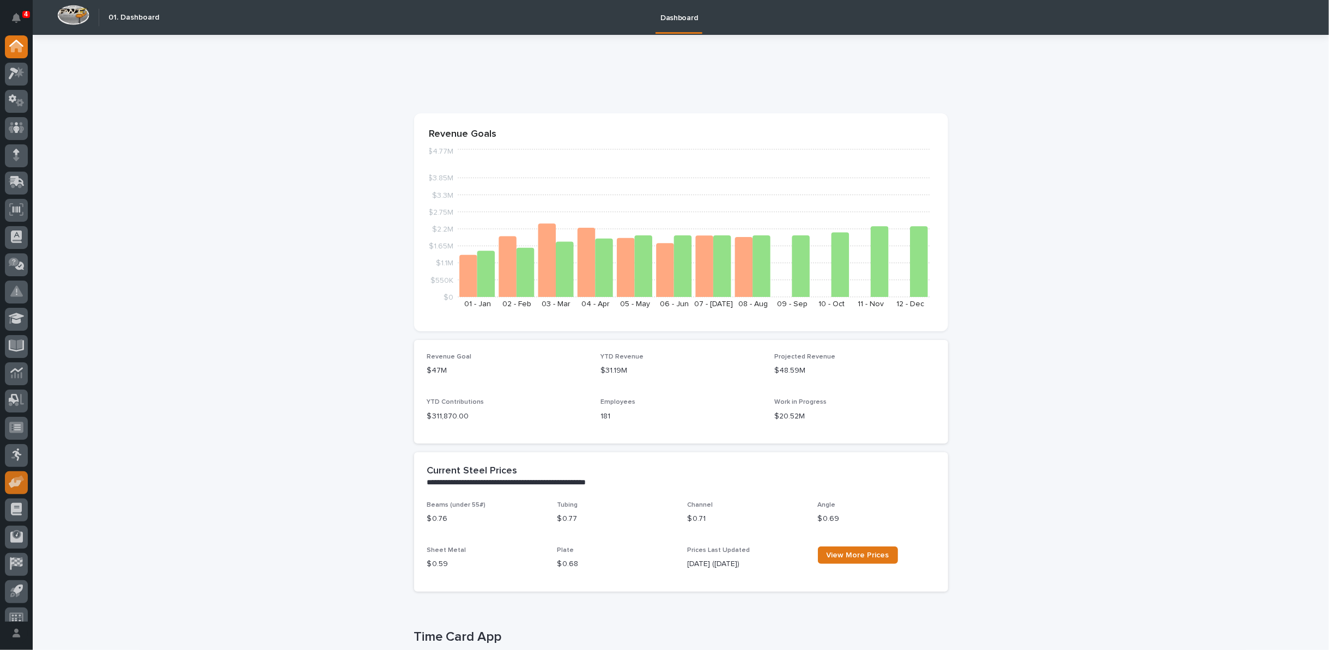
click at [11, 476] on icon at bounding box center [17, 482] width 16 height 13
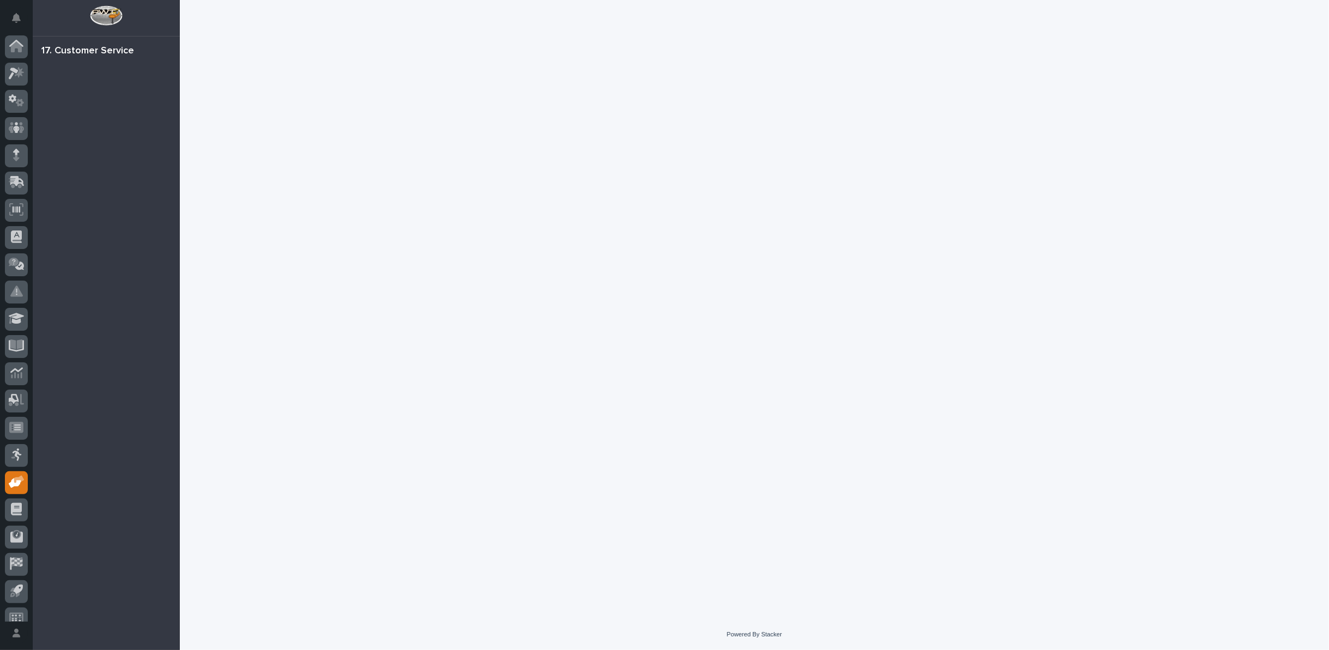
scroll to position [12, 0]
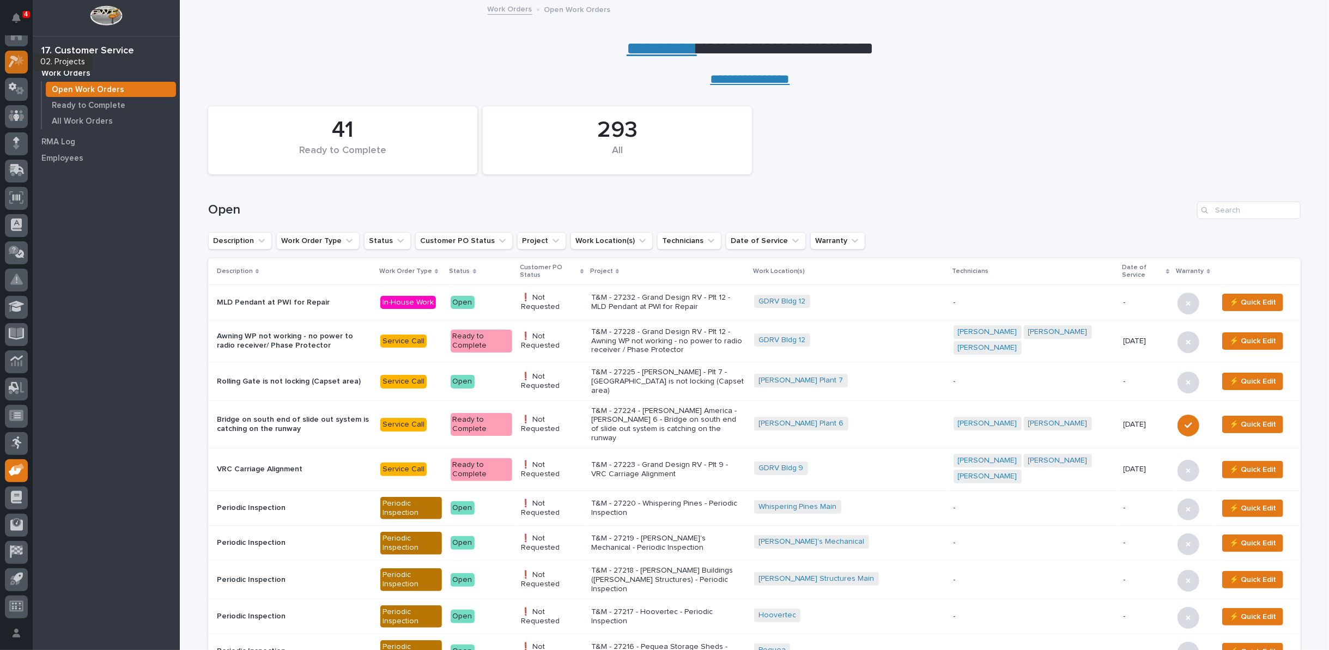
click at [15, 56] on icon at bounding box center [17, 61] width 16 height 13
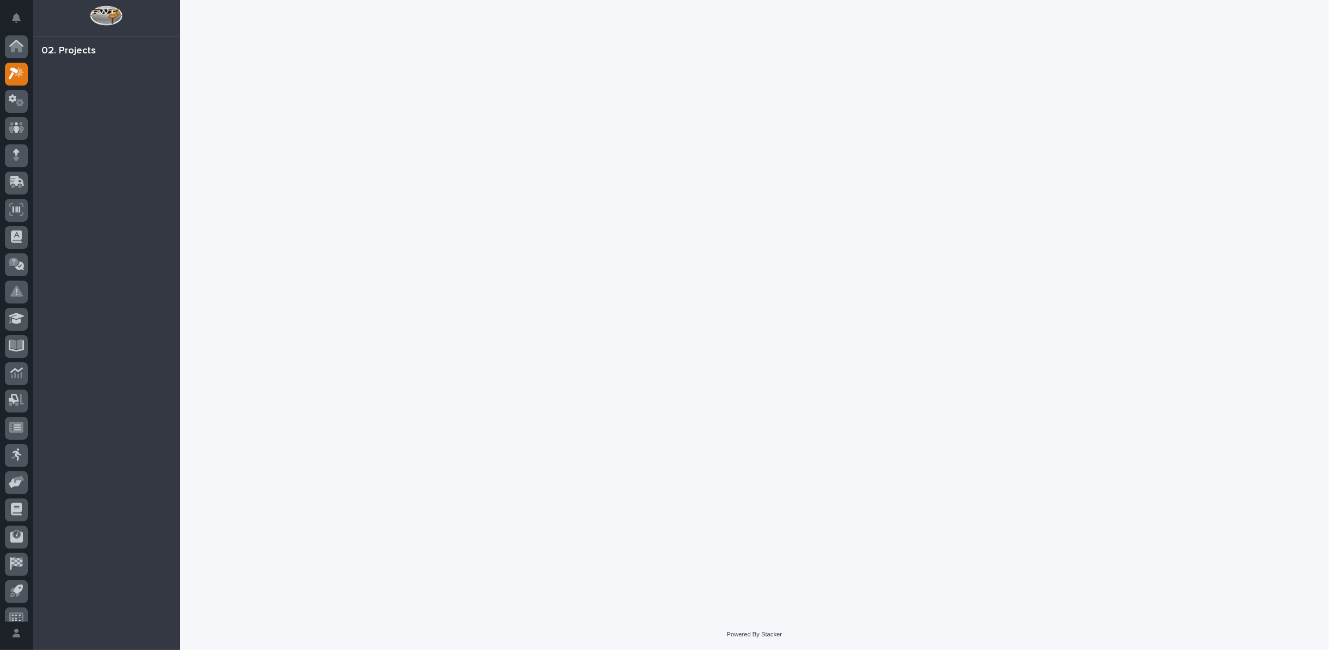
scroll to position [12, 0]
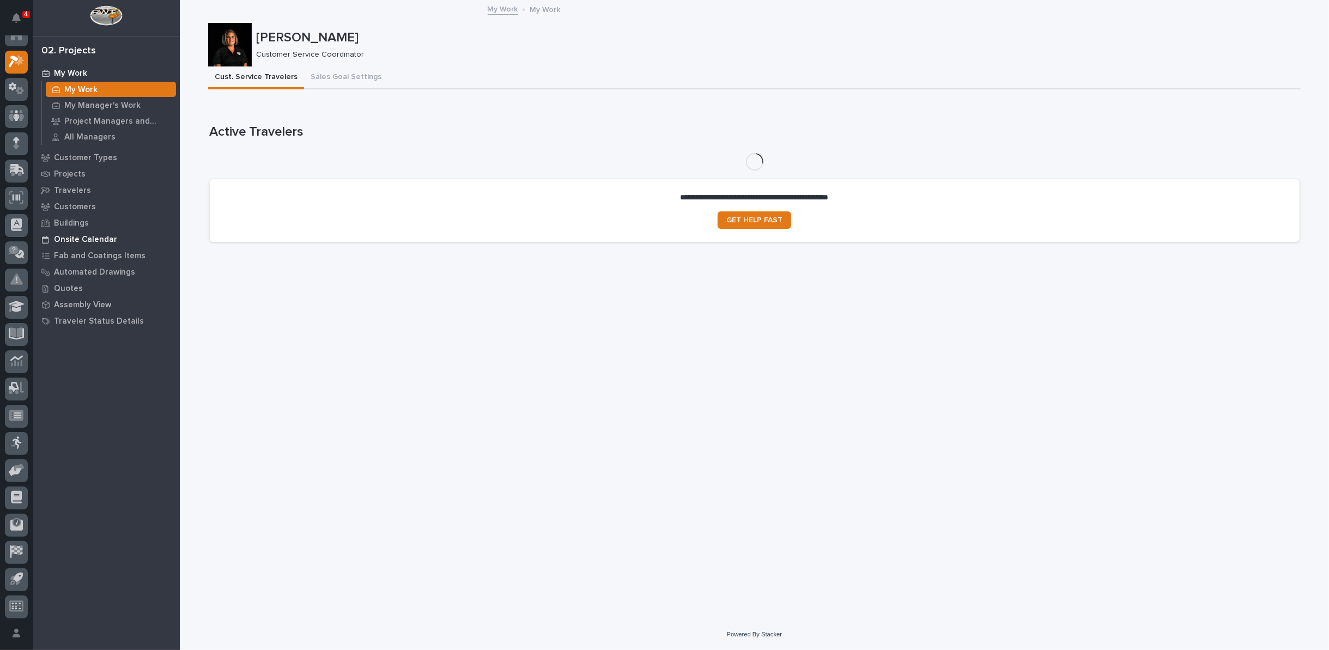
click at [76, 241] on p "Onsite Calendar" at bounding box center [85, 240] width 63 height 10
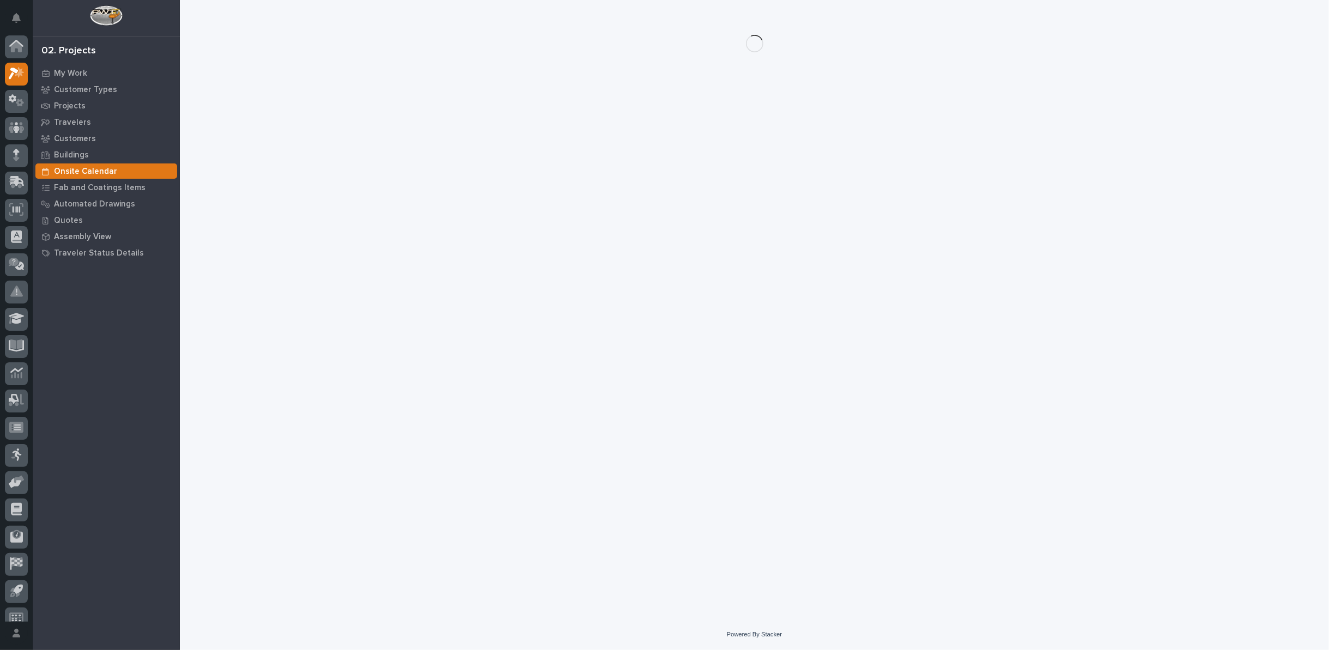
scroll to position [12, 0]
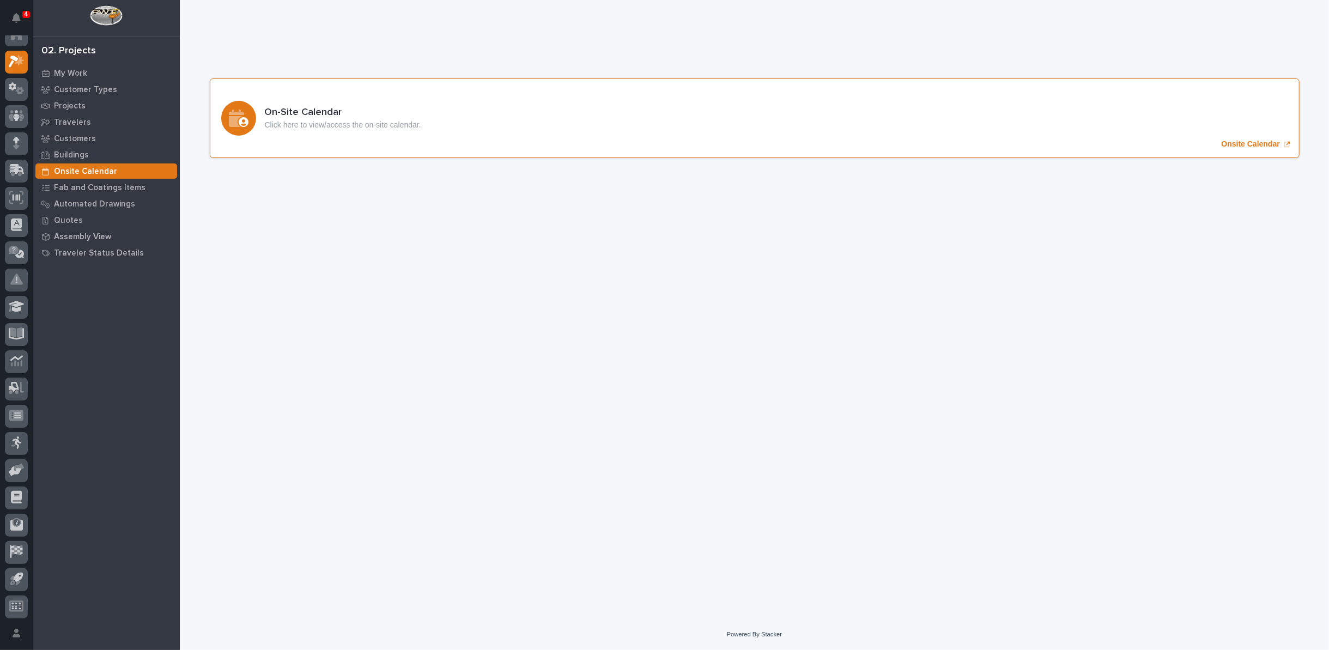
click at [1240, 143] on p "Onsite Calendar" at bounding box center [1250, 143] width 58 height 9
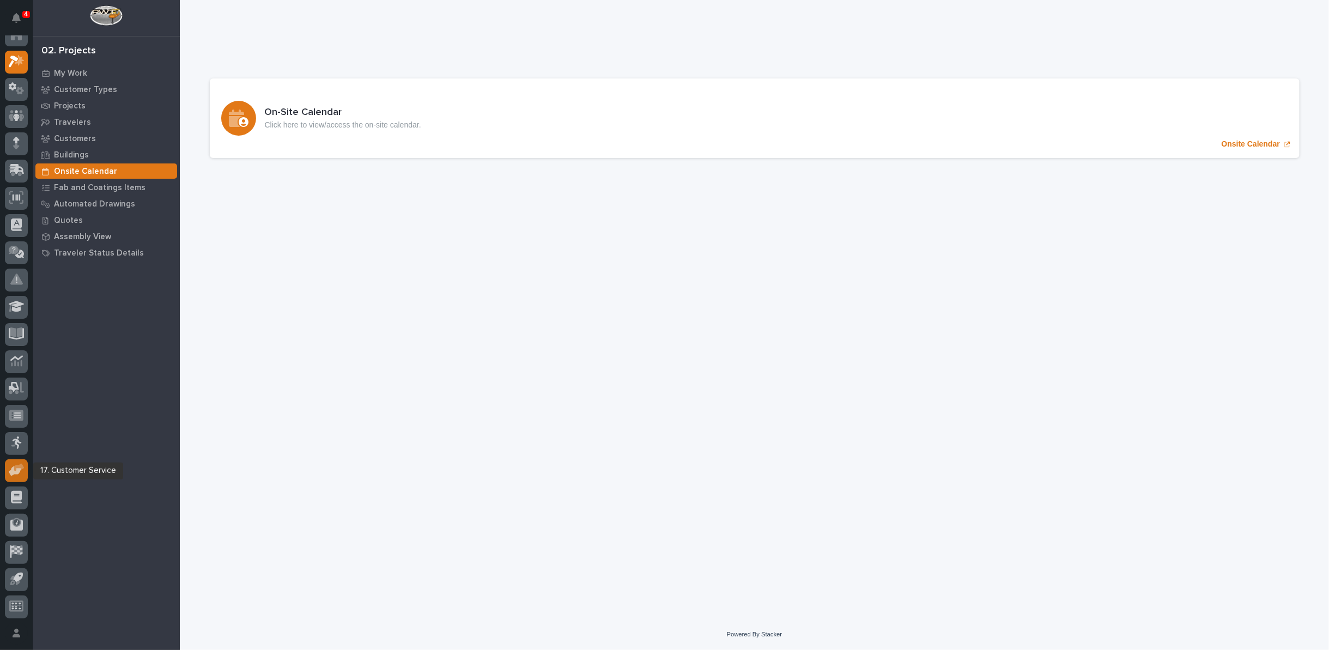
click at [14, 470] on g at bounding box center [17, 470] width 16 height 13
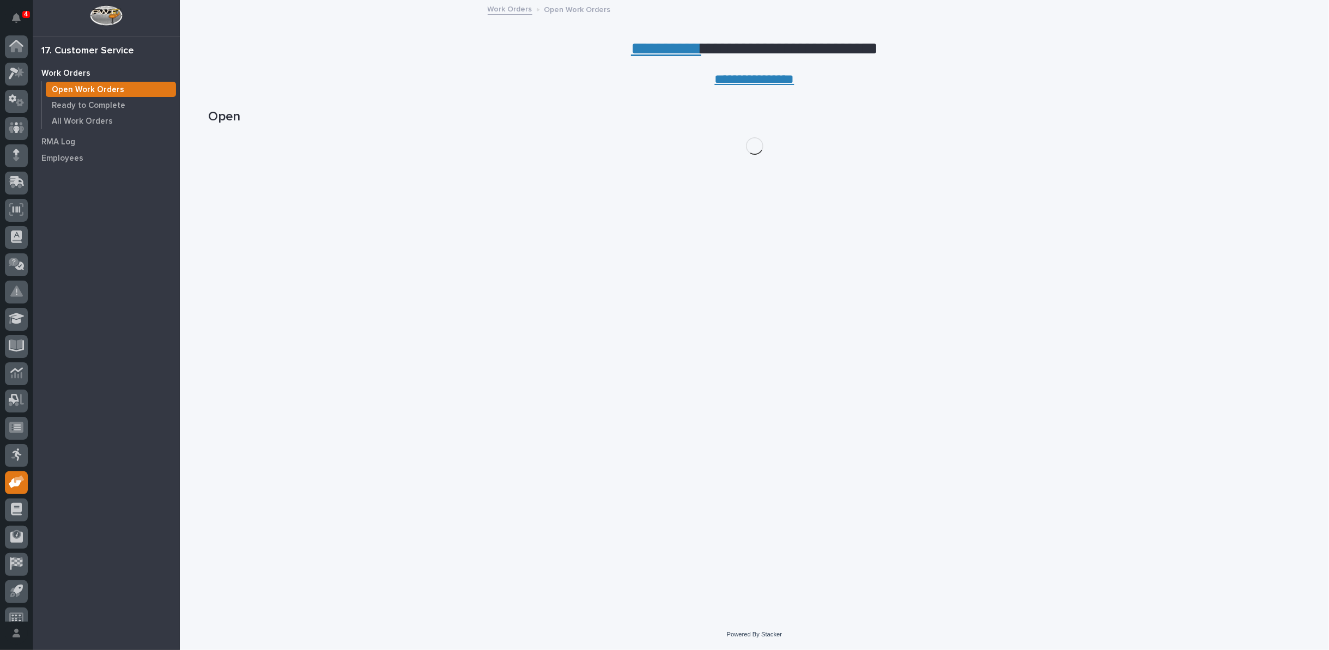
scroll to position [12, 0]
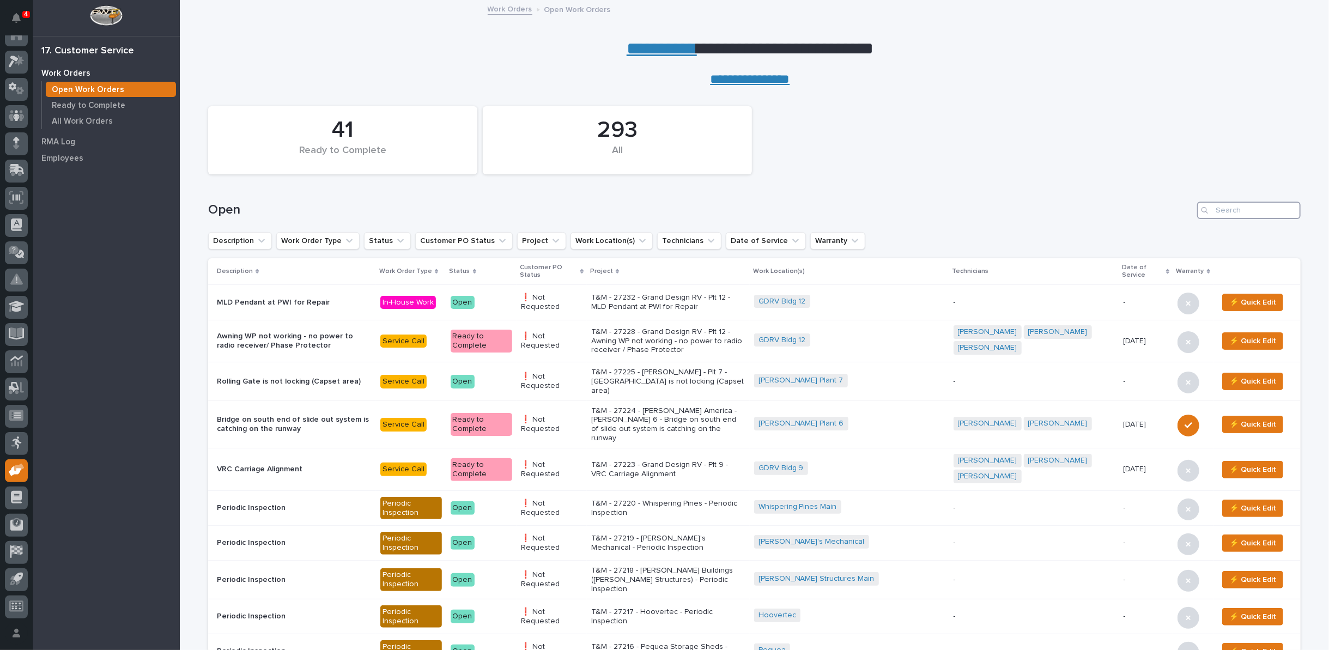
click at [1252, 209] on input "Search" at bounding box center [1249, 210] width 104 height 17
type input "27182"
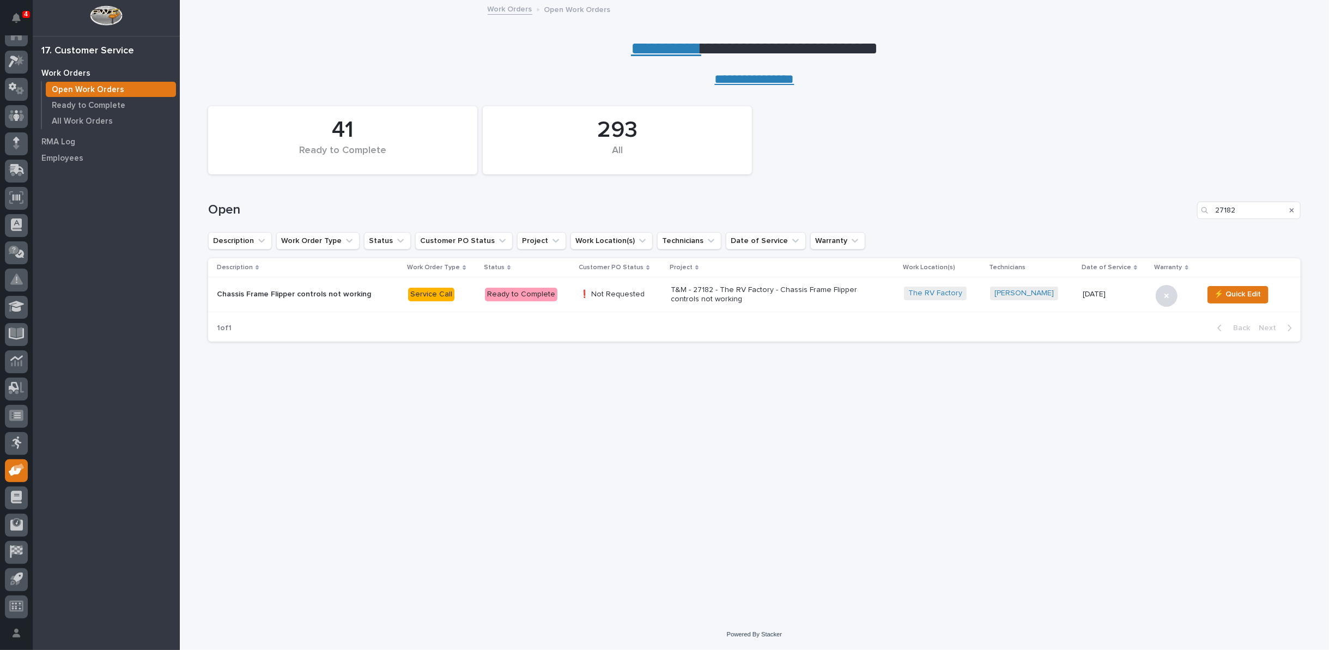
click at [715, 298] on p "T&M - 27182 - The RV Factory - Chassis Frame Flipper controls not working" at bounding box center [766, 294] width 191 height 19
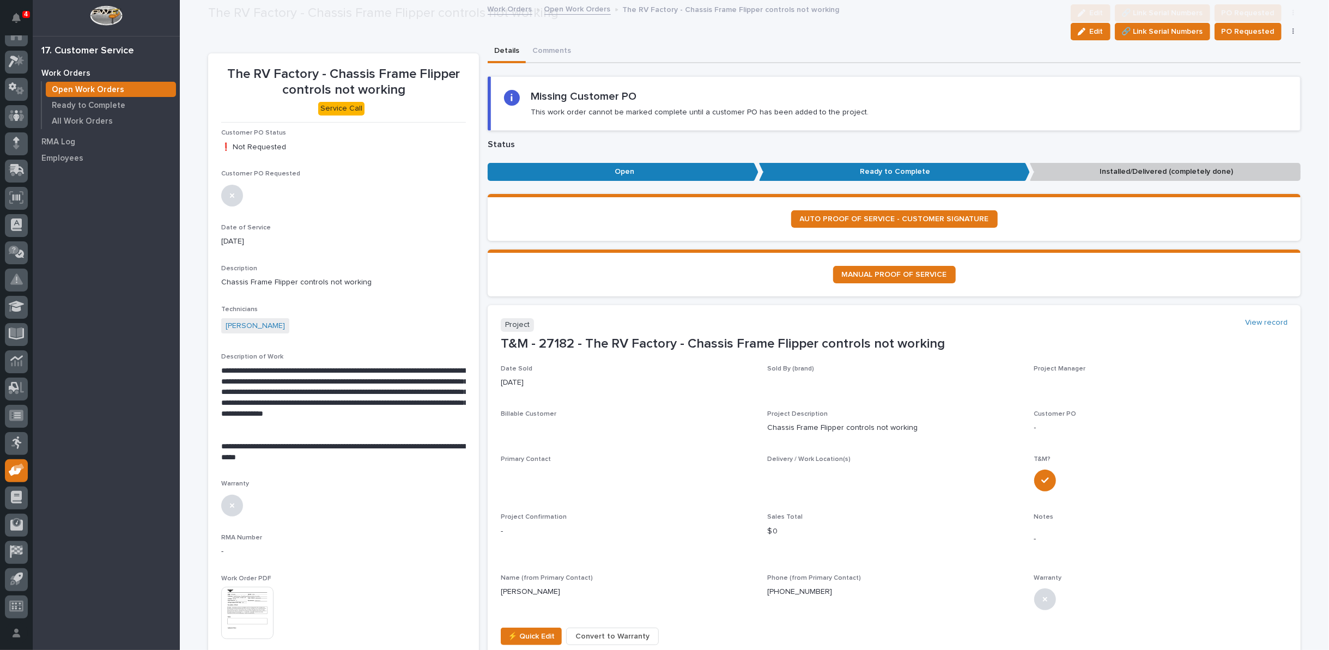
scroll to position [151, 0]
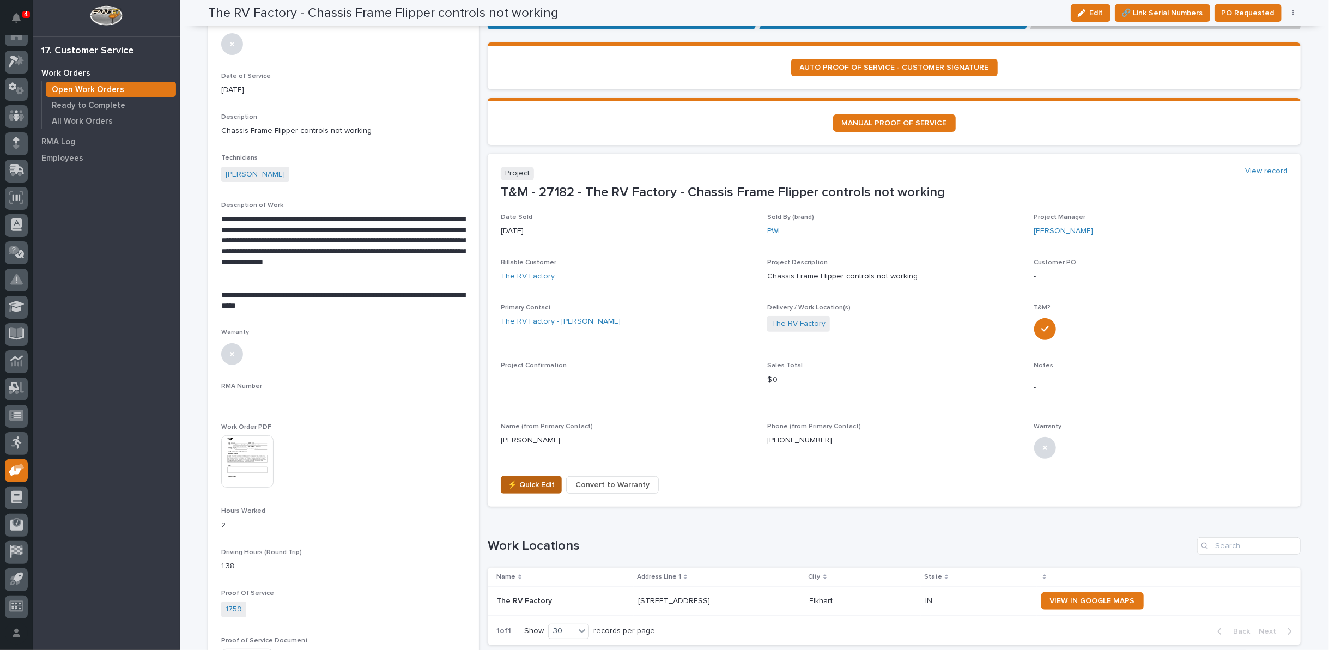
click at [535, 485] on span "⚡ Quick Edit" at bounding box center [531, 484] width 47 height 13
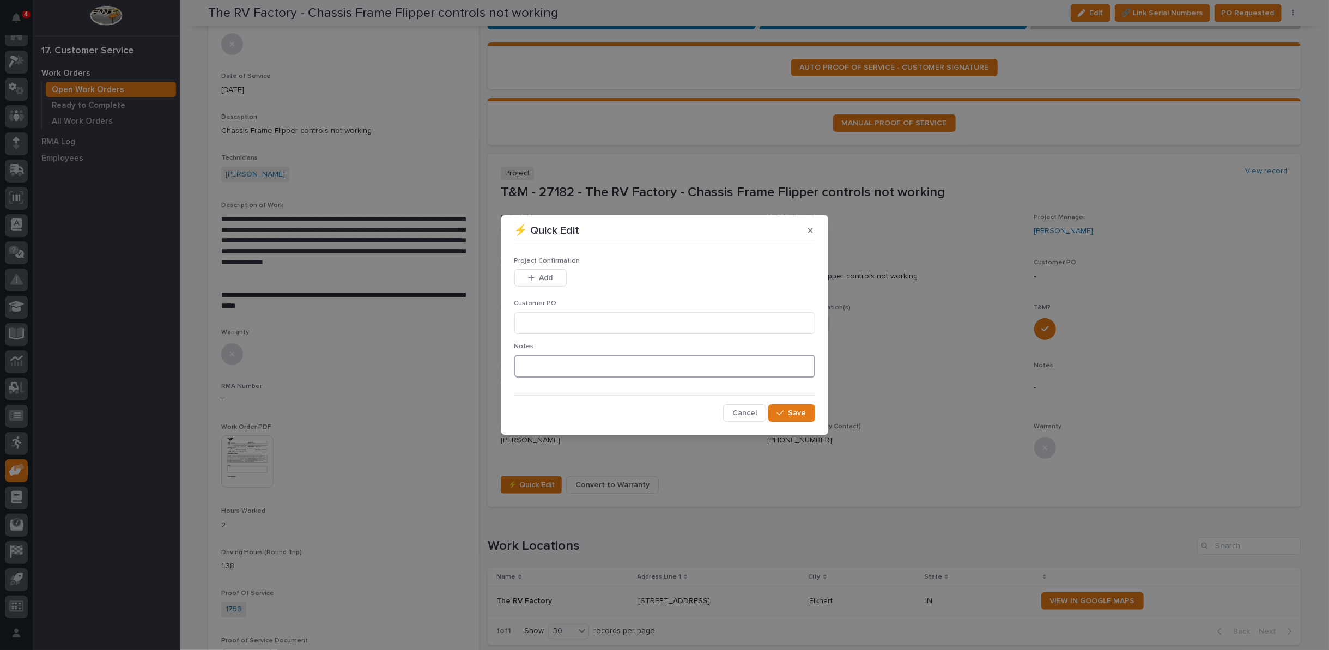
click at [676, 372] on textarea at bounding box center [664, 366] width 301 height 23
type textarea "*********"
click at [775, 411] on button "Save" at bounding box center [791, 412] width 46 height 17
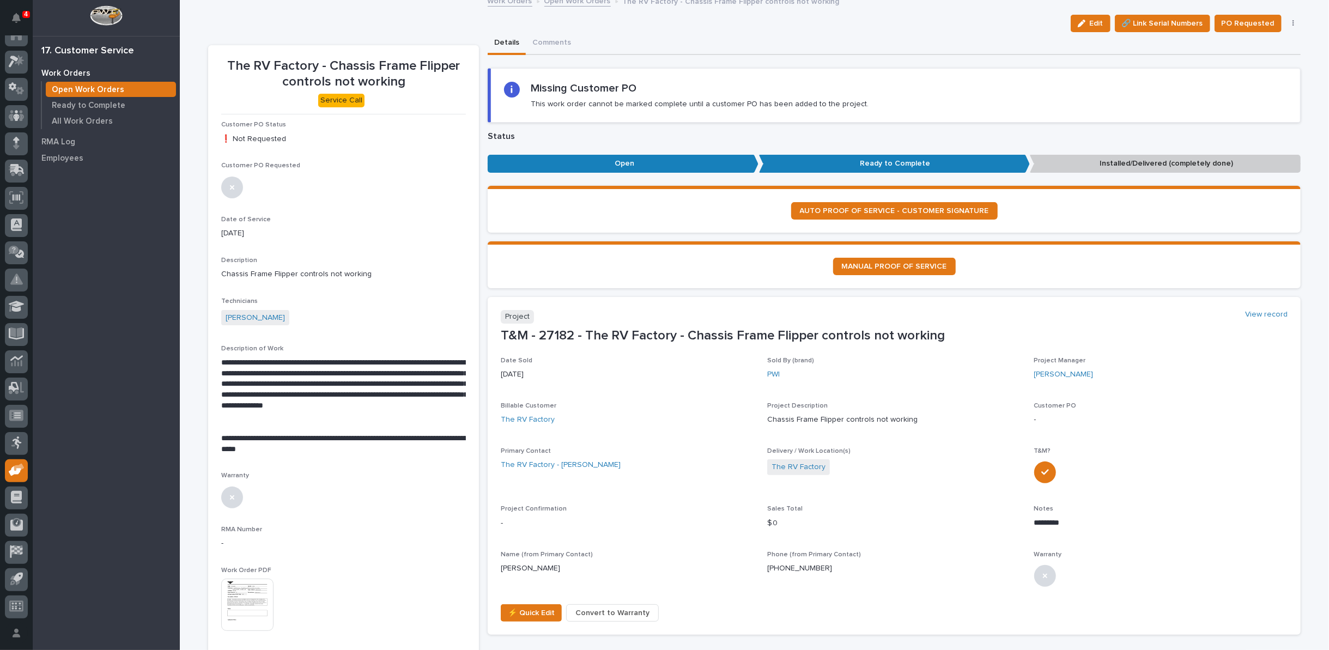
scroll to position [0, 0]
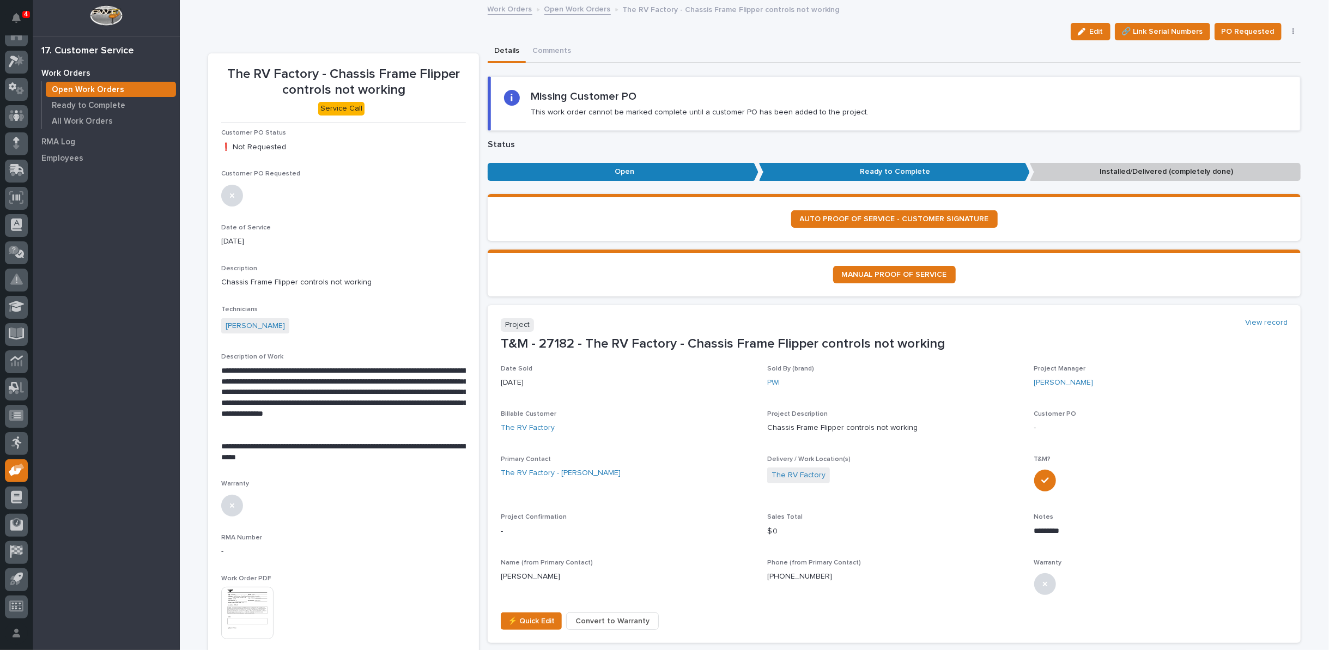
click at [560, 7] on link "Open Work Orders" at bounding box center [577, 8] width 66 height 13
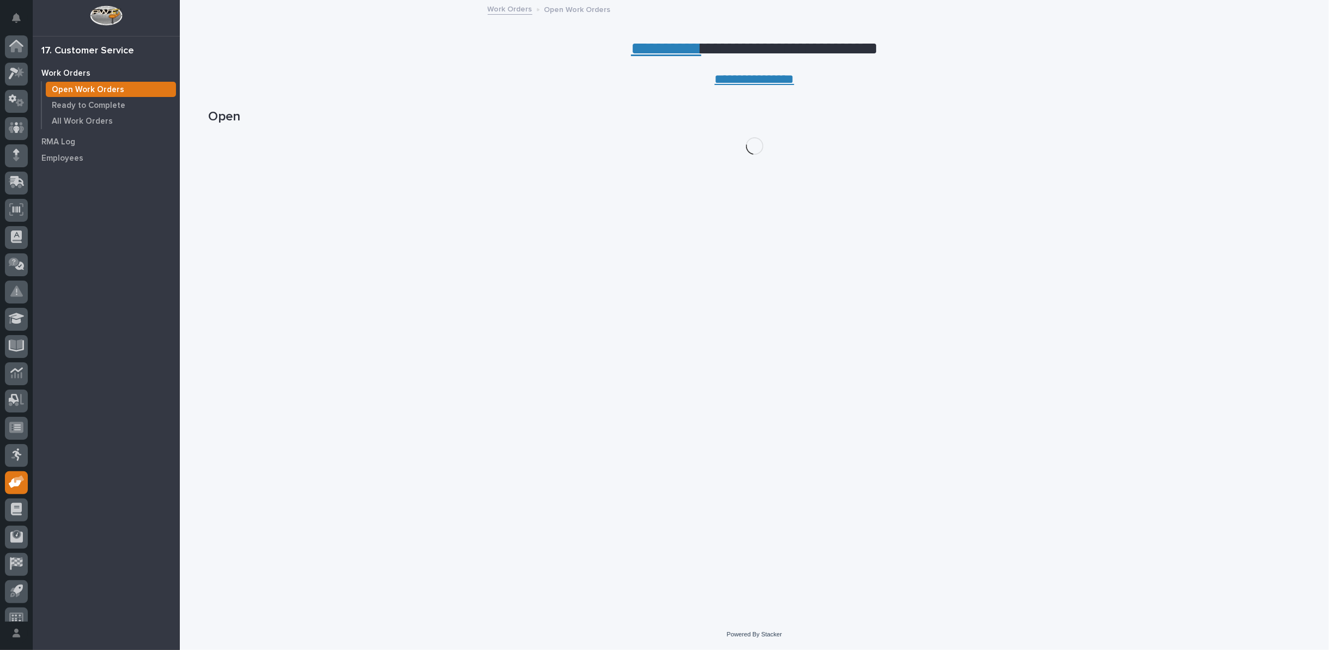
scroll to position [12, 0]
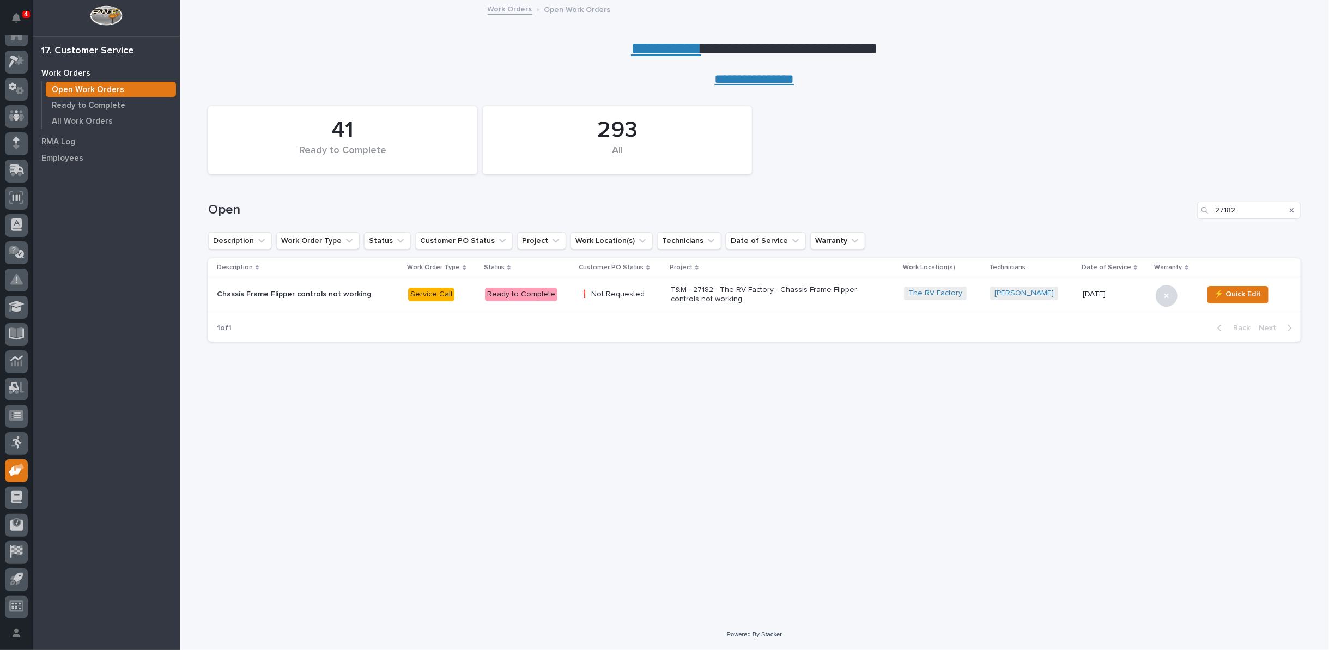
click at [1293, 209] on icon "Search" at bounding box center [1291, 210] width 4 height 7
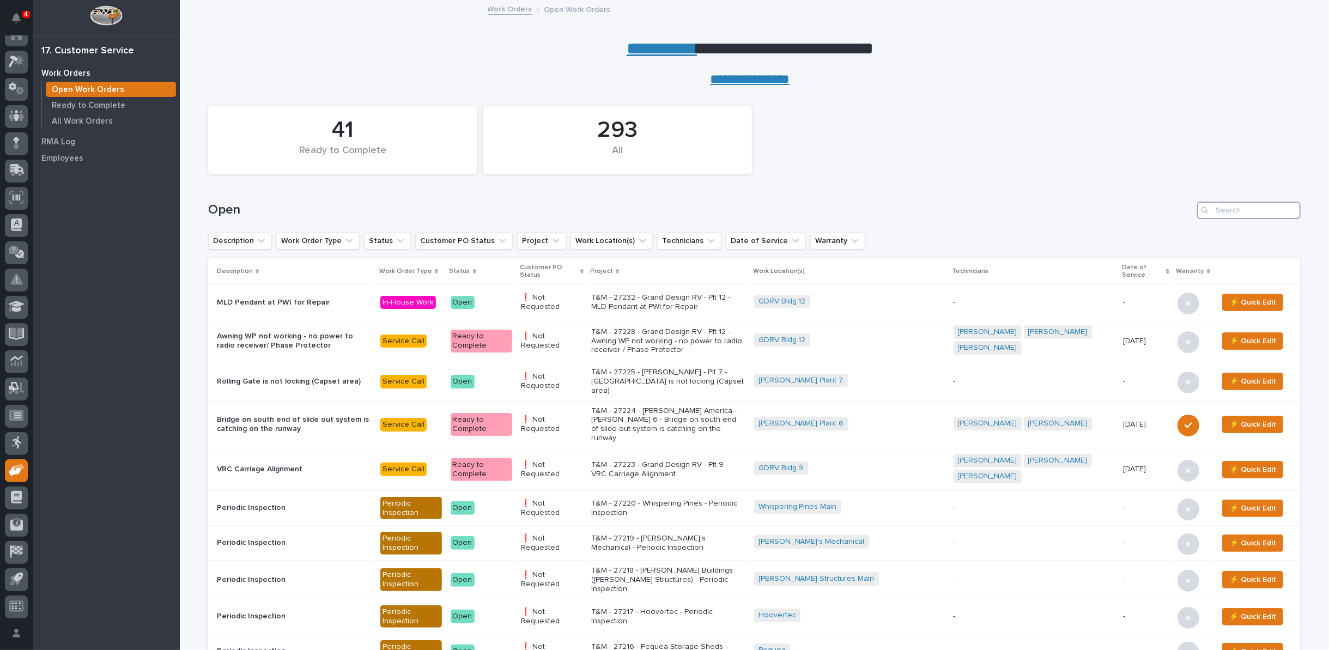
click at [1224, 209] on input "Search" at bounding box center [1249, 210] width 104 height 17
type input "27182"
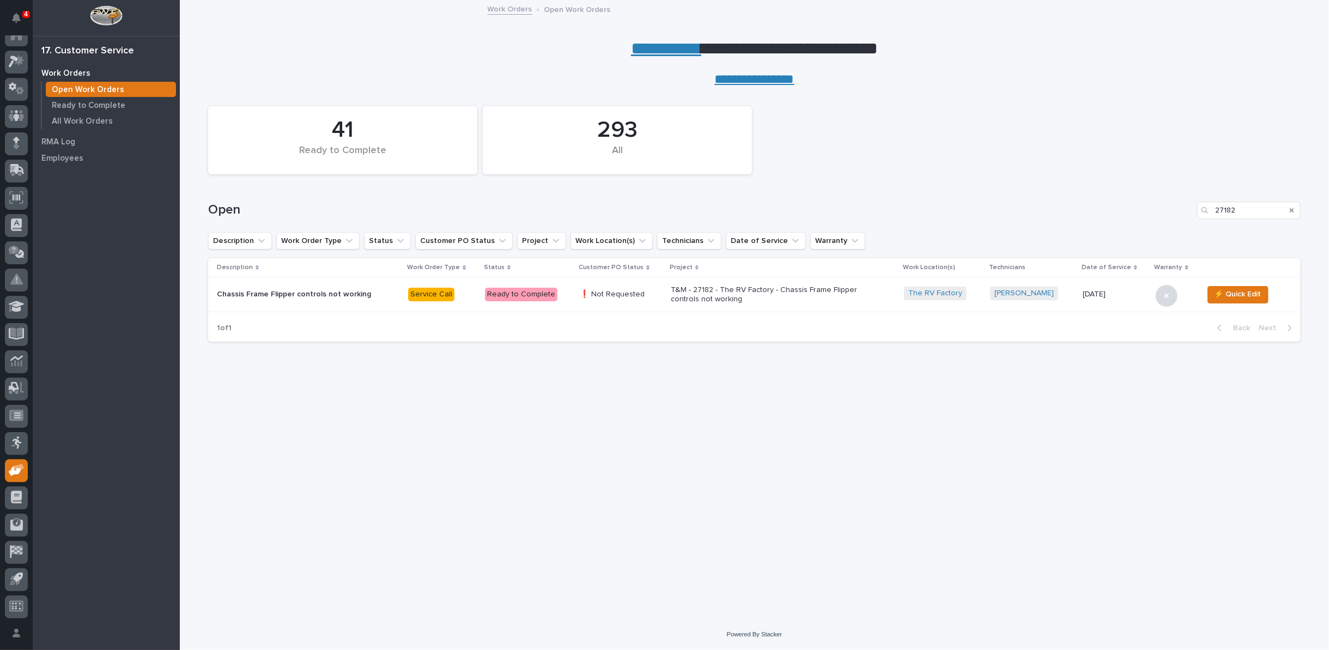
click at [711, 297] on p "T&M - 27182 - The RV Factory - Chassis Frame Flipper controls not working" at bounding box center [766, 294] width 191 height 19
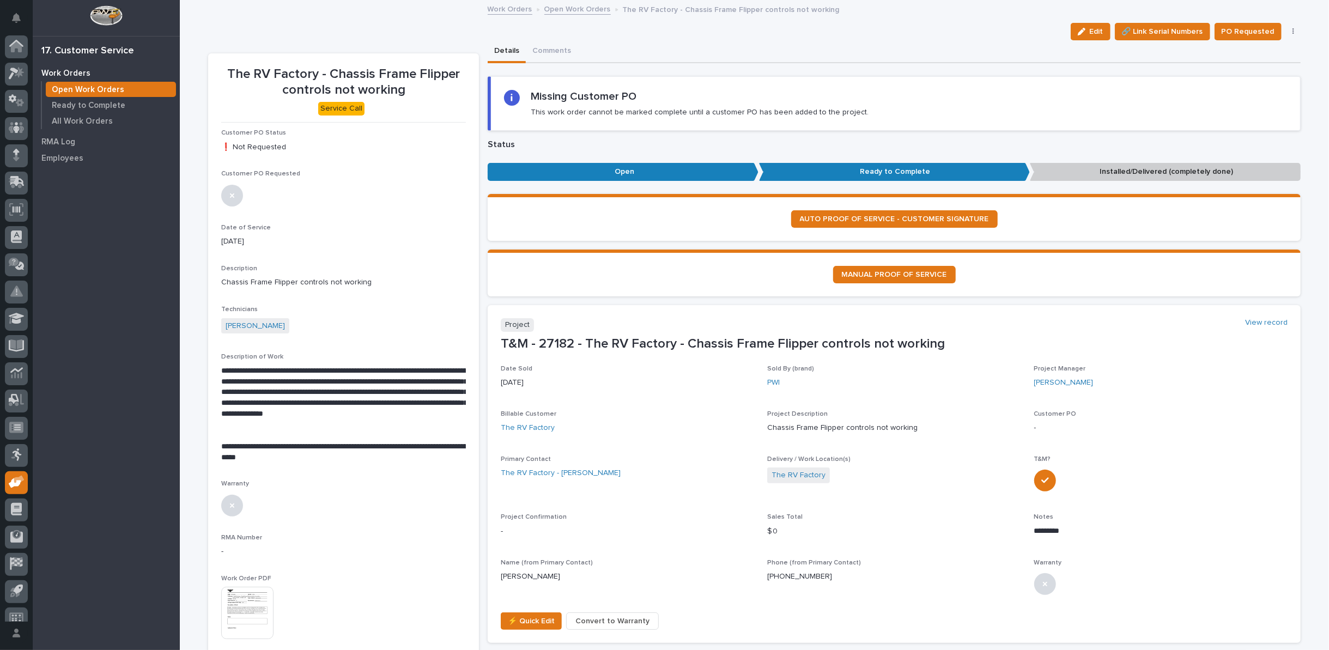
scroll to position [12, 0]
click at [1085, 32] on icon "button" at bounding box center [1082, 32] width 8 height 8
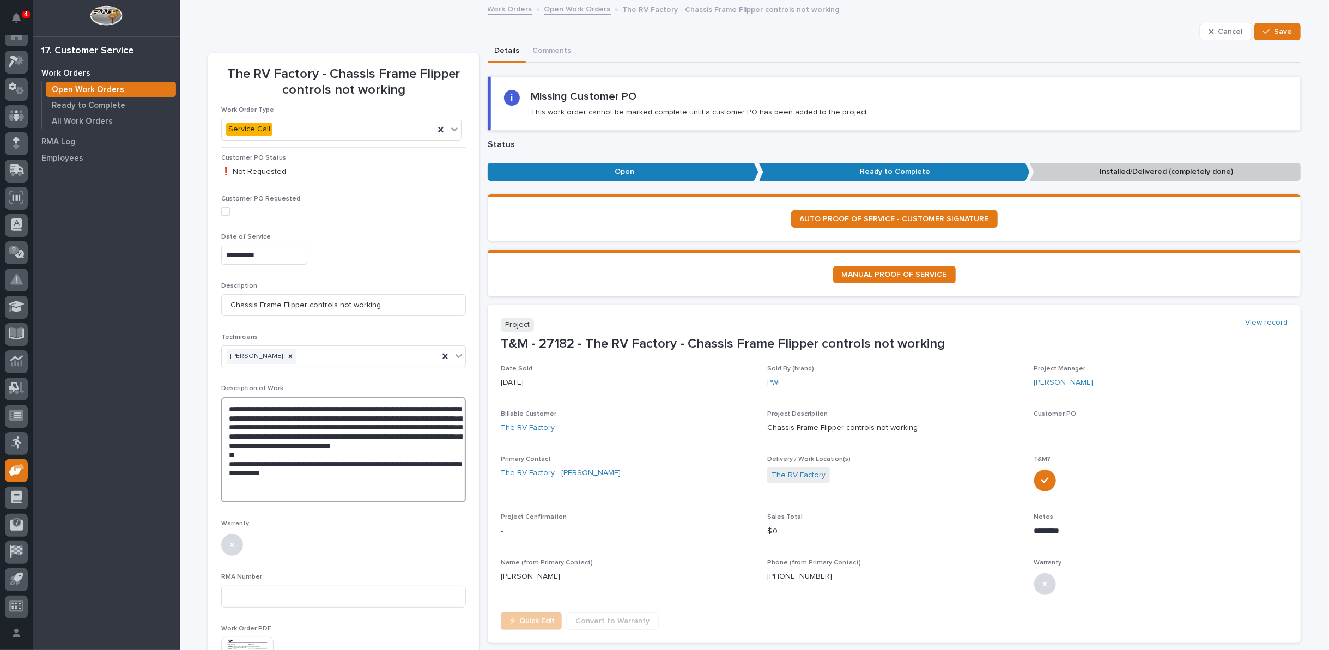
drag, startPoint x: 256, startPoint y: 469, endPoint x: 334, endPoint y: 481, distance: 78.8
click at [334, 481] on textarea "**********" at bounding box center [343, 449] width 245 height 105
type textarea "**********"
click at [1280, 31] on span "Save" at bounding box center [1283, 32] width 18 height 10
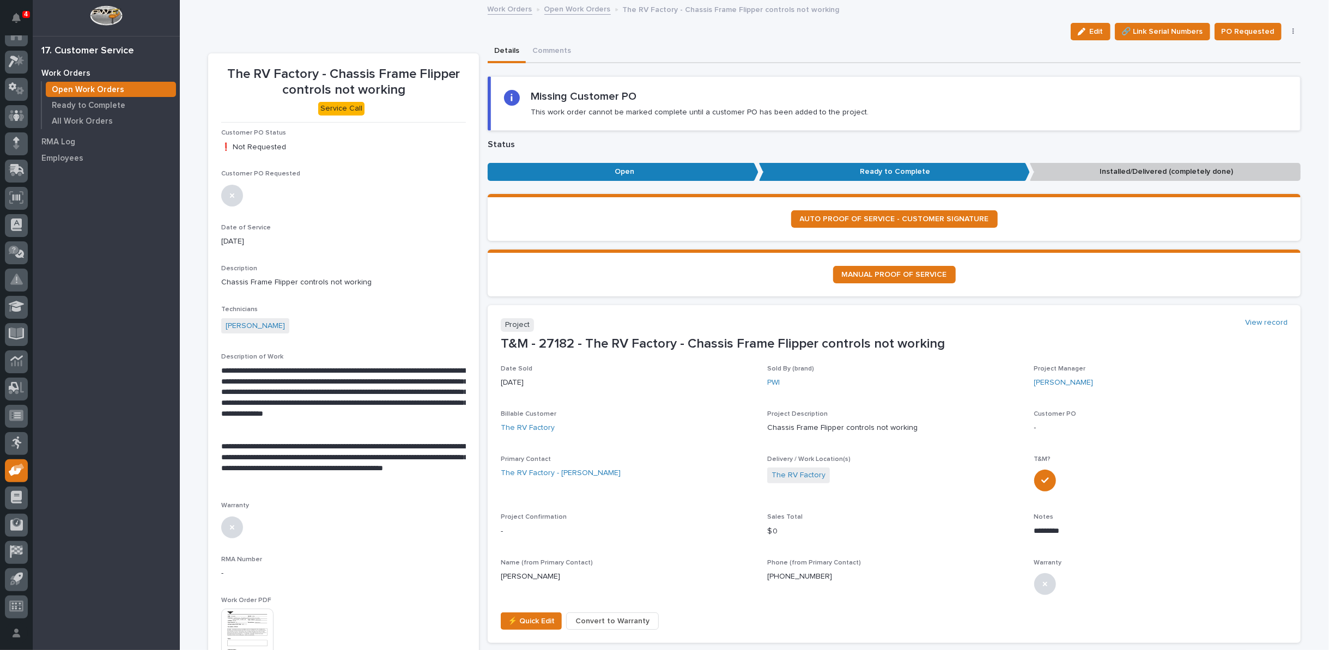
click at [557, 9] on link "Open Work Orders" at bounding box center [577, 8] width 66 height 13
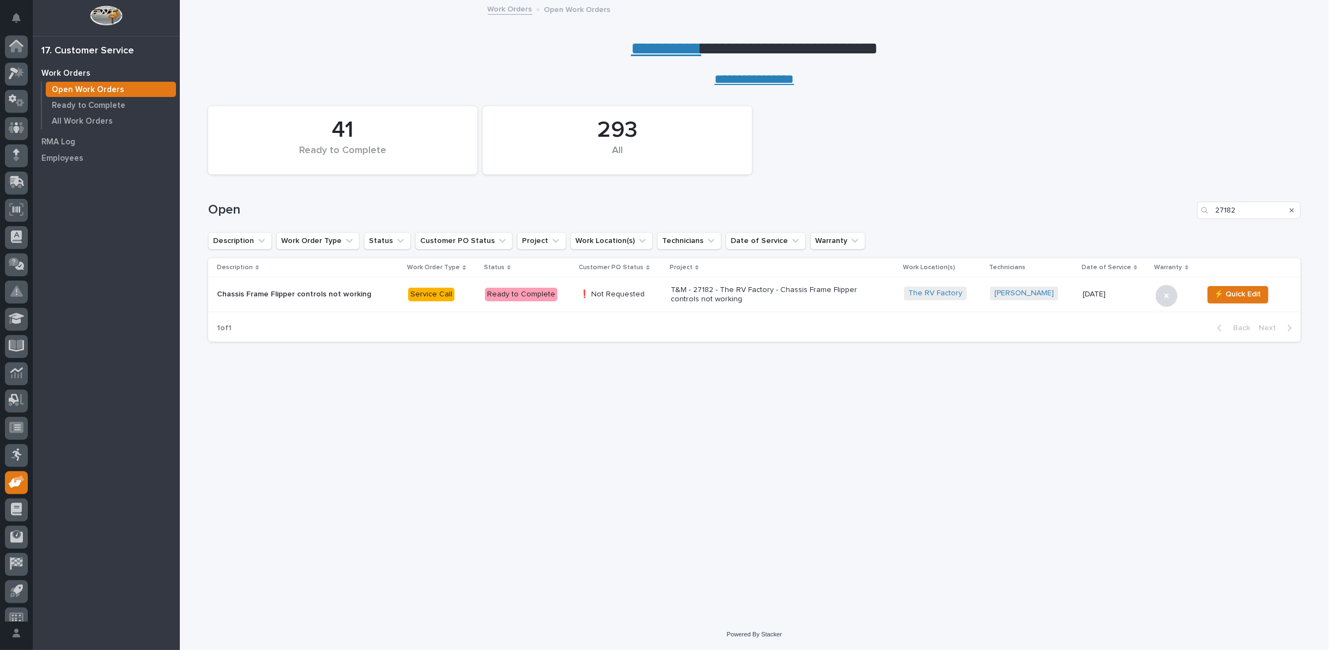
scroll to position [12, 0]
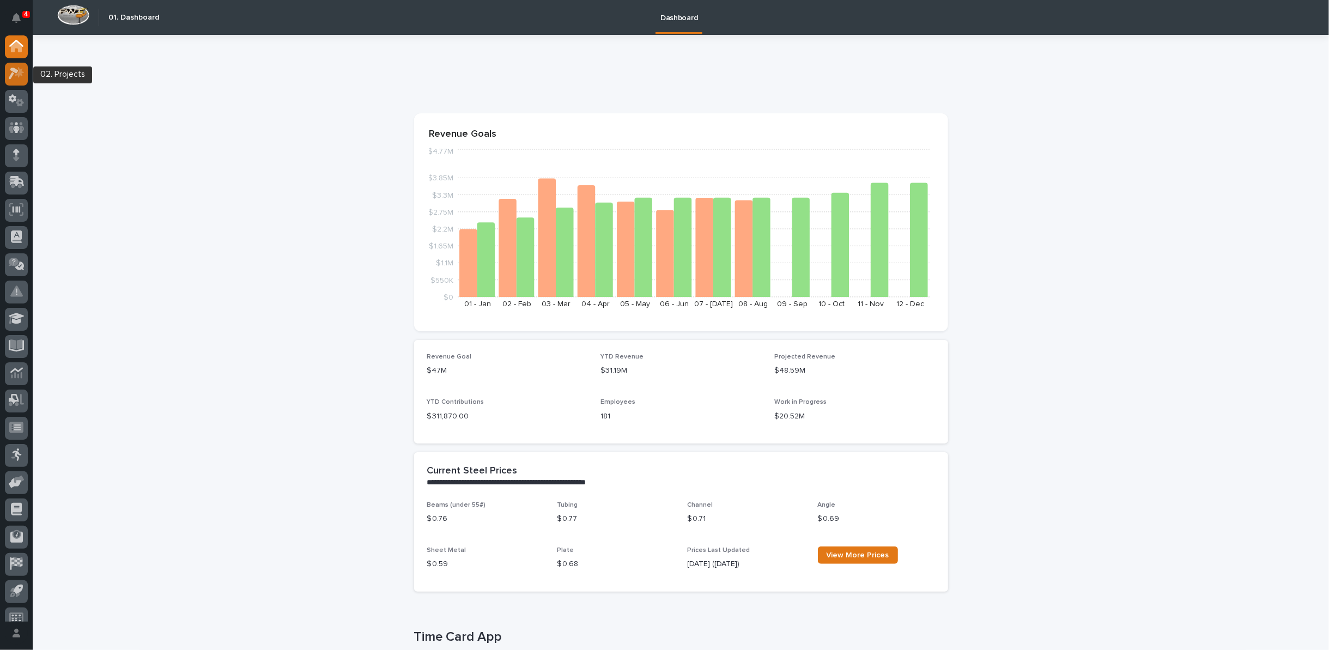
click at [15, 76] on icon at bounding box center [19, 72] width 9 height 11
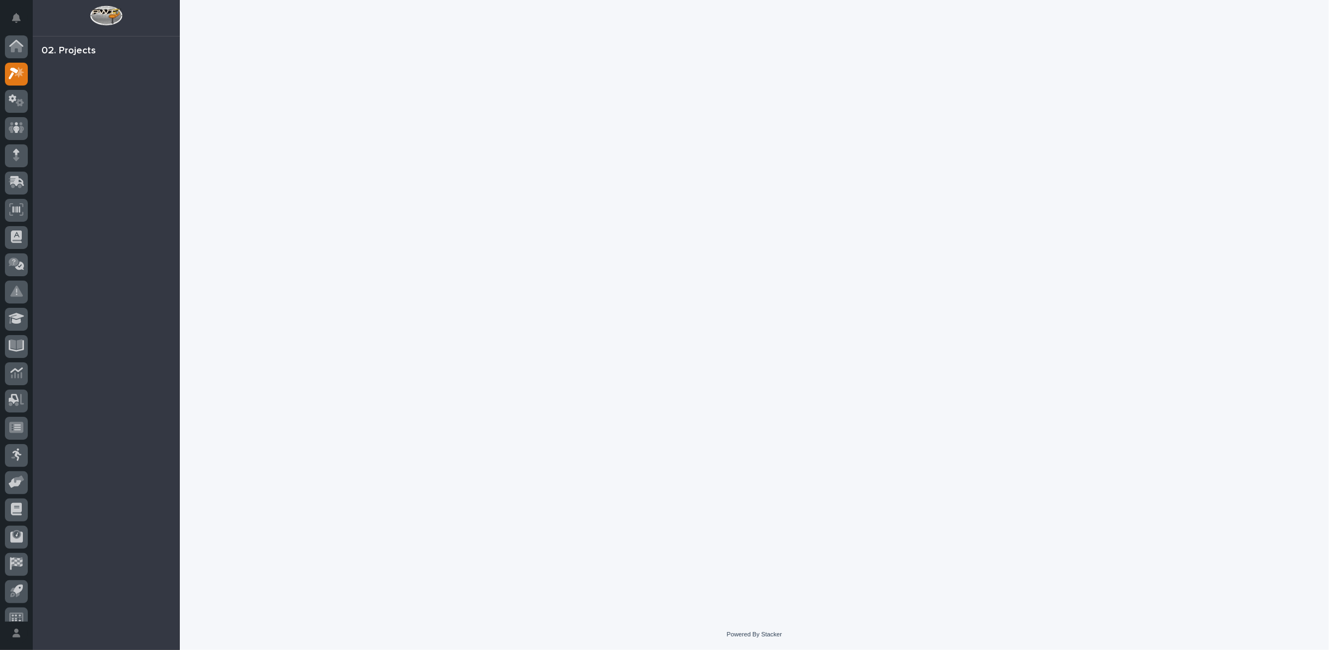
scroll to position [12, 0]
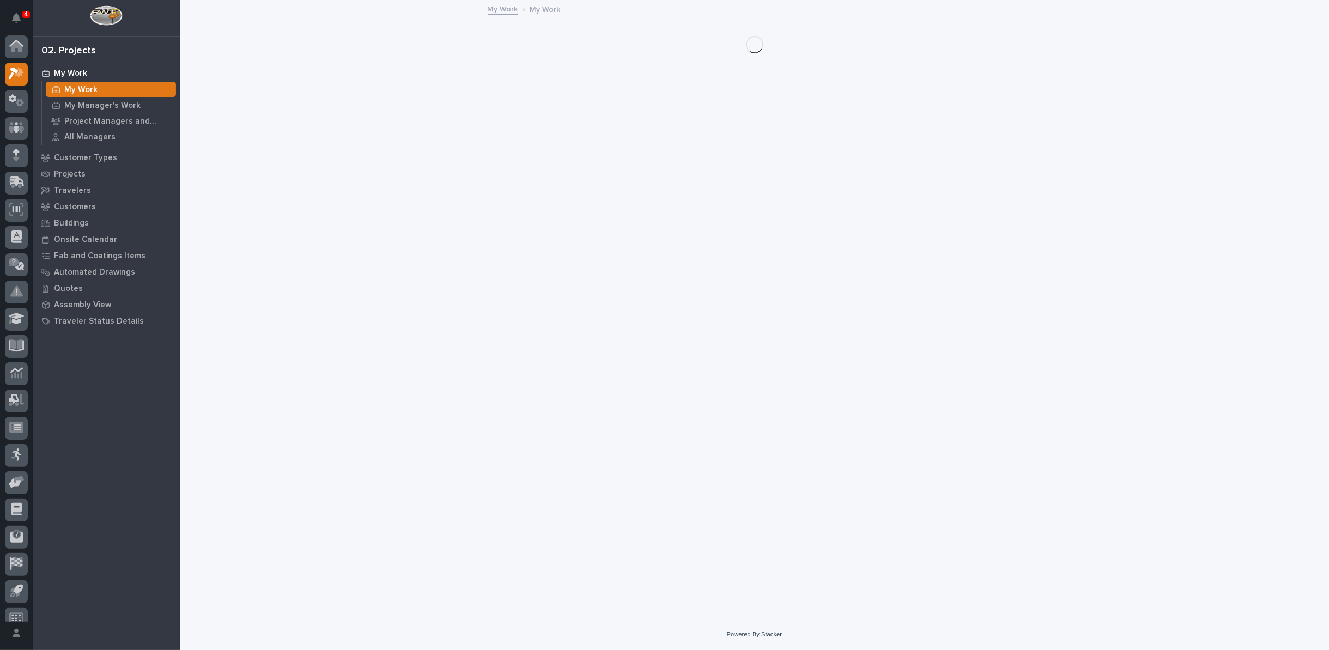
scroll to position [12, 0]
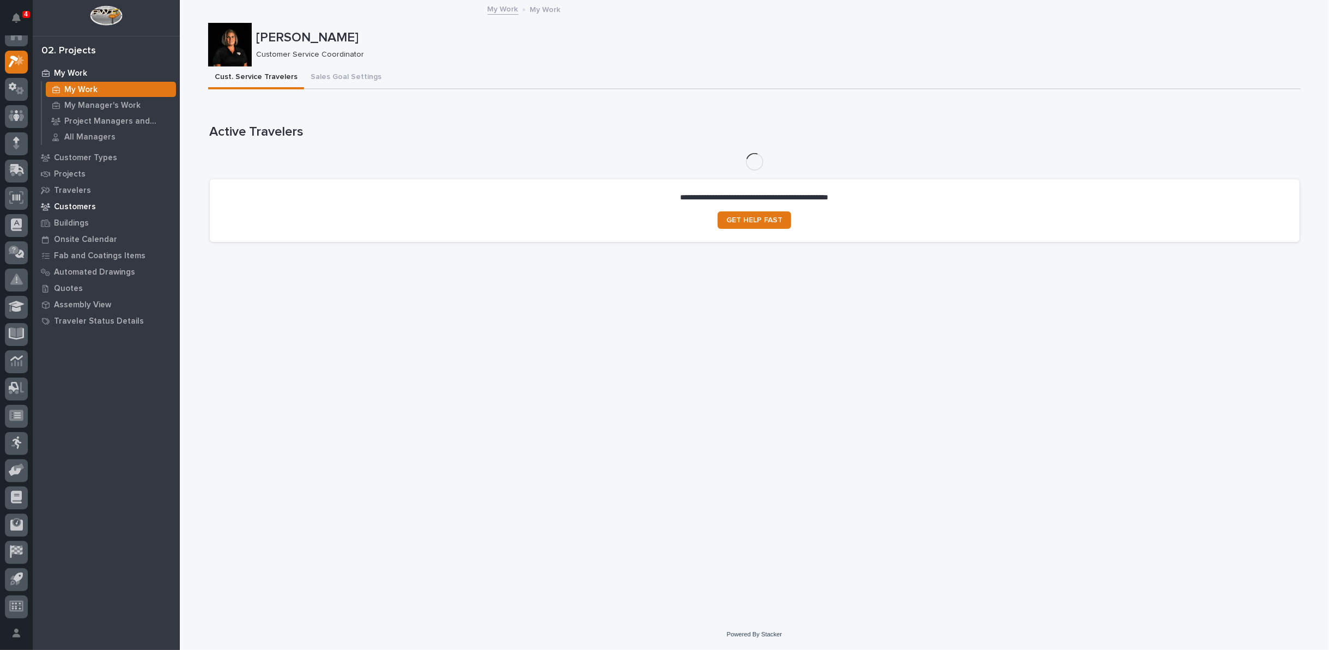
click at [75, 204] on p "Customers" at bounding box center [75, 207] width 42 height 10
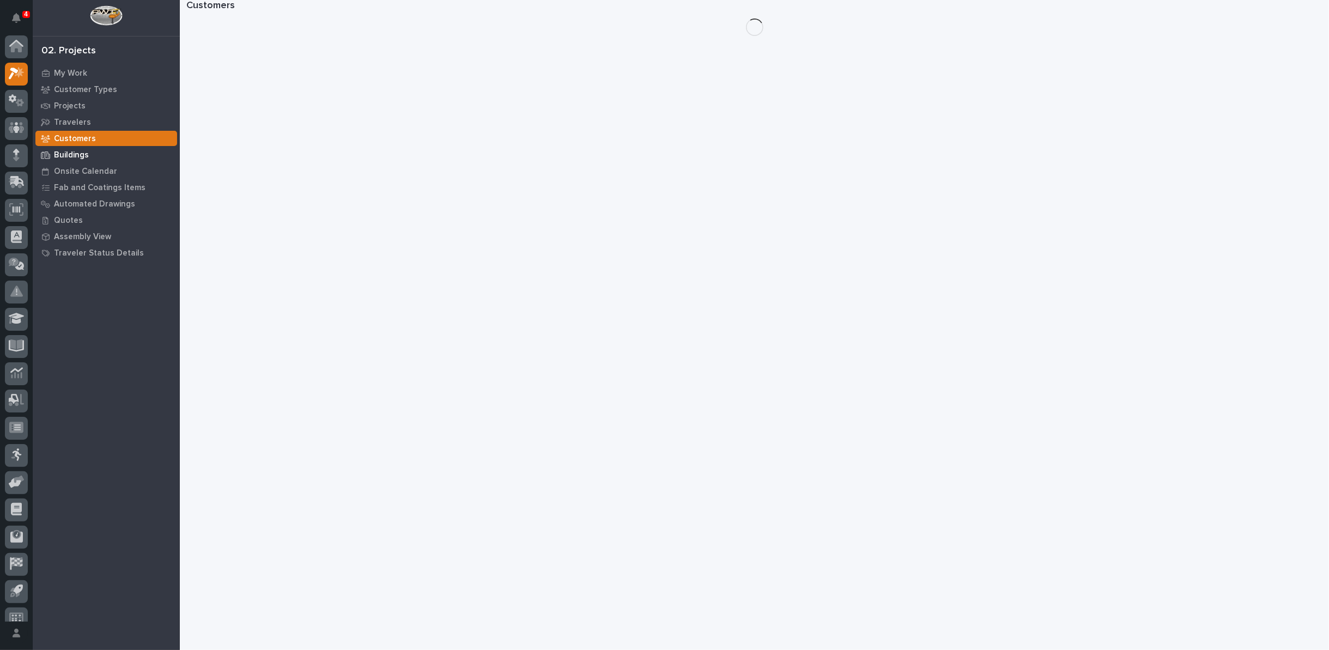
scroll to position [12, 0]
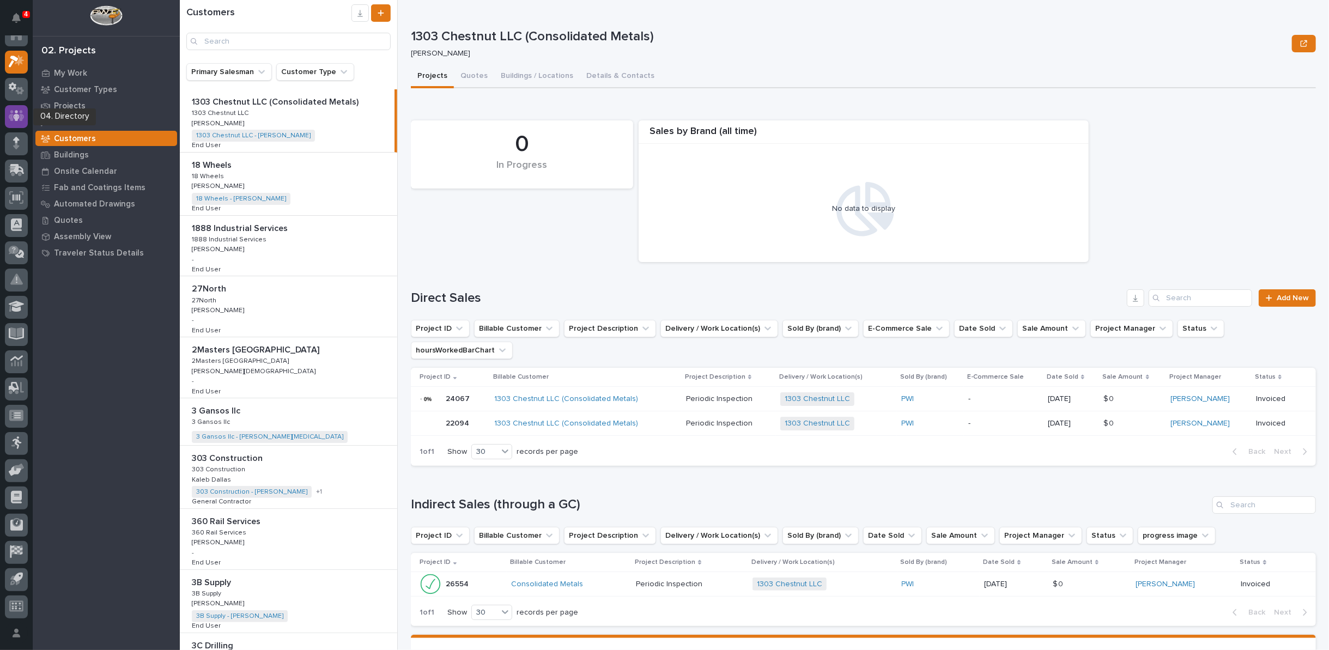
click at [19, 119] on icon at bounding box center [17, 115] width 16 height 13
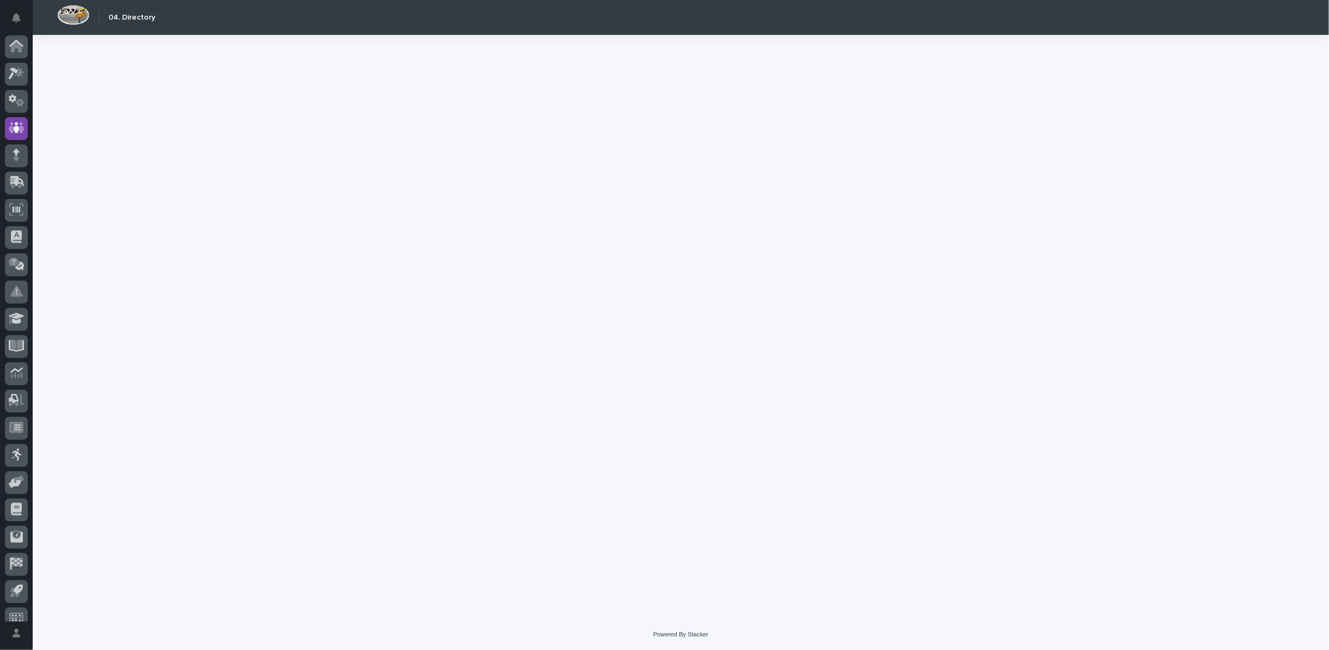
scroll to position [12, 0]
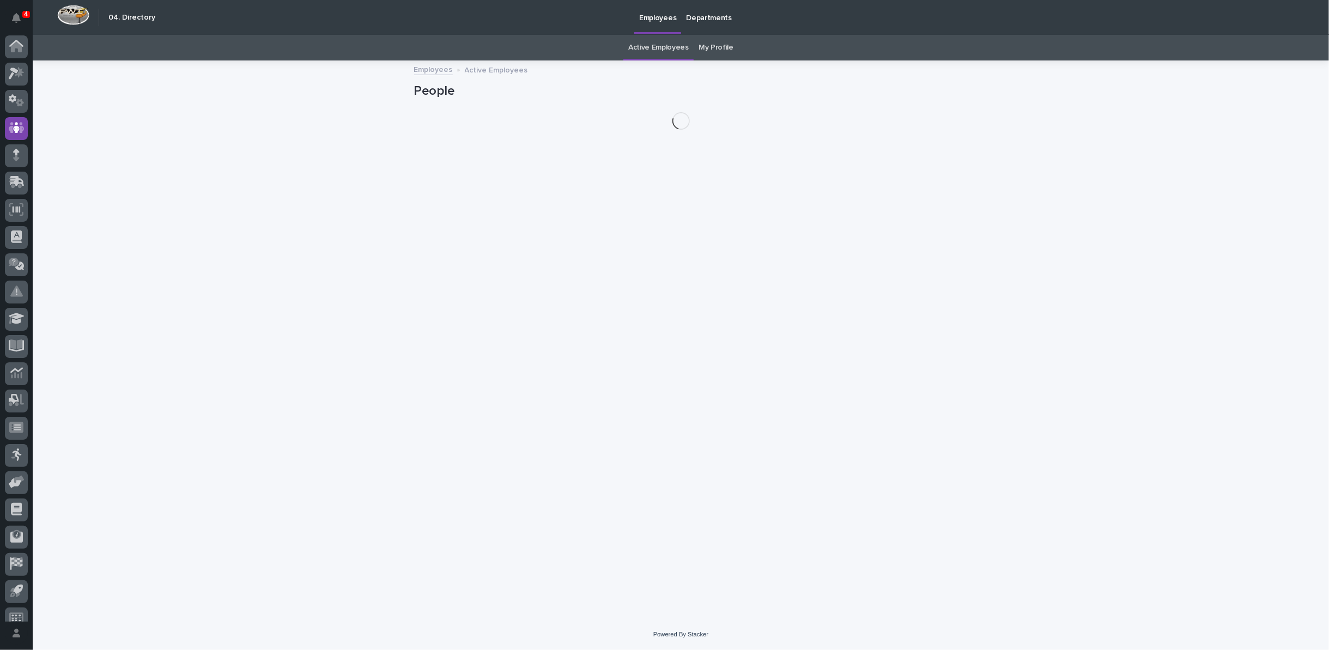
scroll to position [12, 0]
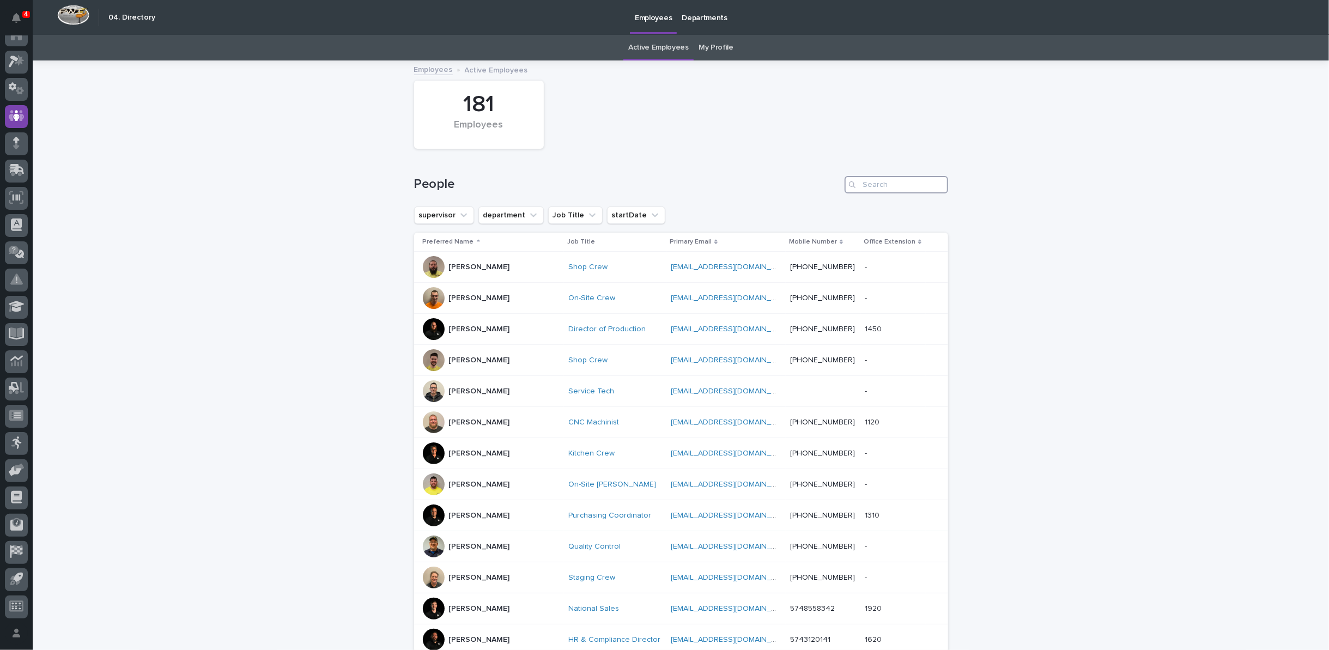
click at [905, 189] on input "Search" at bounding box center [896, 184] width 104 height 17
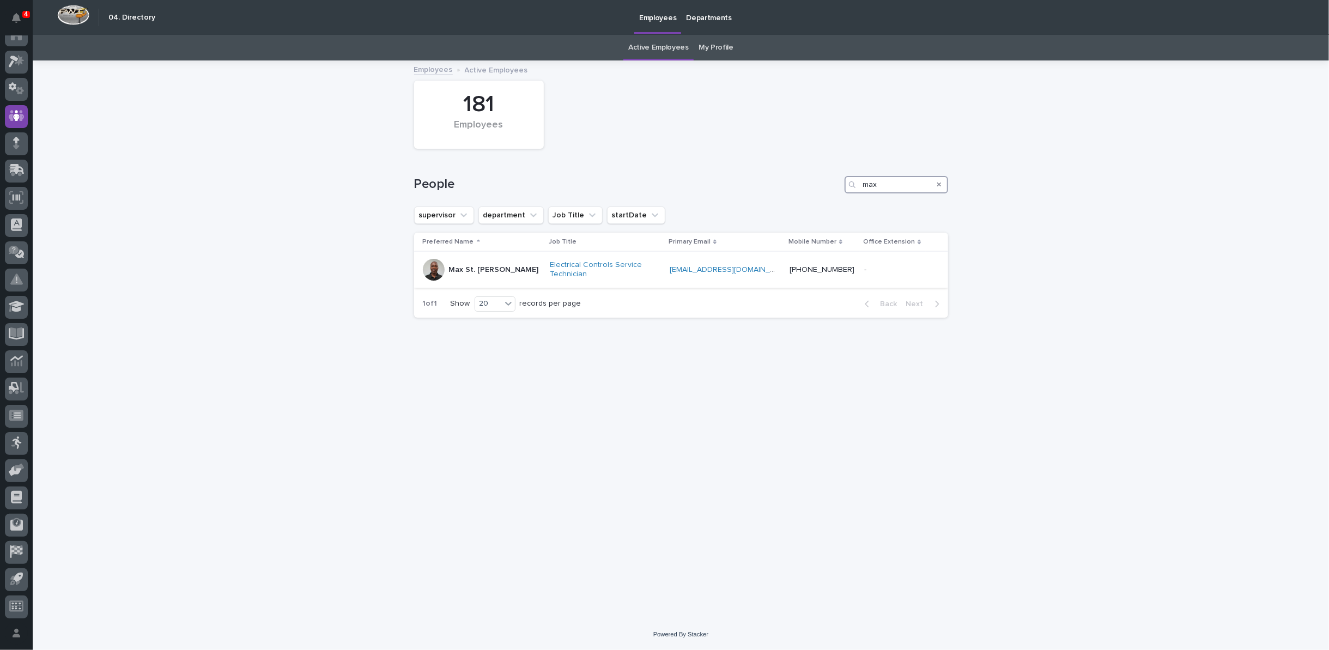
type input "max"
click at [475, 265] on p "Max St. [PERSON_NAME]" at bounding box center [494, 269] width 90 height 9
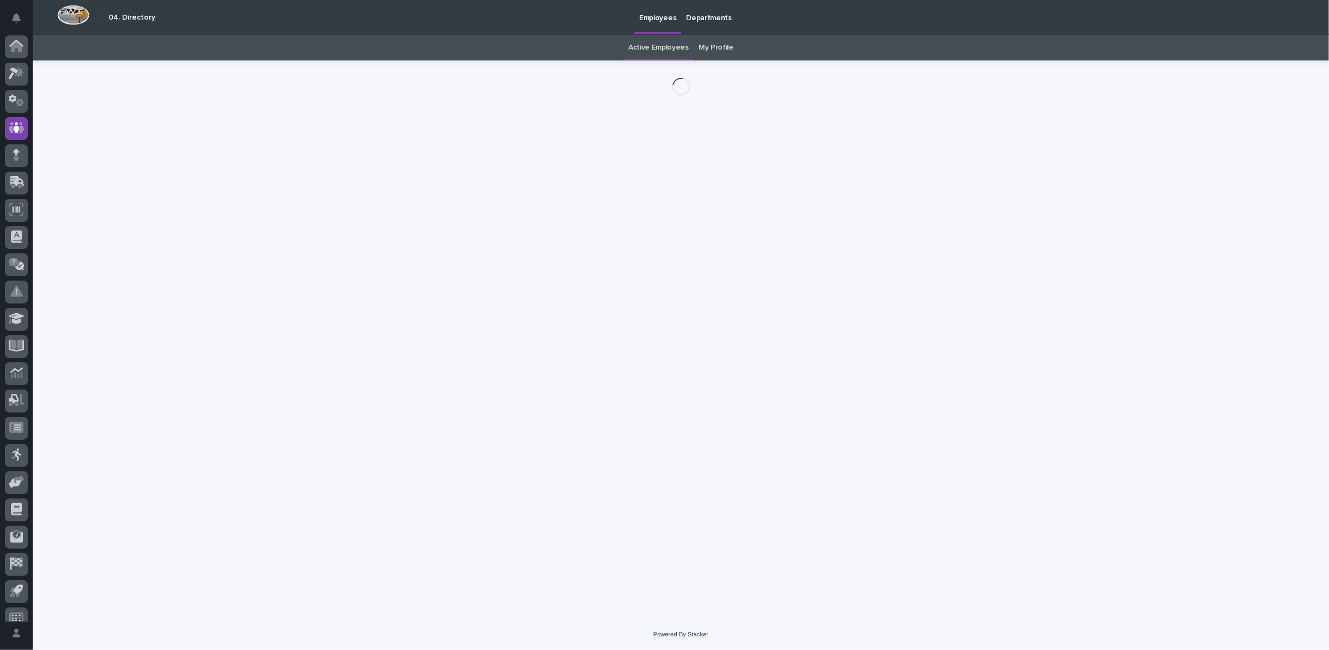
scroll to position [12, 0]
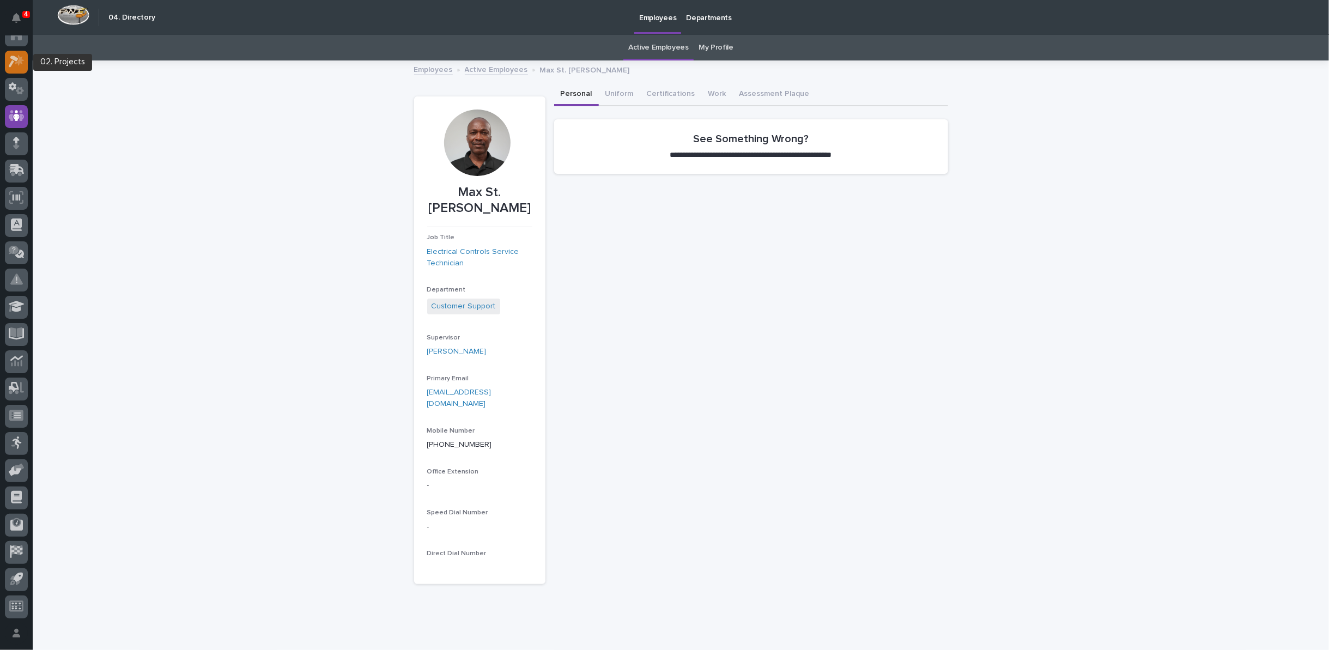
click at [9, 62] on icon at bounding box center [17, 61] width 16 height 13
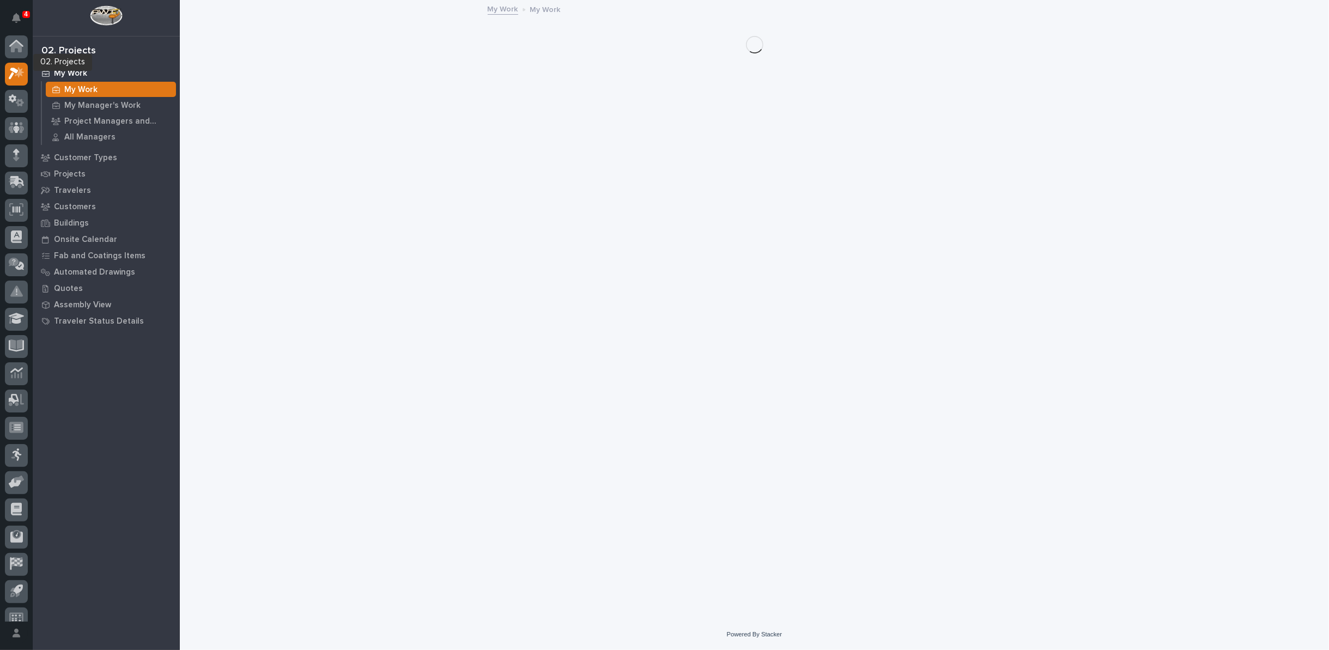
scroll to position [12, 0]
